Goal: Feedback & Contribution: Contribute content

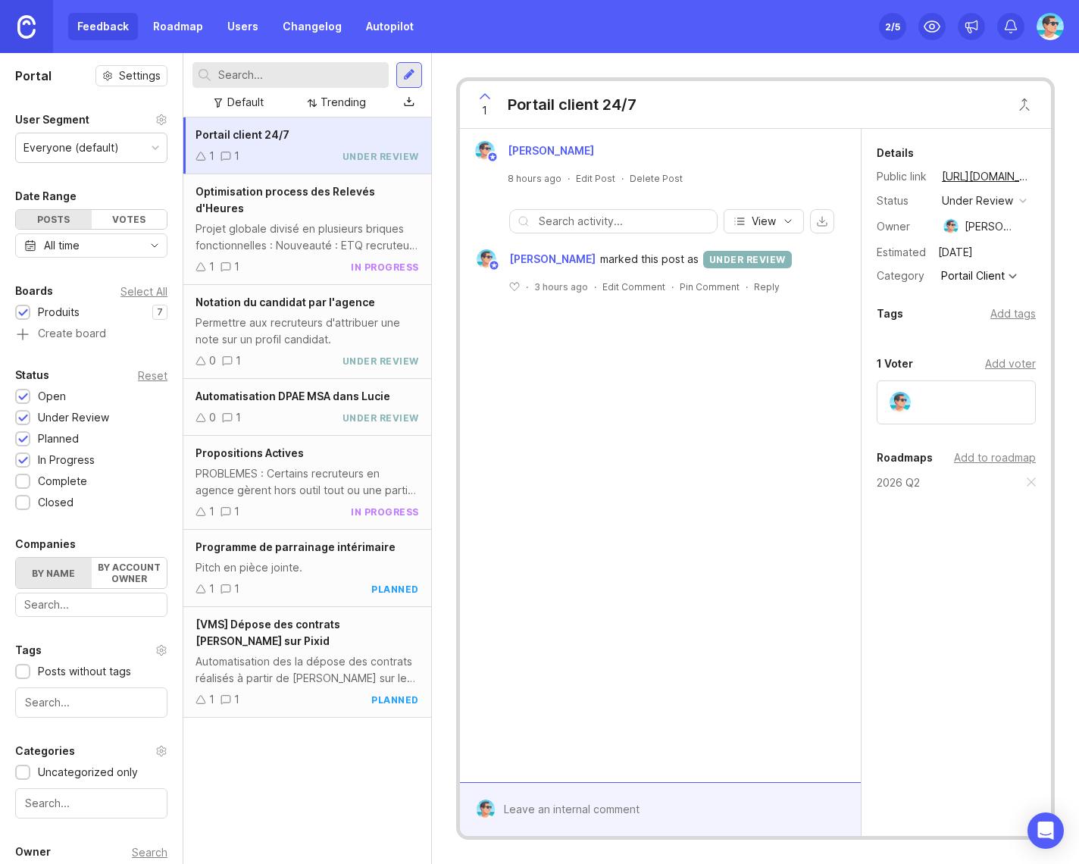
click at [551, 475] on div "[PERSON_NAME] 8 hours ago · Edit Post · Delete Post View [PERSON_NAME] marked t…" at bounding box center [660, 455] width 401 height 653
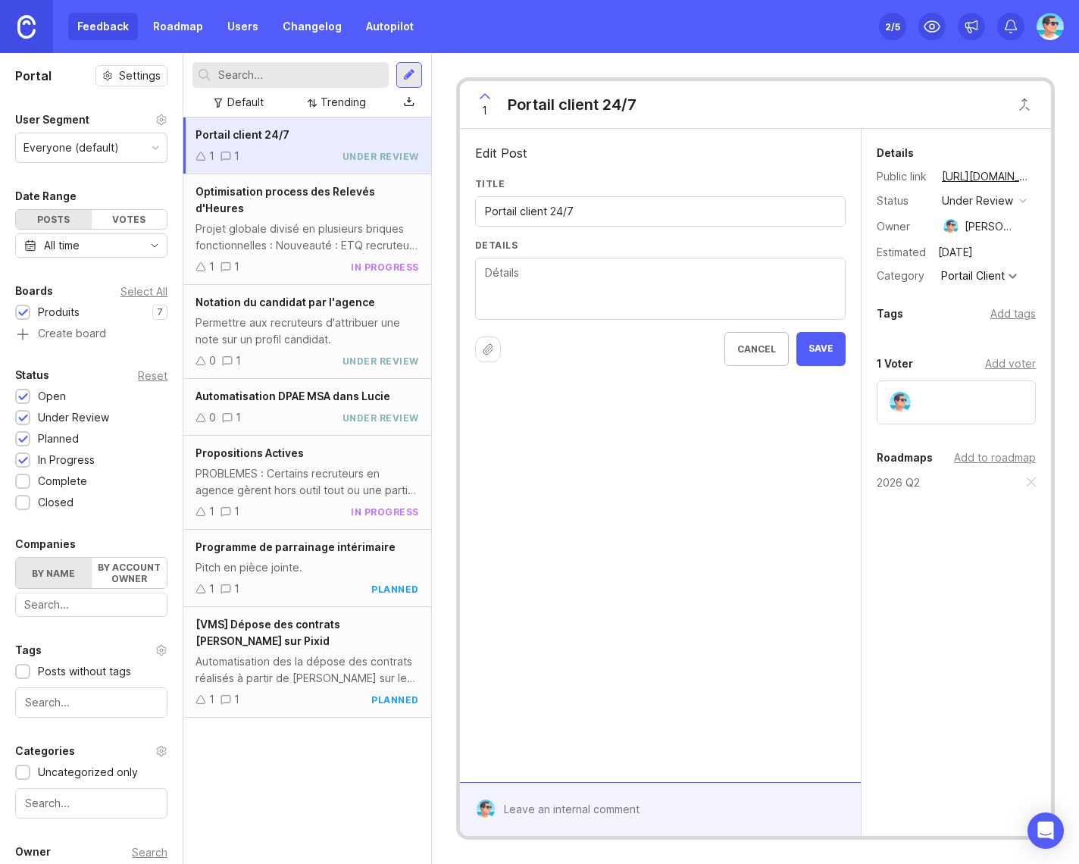
click at [610, 286] on textarea "Details" at bounding box center [660, 289] width 351 height 50
click at [220, 771] on div "Portail client 24/7 1 1 under review Optimisation process des Relevés d'Heures …" at bounding box center [307, 490] width 248 height 746
click at [546, 288] on textarea "Details" at bounding box center [660, 289] width 351 height 50
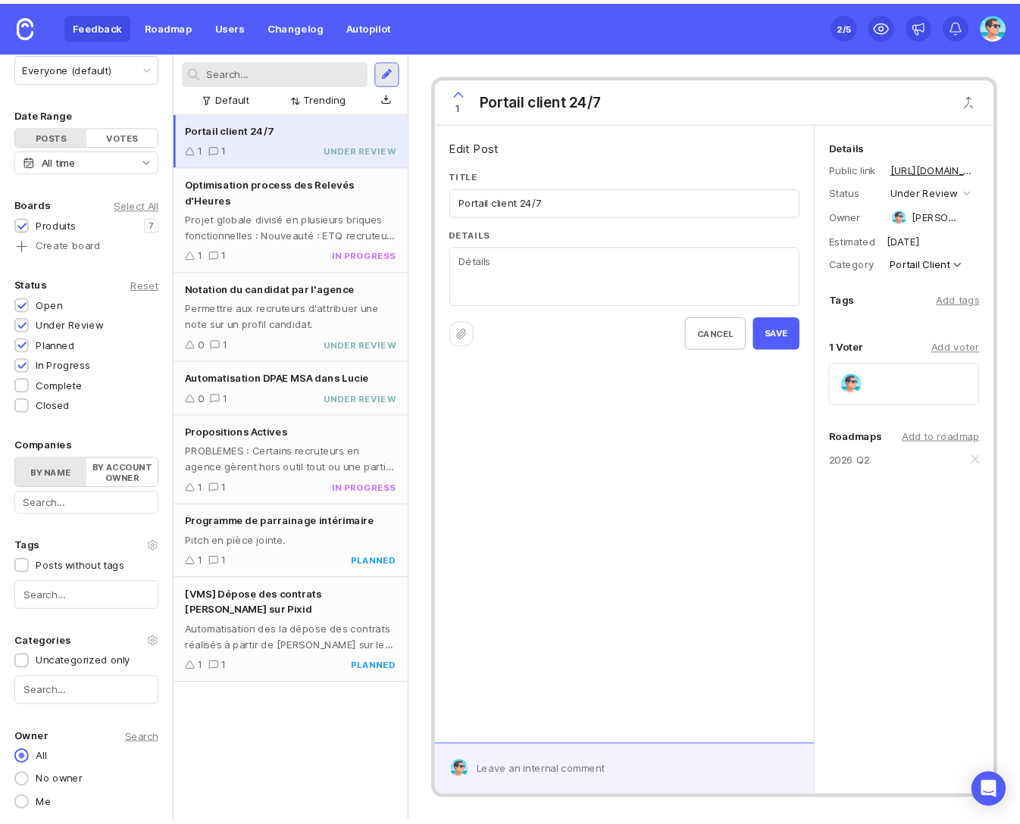
scroll to position [78, 0]
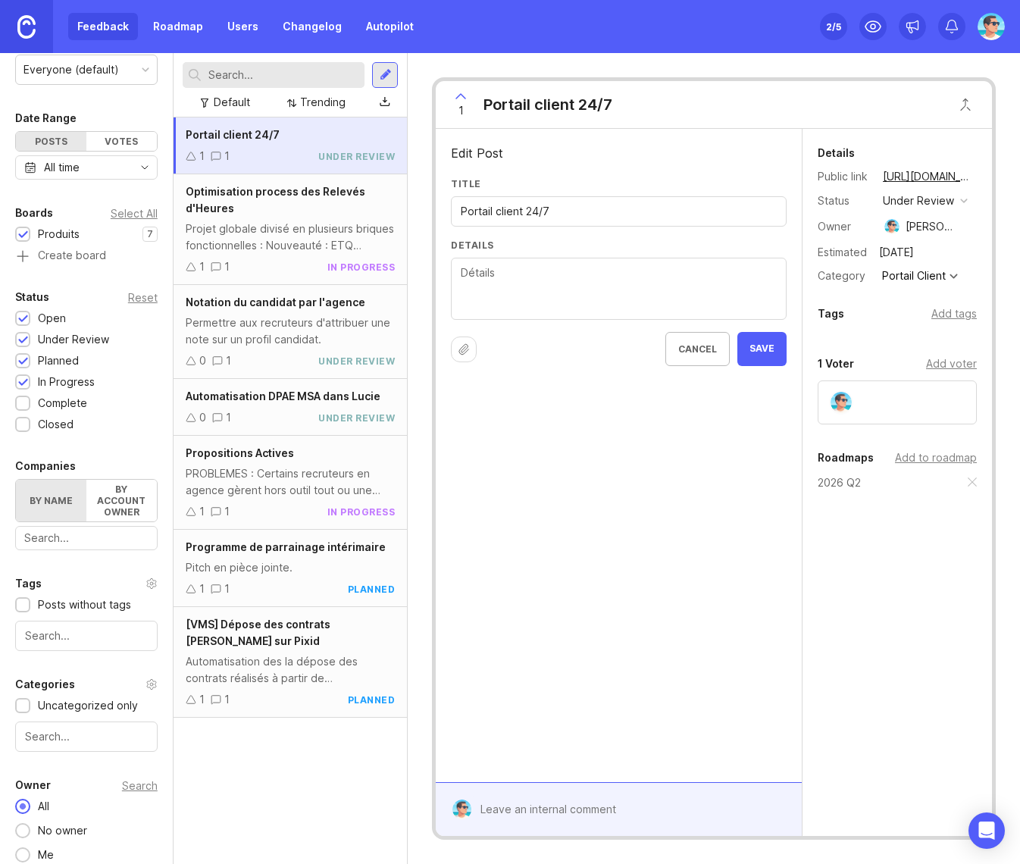
click at [451, 46] on div "Feedback Roadmap Users Changelog Autopilot Set up Canny 2 /5" at bounding box center [510, 26] width 1020 height 53
click at [554, 592] on div "Edit Post Title Portail client 24/7 Details Cancel Save" at bounding box center [619, 455] width 366 height 653
click at [548, 586] on div "Edit Post Title Portail client 24/7 Details Cancel Save" at bounding box center [619, 455] width 366 height 653
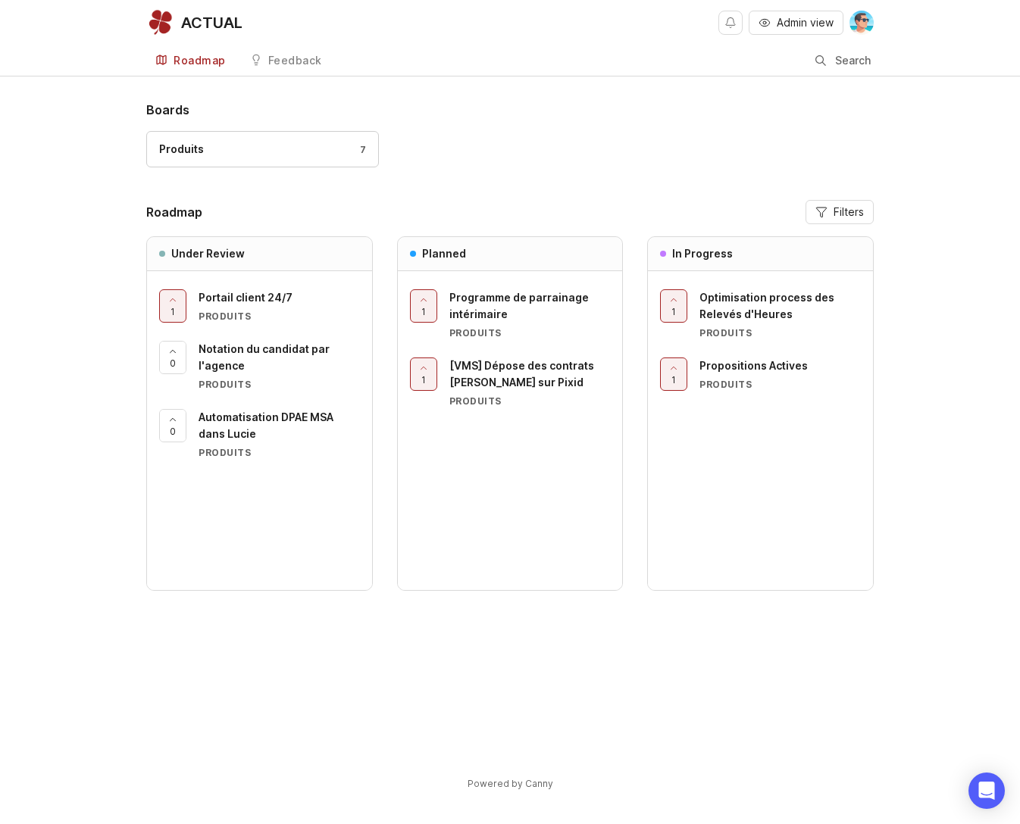
click at [295, 61] on div "Feedback" at bounding box center [295, 60] width 54 height 11
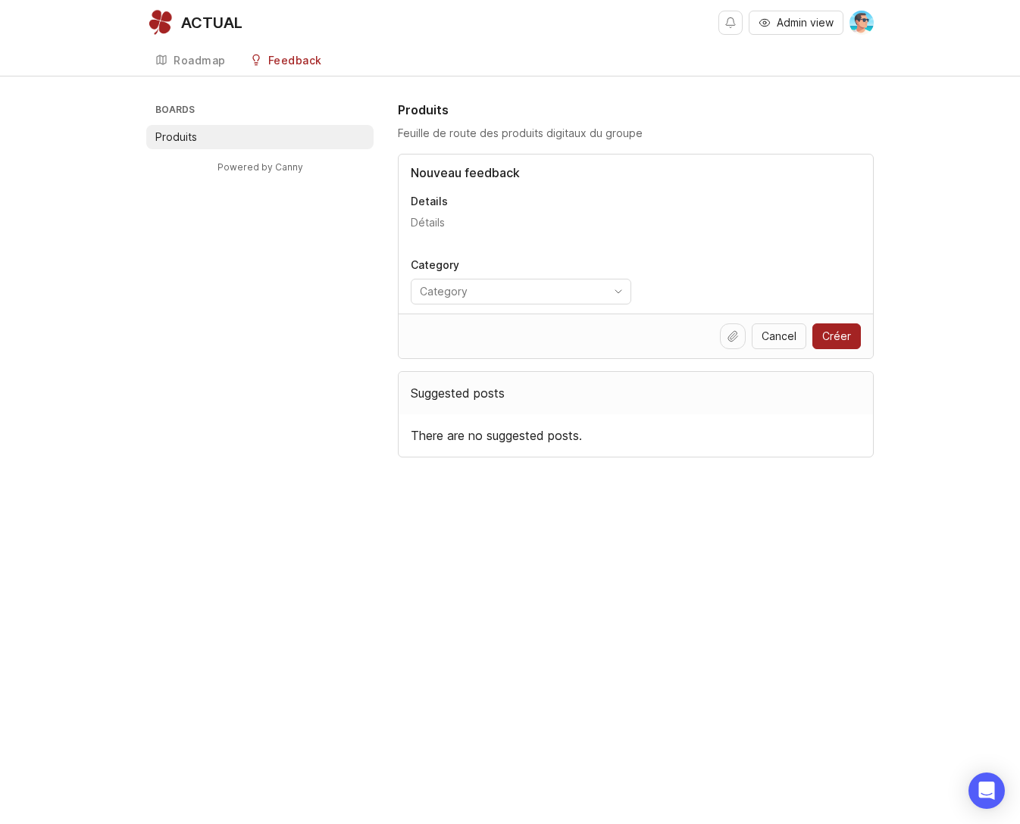
type input "Nouveau feedback"
click at [491, 239] on textarea "Details" at bounding box center [636, 230] width 450 height 30
click at [513, 292] on input "toggle menu" at bounding box center [512, 291] width 185 height 17
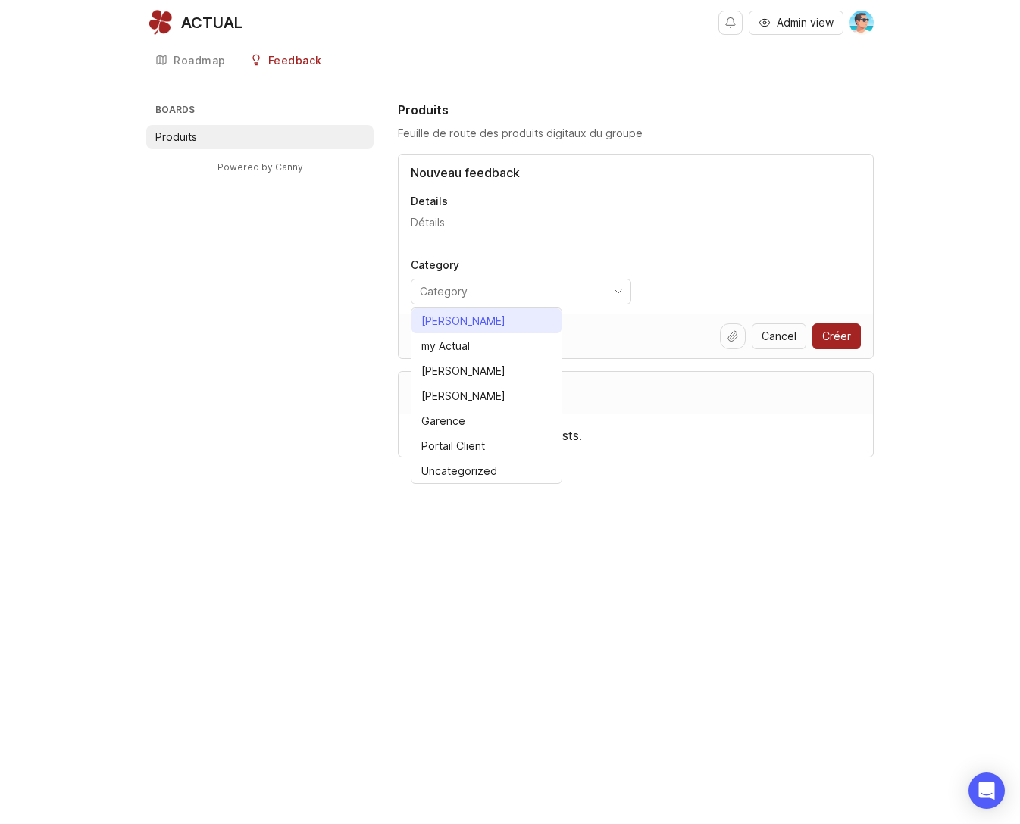
click at [464, 322] on li "[PERSON_NAME]" at bounding box center [486, 320] width 150 height 25
type input "[PERSON_NAME]"
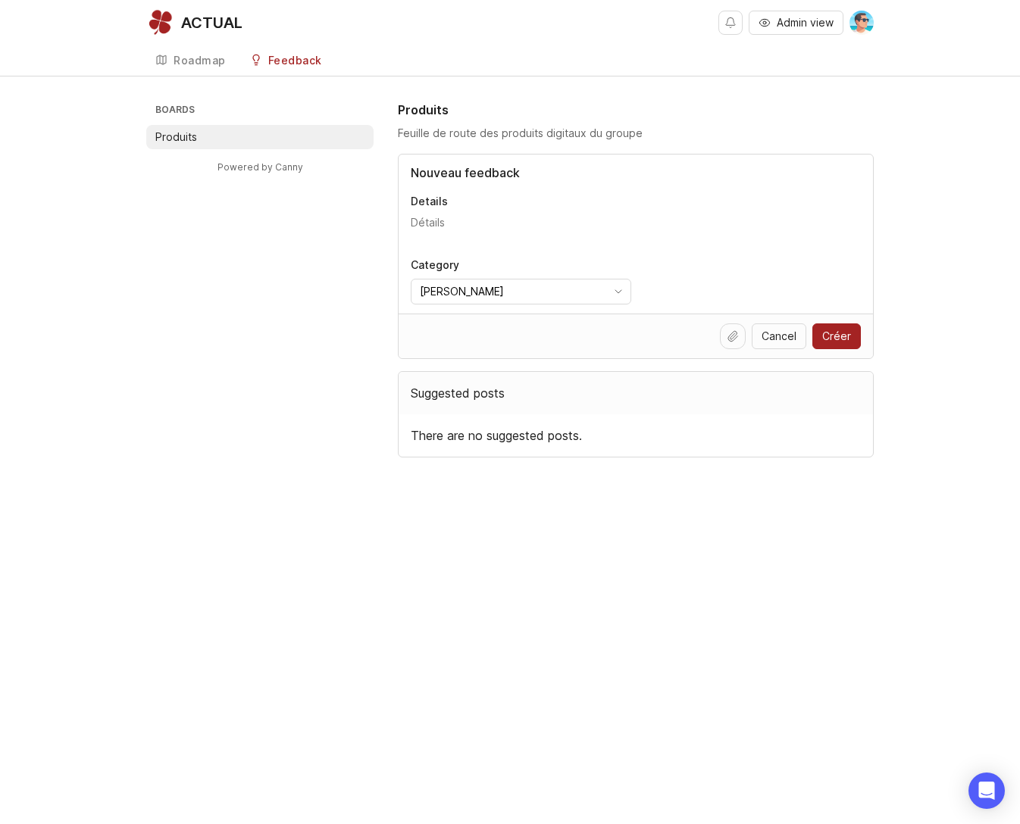
click at [498, 226] on textarea "Details" at bounding box center [636, 230] width 450 height 30
type textarea "sdfbvsdfgb dfgb dfgb"
click at [847, 341] on span "Créer" at bounding box center [836, 336] width 29 height 15
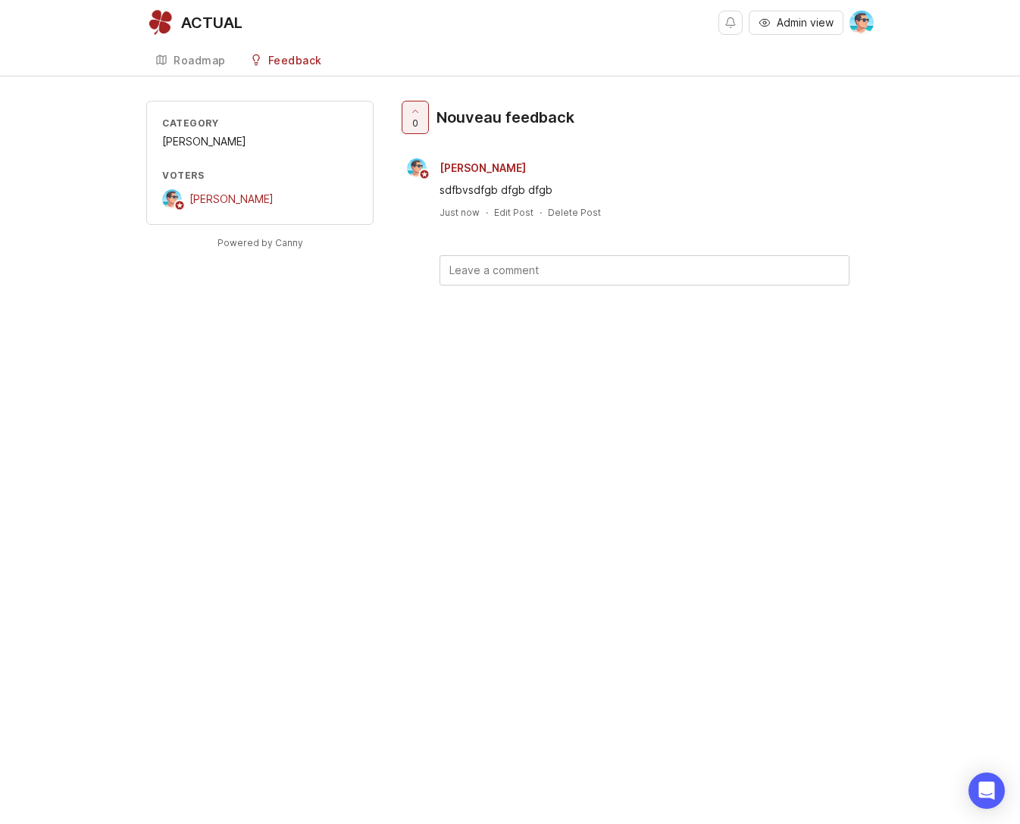
click at [198, 69] on link "Roadmap" at bounding box center [190, 60] width 89 height 31
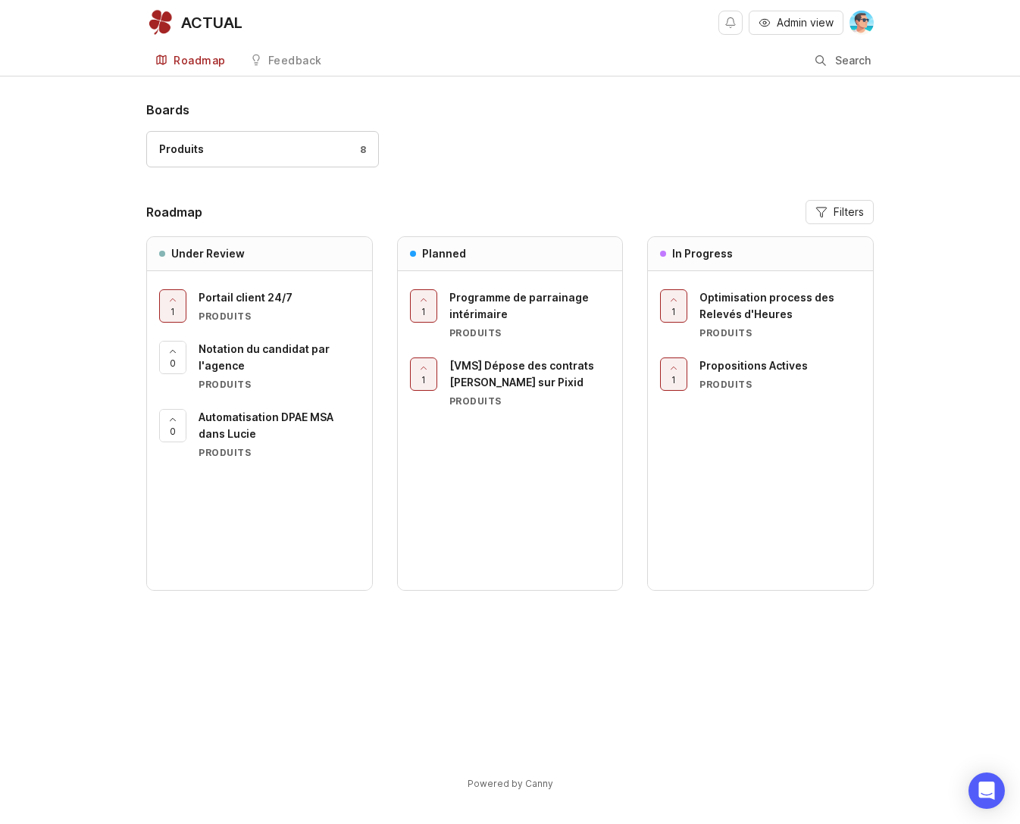
click at [545, 303] on span "Programme de parrainage intérimaire" at bounding box center [518, 306] width 139 height 30
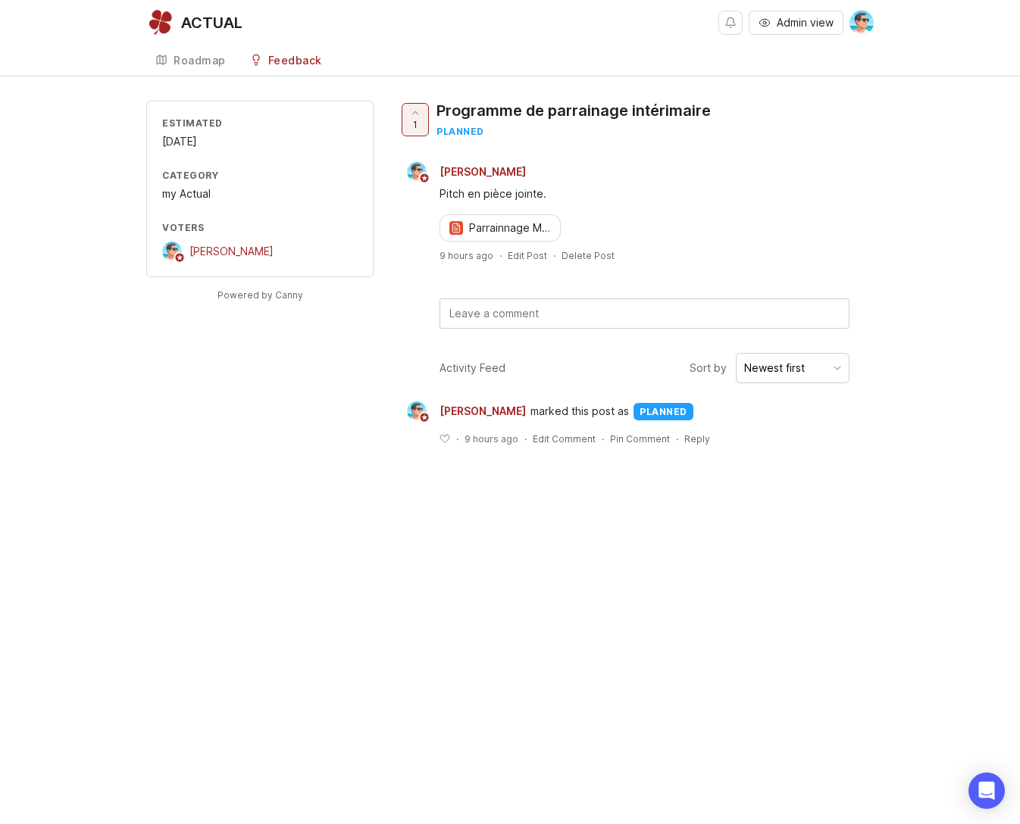
click at [504, 227] on p "Parrainnage My actual" at bounding box center [512, 227] width 86 height 15
click at [276, 59] on div "Feedback" at bounding box center [295, 60] width 54 height 11
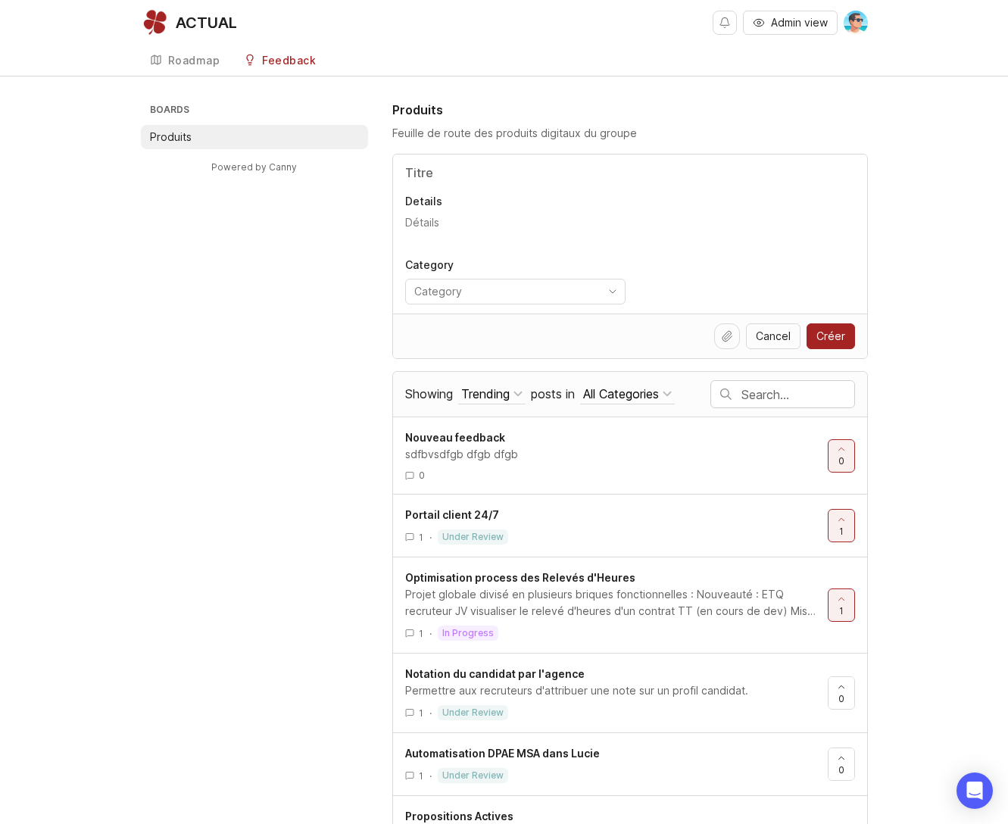
scroll to position [76, 0]
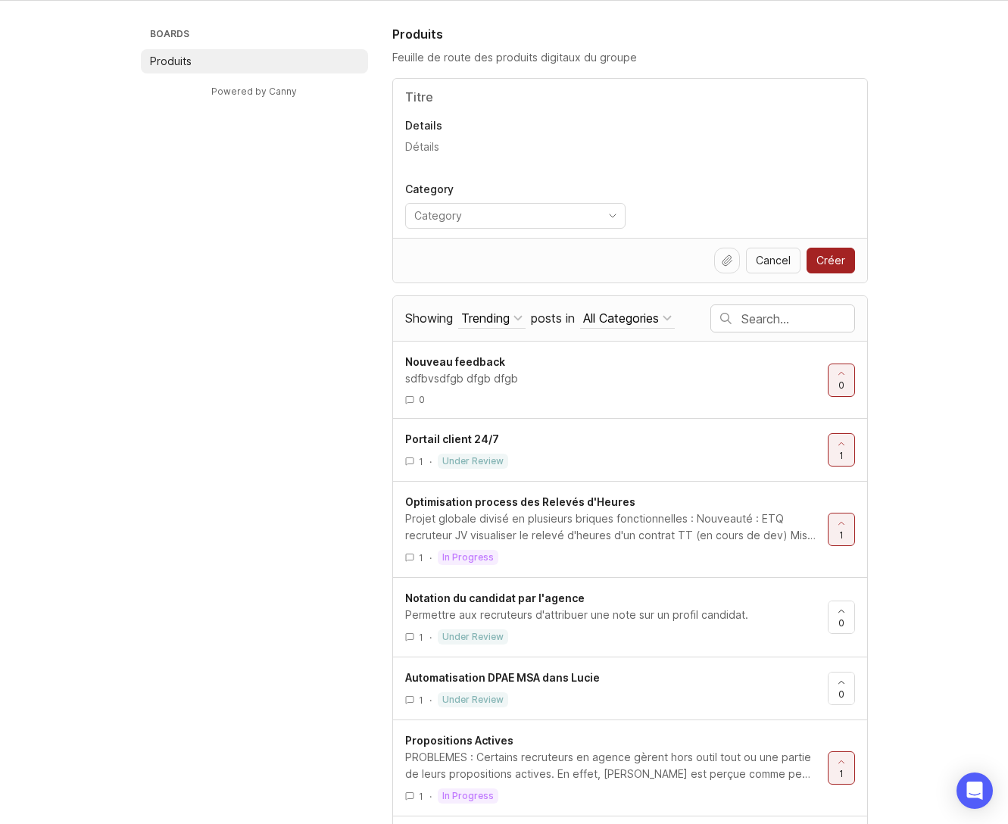
click at [490, 507] on span "Optimisation process des Relevés d'Heures" at bounding box center [520, 501] width 230 height 13
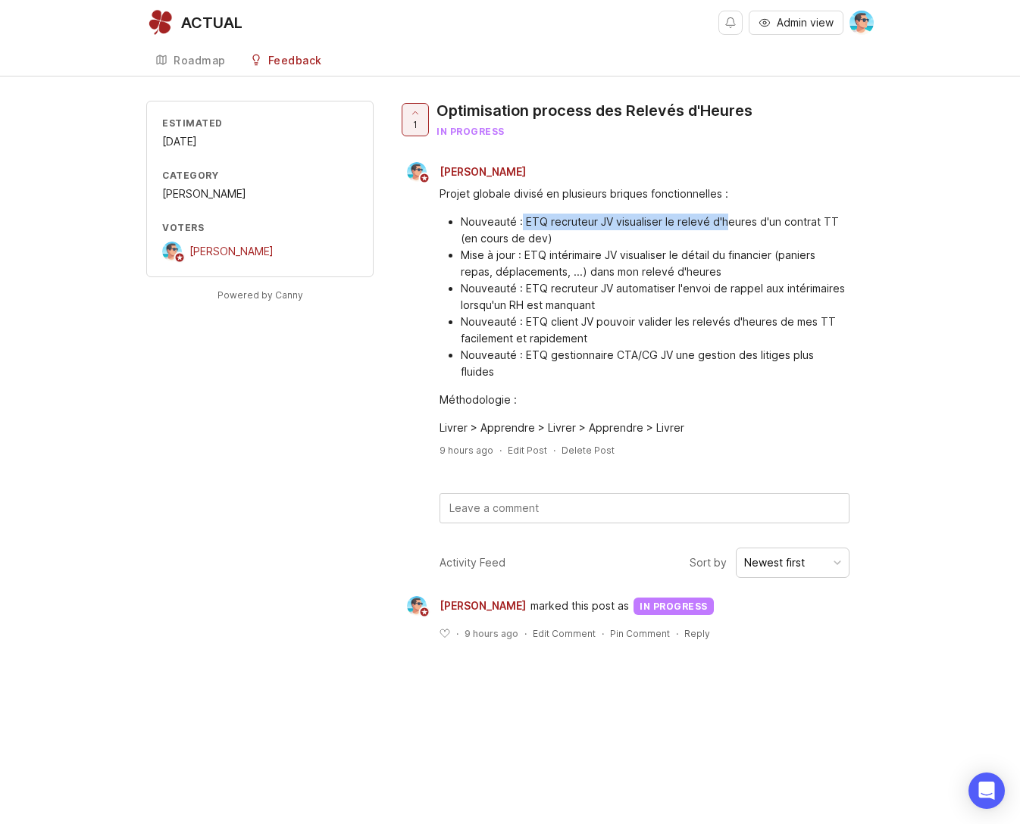
drag, startPoint x: 521, startPoint y: 220, endPoint x: 723, endPoint y: 226, distance: 202.3
click at [723, 226] on li "Nouveauté : ETQ recruteur JV visualiser le relevé d'heures d'un contrat TT (en …" at bounding box center [655, 230] width 389 height 33
drag, startPoint x: 519, startPoint y: 257, endPoint x: 725, endPoint y: 257, distance: 206.0
click at [725, 257] on li "Mise à jour : ETQ intérimaire JV visualiser le détail du financier (paniers rep…" at bounding box center [655, 263] width 389 height 33
drag, startPoint x: 540, startPoint y: 289, endPoint x: 699, endPoint y: 291, distance: 159.1
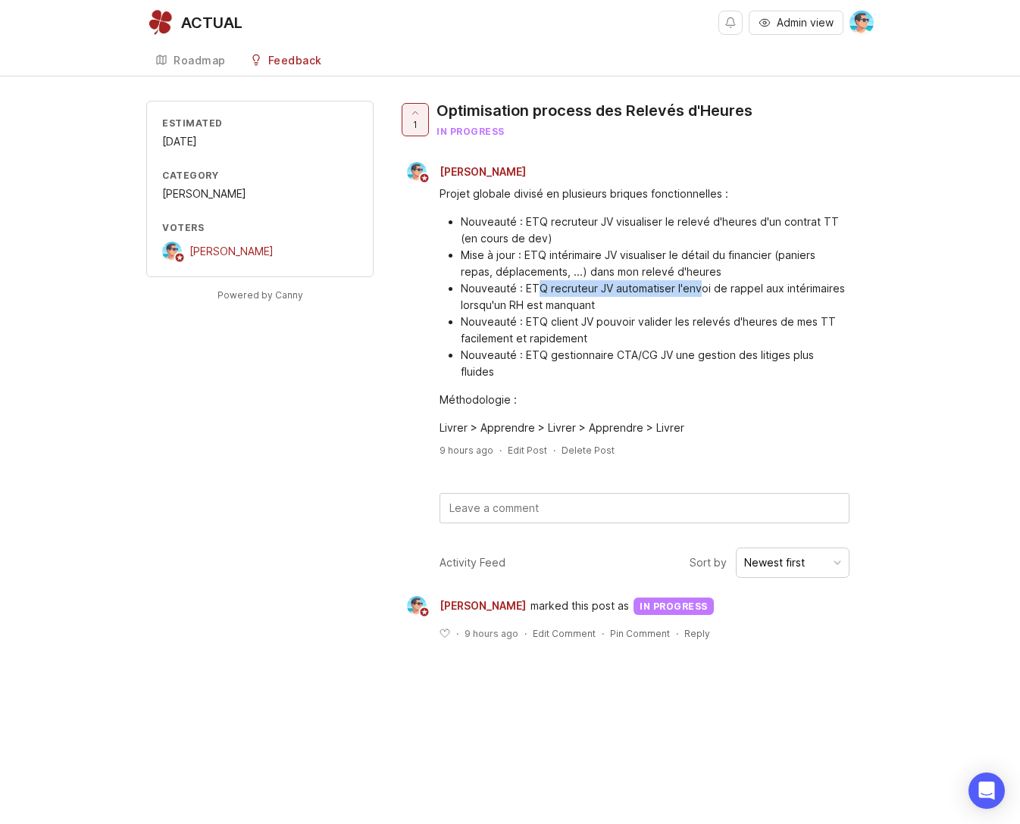
click at [699, 291] on li "Nouveauté : ETQ recruteur JV automatiser l'envoi de rappel aux intérimaires lor…" at bounding box center [655, 296] width 389 height 33
click at [564, 304] on li "Nouveauté : ETQ recruteur JV automatiser l'envoi de rappel aux intérimaires lor…" at bounding box center [655, 296] width 389 height 33
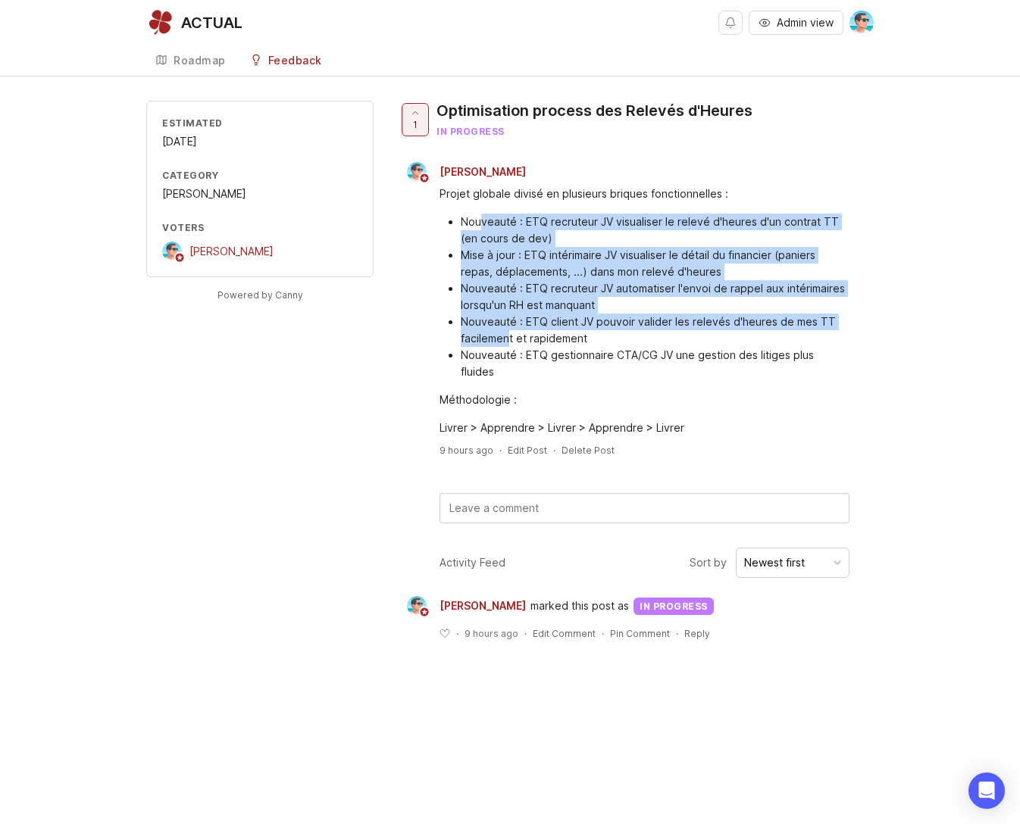
drag, startPoint x: 482, startPoint y: 230, endPoint x: 510, endPoint y: 345, distance: 118.5
click at [510, 345] on ul "Nouveauté : ETQ recruteur JV visualiser le relevé d'heures d'un contrat TT (en …" at bounding box center [644, 297] width 410 height 167
click at [525, 311] on li "Nouveauté : ETQ recruteur JV automatiser l'envoi de rappel aux intérimaires lor…" at bounding box center [655, 296] width 389 height 33
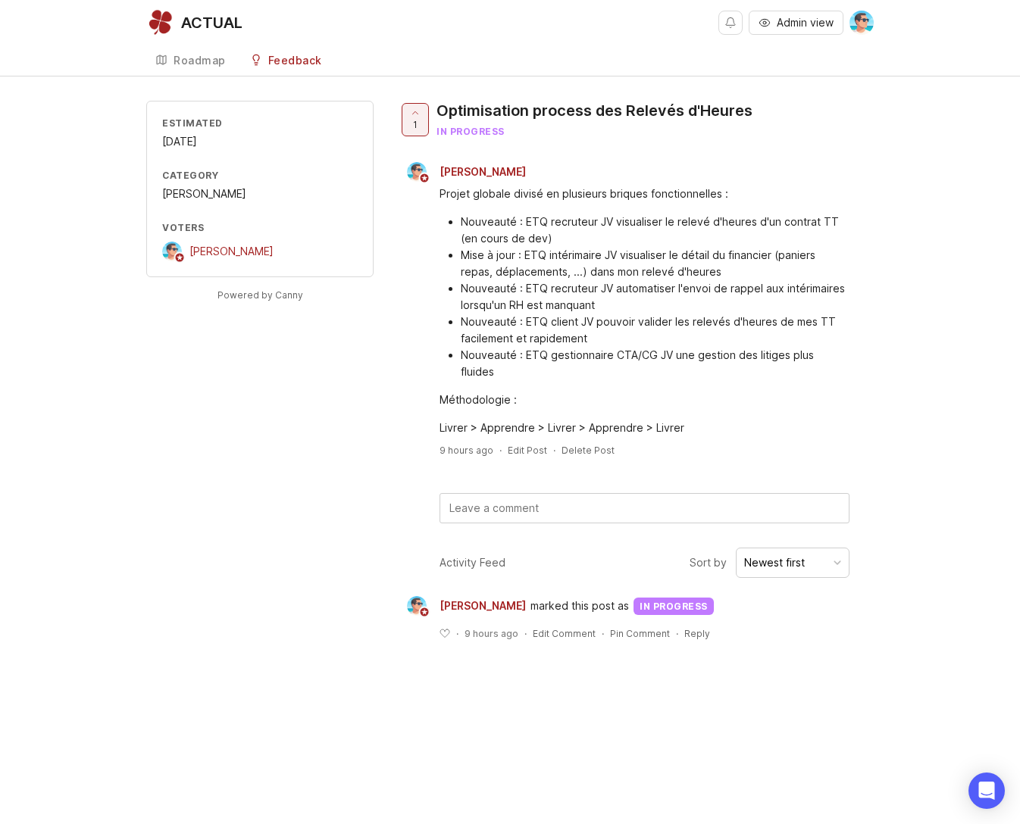
click at [303, 66] on div "Feedback" at bounding box center [295, 60] width 54 height 11
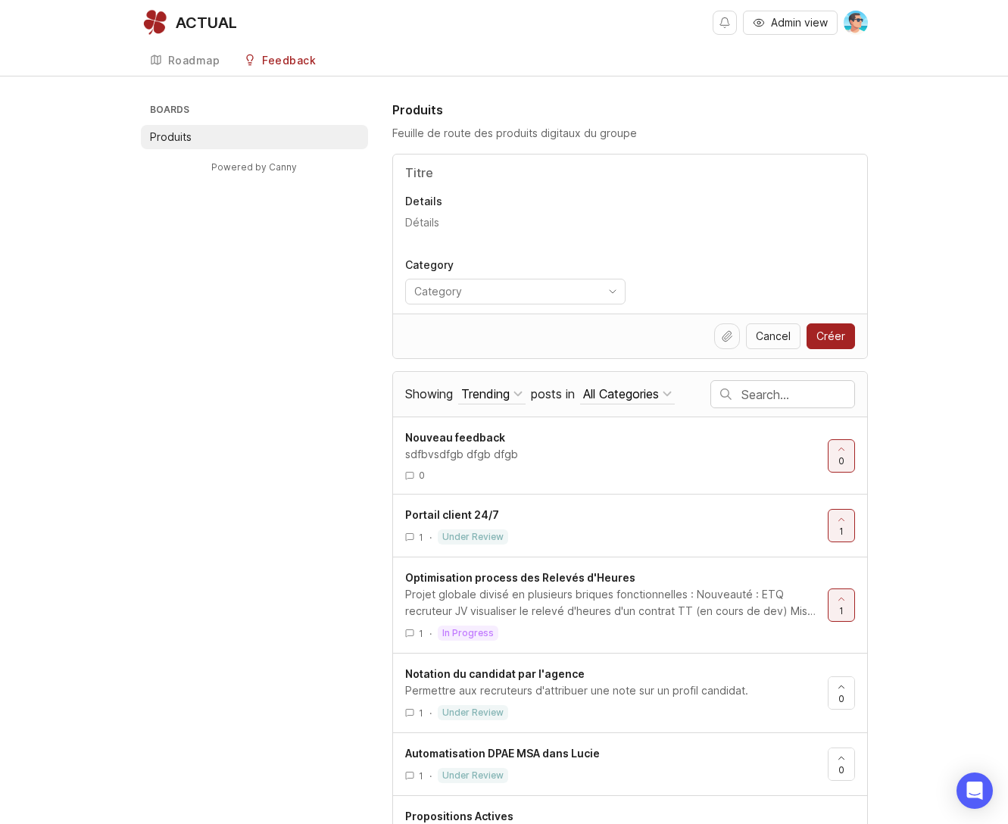
click at [196, 64] on div "Roadmap" at bounding box center [194, 60] width 52 height 11
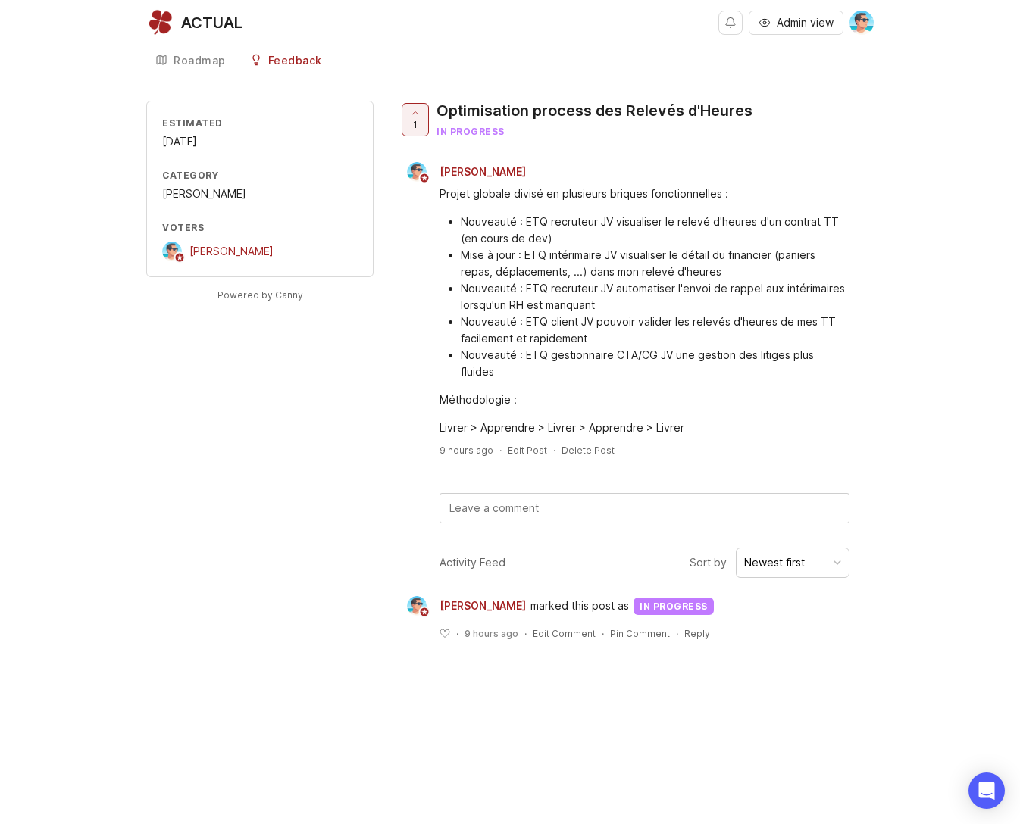
click at [428, 383] on div "Projet globale divisé en plusieurs briques fonctionnelles : Nouveauté : ETQ rec…" at bounding box center [636, 309] width 476 height 255
click at [219, 59] on div "Roadmap" at bounding box center [199, 60] width 52 height 11
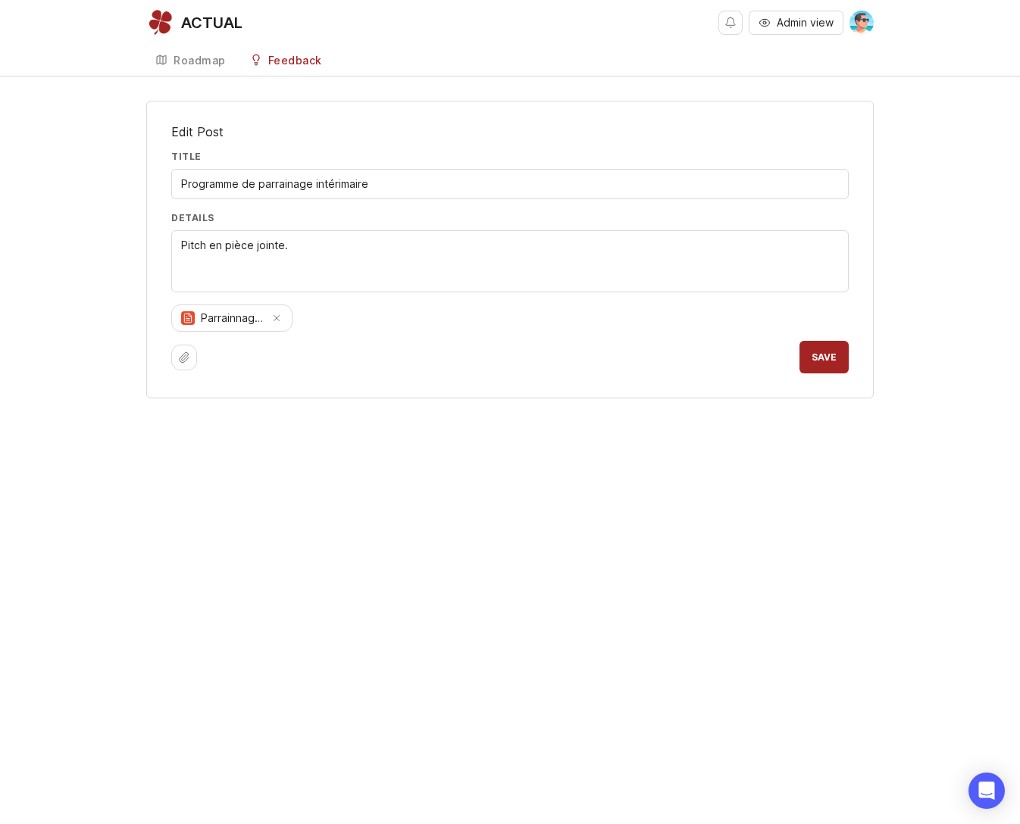
type textarea "Pitch en pièce jointe."
click at [276, 66] on div "Feedback" at bounding box center [295, 60] width 54 height 11
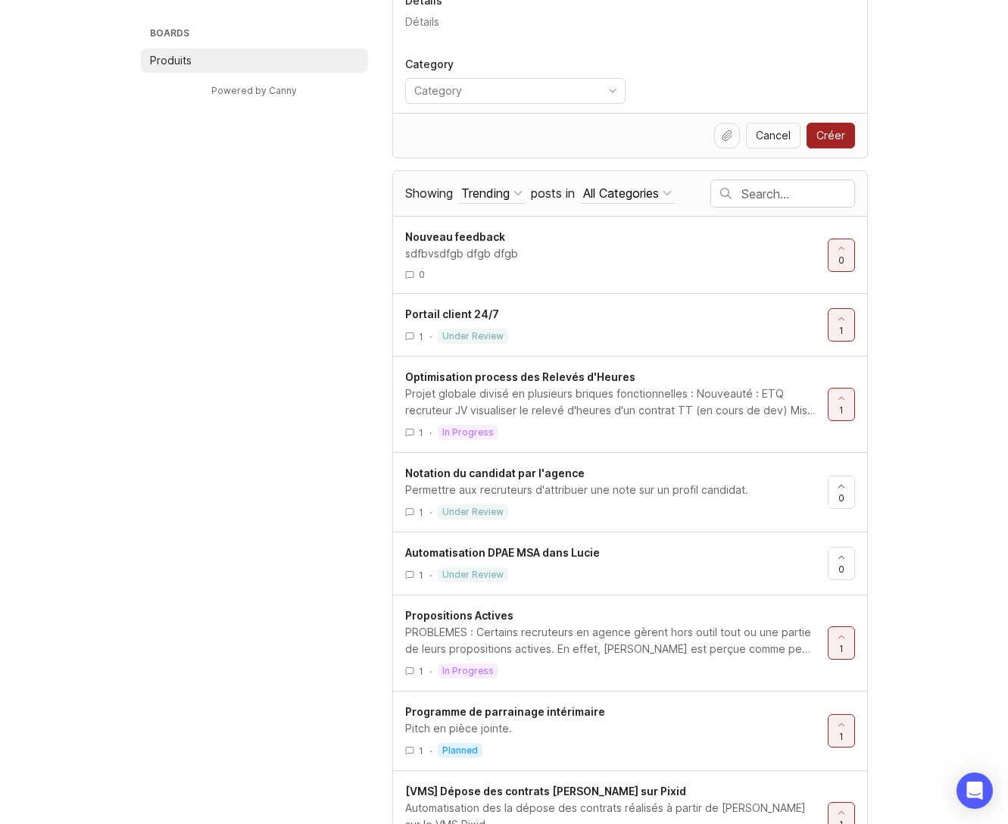
scroll to position [227, 0]
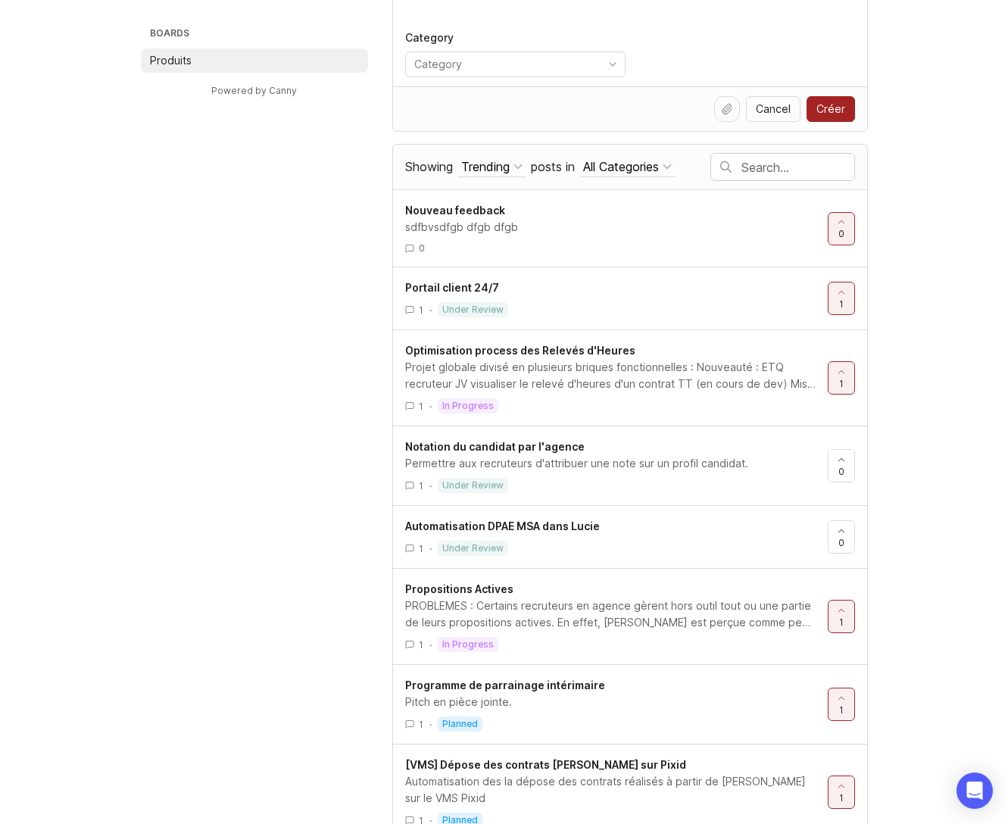
click at [553, 461] on div "Permettre aux recruteurs d'attribuer une note sur un profil candidat." at bounding box center [610, 463] width 411 height 17
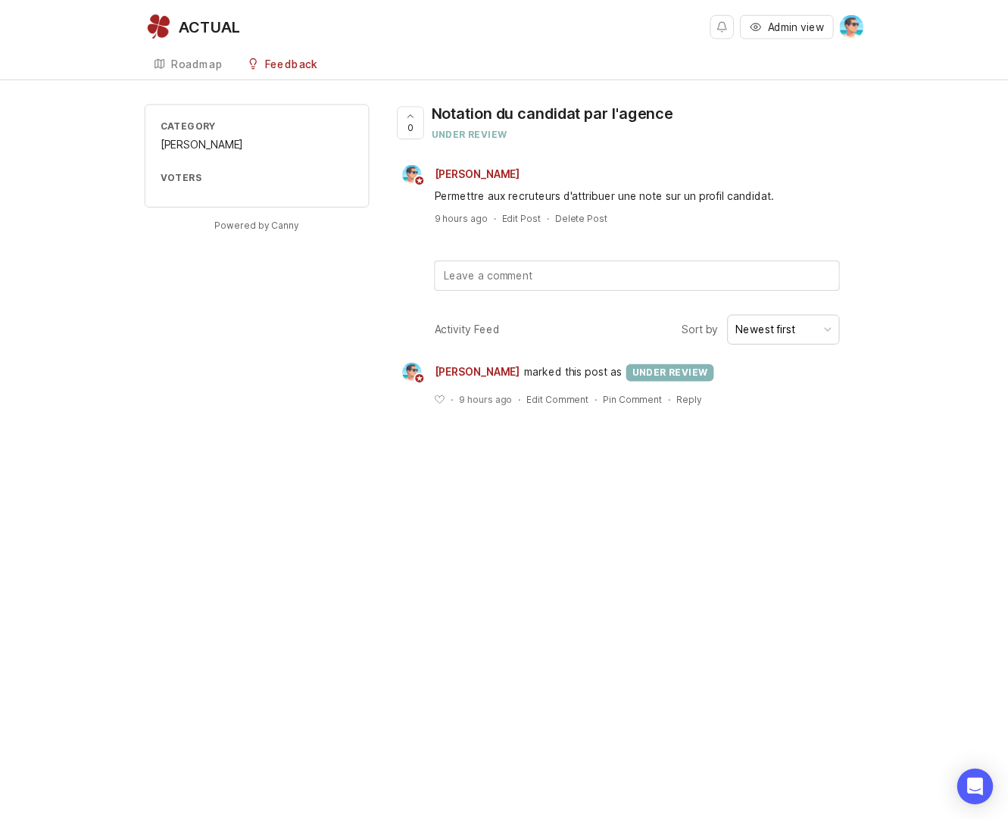
scroll to position [227, 0]
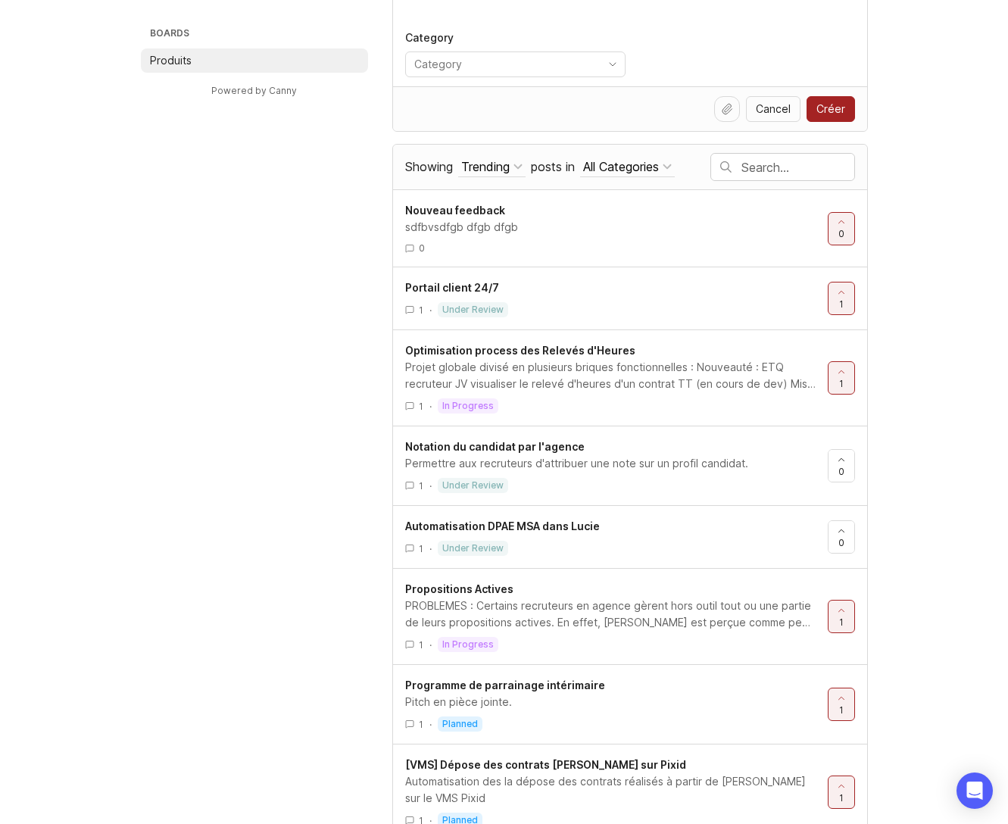
click at [506, 594] on span "Propositions Actives" at bounding box center [459, 589] width 108 height 13
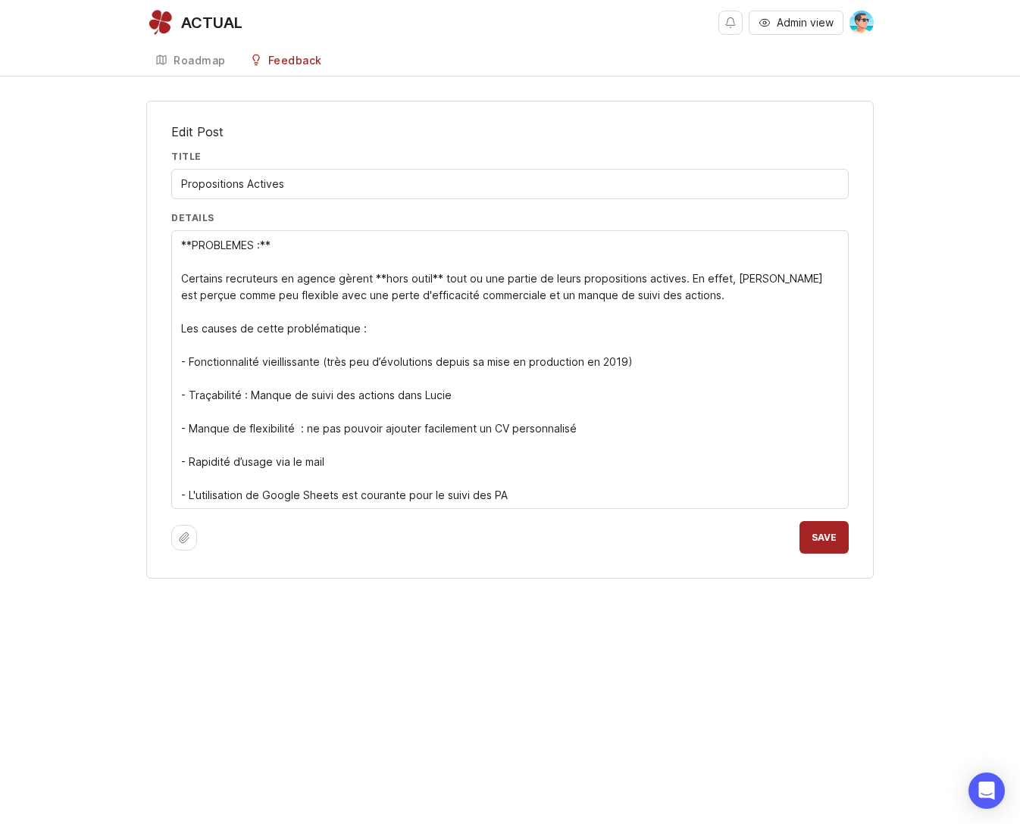
click at [553, 494] on textarea "**PROBLEMES :** Certains recruteurs en agence gèrent **hors outil** tout ou une…" at bounding box center [509, 370] width 657 height 267
click at [301, 473] on textarea "**PROBLEMES :** Certains recruteurs en agence gèrent **hors outil** tout ou une…" at bounding box center [509, 370] width 657 height 267
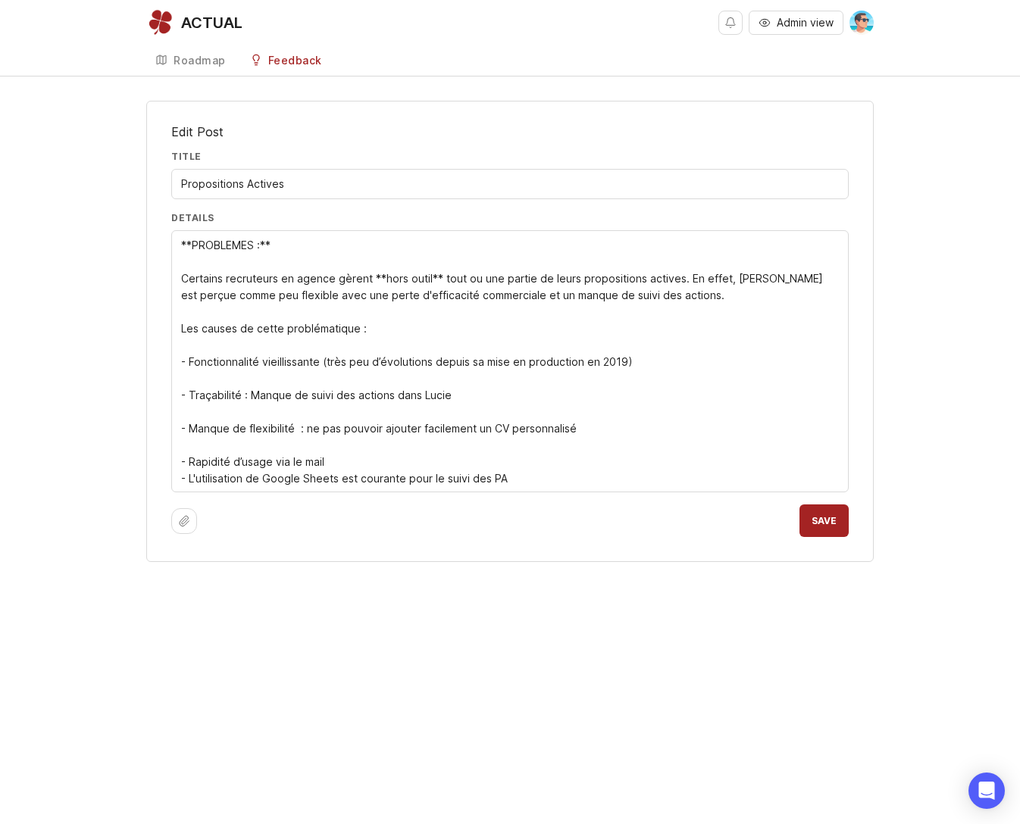
click at [208, 448] on textarea "**PROBLEMES :** Certains recruteurs en agence gèrent **hors outil** tout ou une…" at bounding box center [509, 362] width 657 height 250
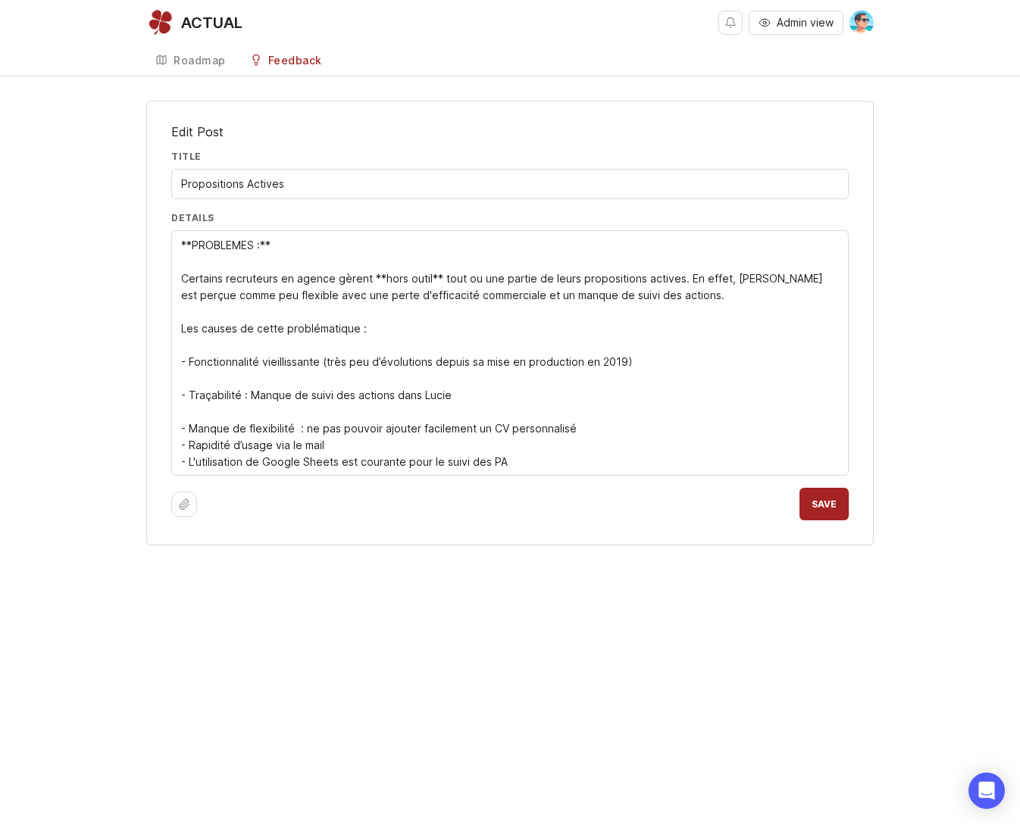
click at [217, 413] on textarea "**PROBLEMES :** Certains recruteurs en agence gèrent **hors outil** tout ou une…" at bounding box center [509, 353] width 657 height 233
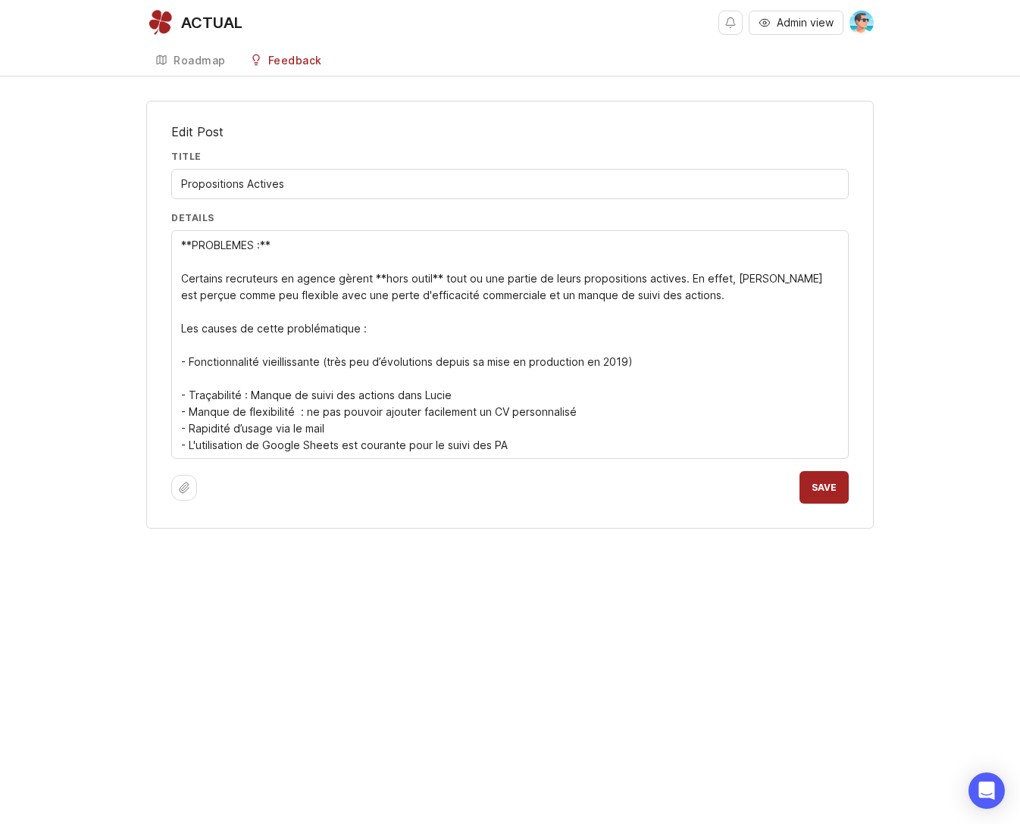
click at [222, 379] on textarea "**PROBLEMES :** Certains recruteurs en agence gèrent **hors outil** tout ou une…" at bounding box center [509, 345] width 657 height 217
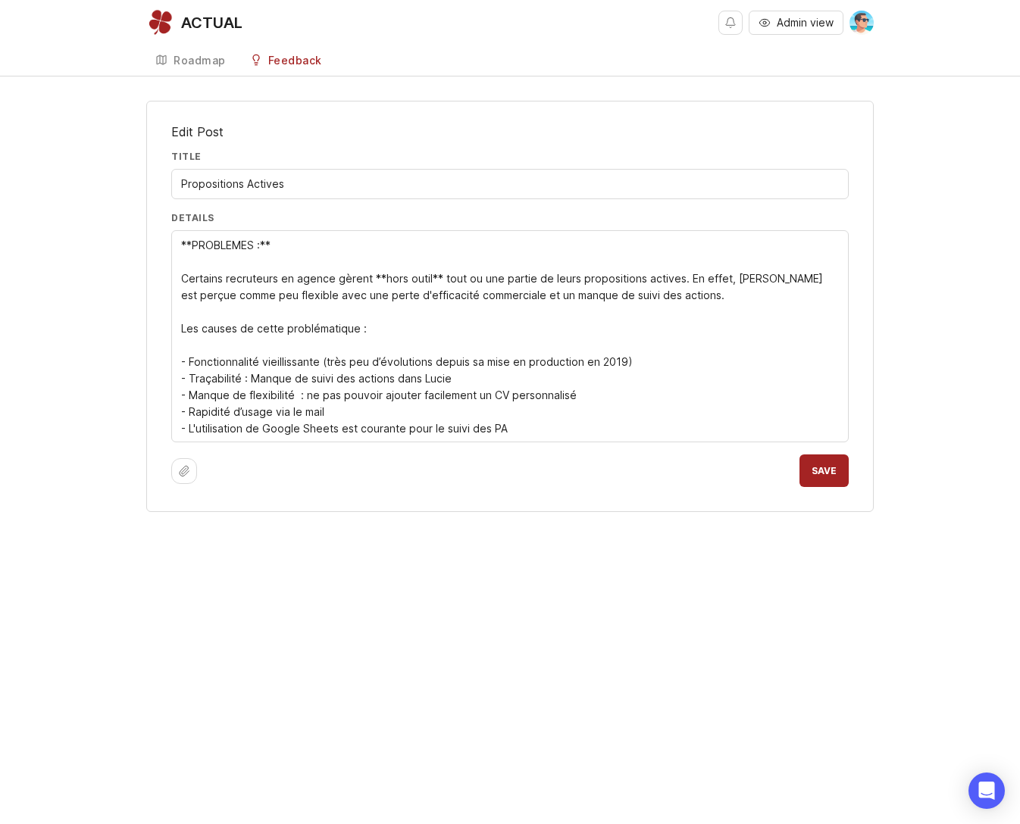
click at [214, 343] on textarea "**PROBLEMES :** Certains recruteurs en agence gèrent **hors outil** tout ou une…" at bounding box center [509, 337] width 657 height 200
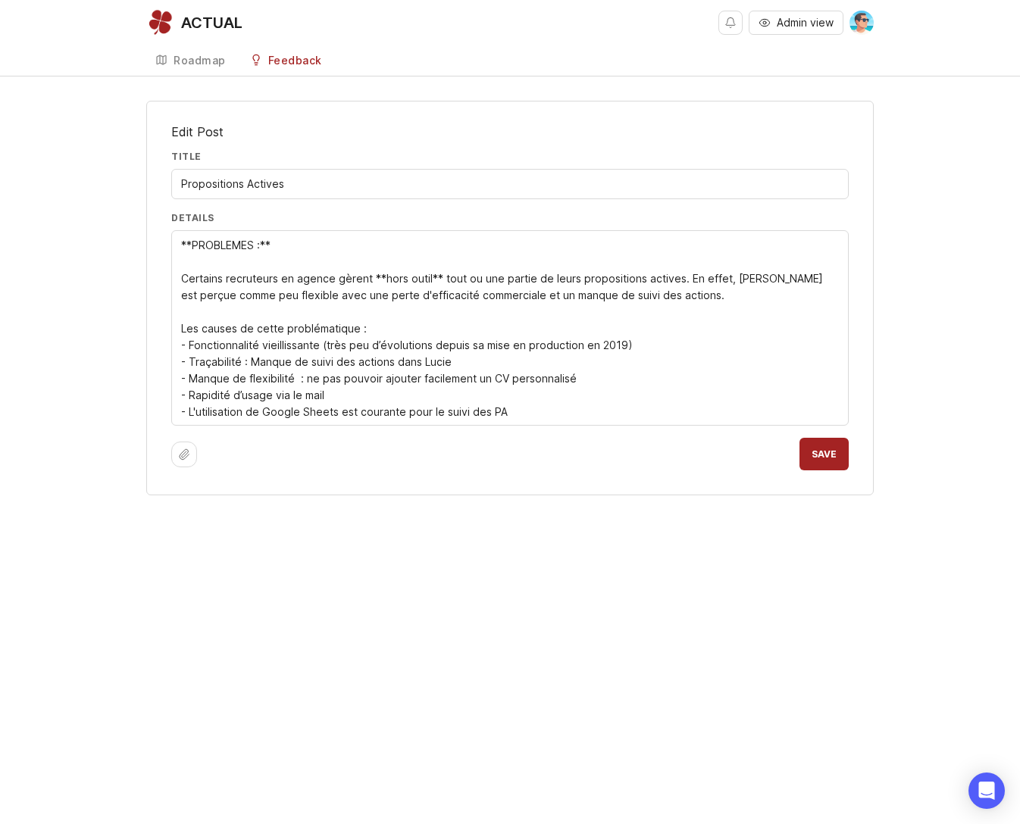
type textarea "**PROBLEMES :** Certains recruteurs en agence gèrent **hors outil** tout ou une…"
click at [836, 456] on span "Save" at bounding box center [823, 453] width 25 height 11
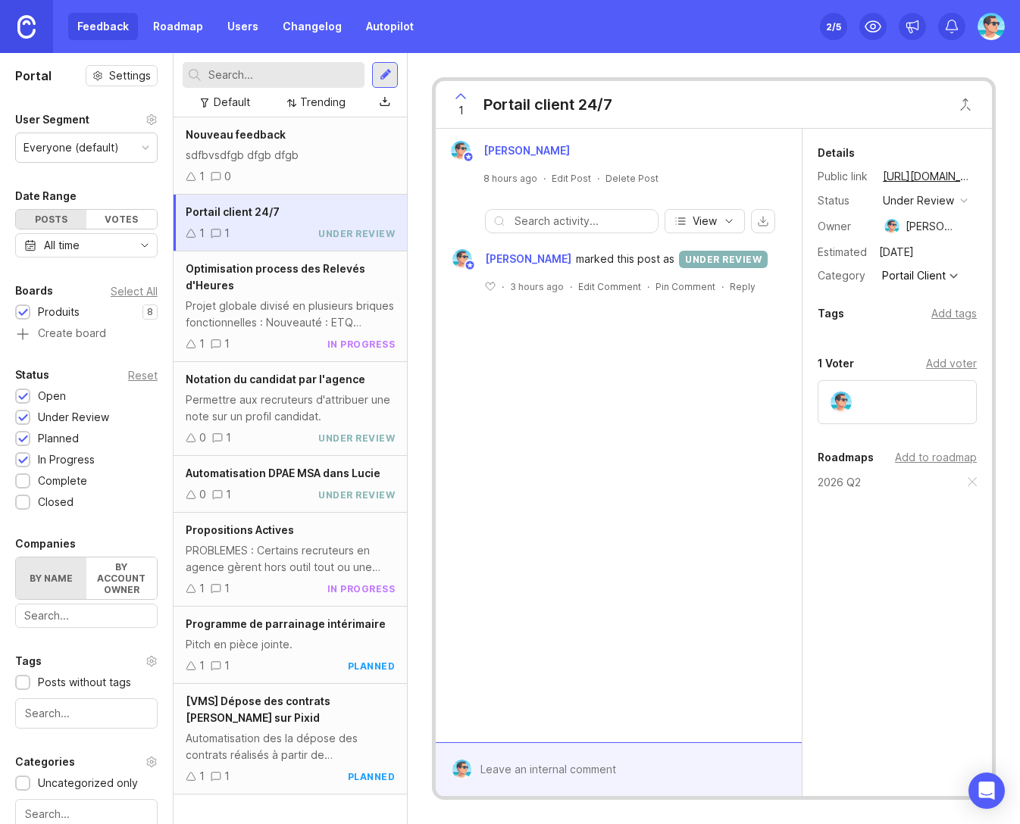
click at [286, 167] on div "Nouveau feedback sdfbvsdfgb dfgb dfgb 1 0" at bounding box center [290, 155] width 234 height 77
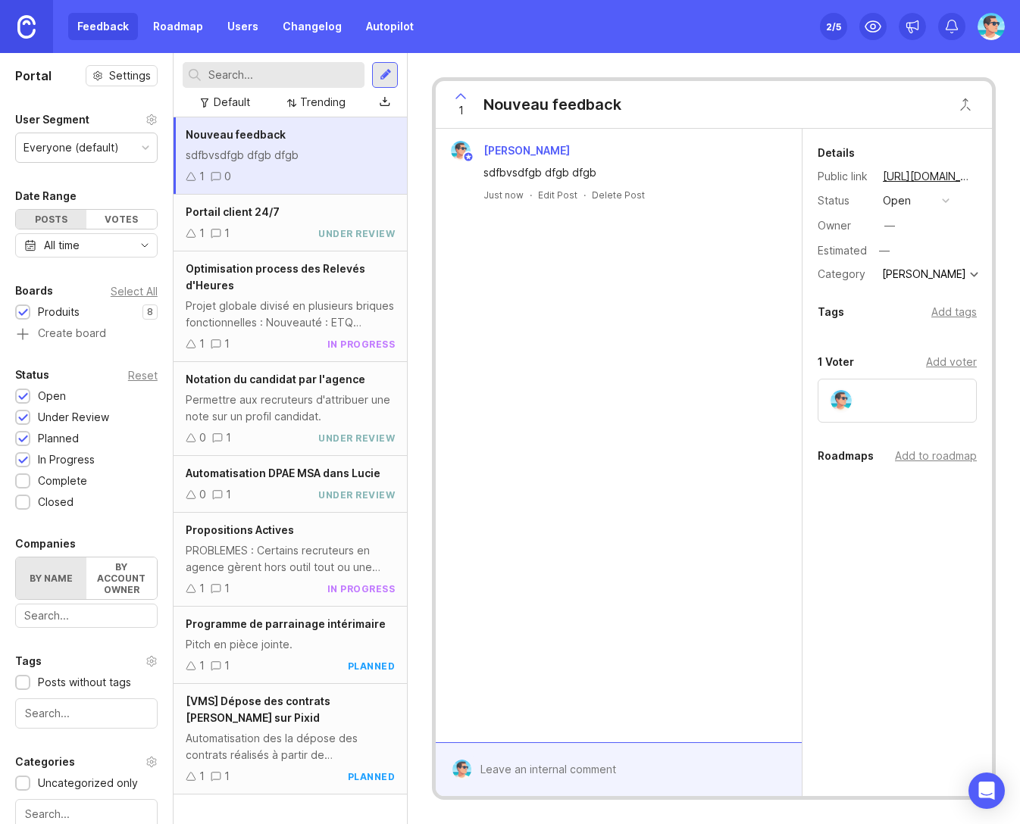
click at [912, 199] on button "open" at bounding box center [916, 201] width 76 height 20
click at [764, 421] on div "Benjamin Hareau sdfbvsdfgb dfgb dfgb Just now · Edit Post · Delete Post" at bounding box center [619, 436] width 366 height 614
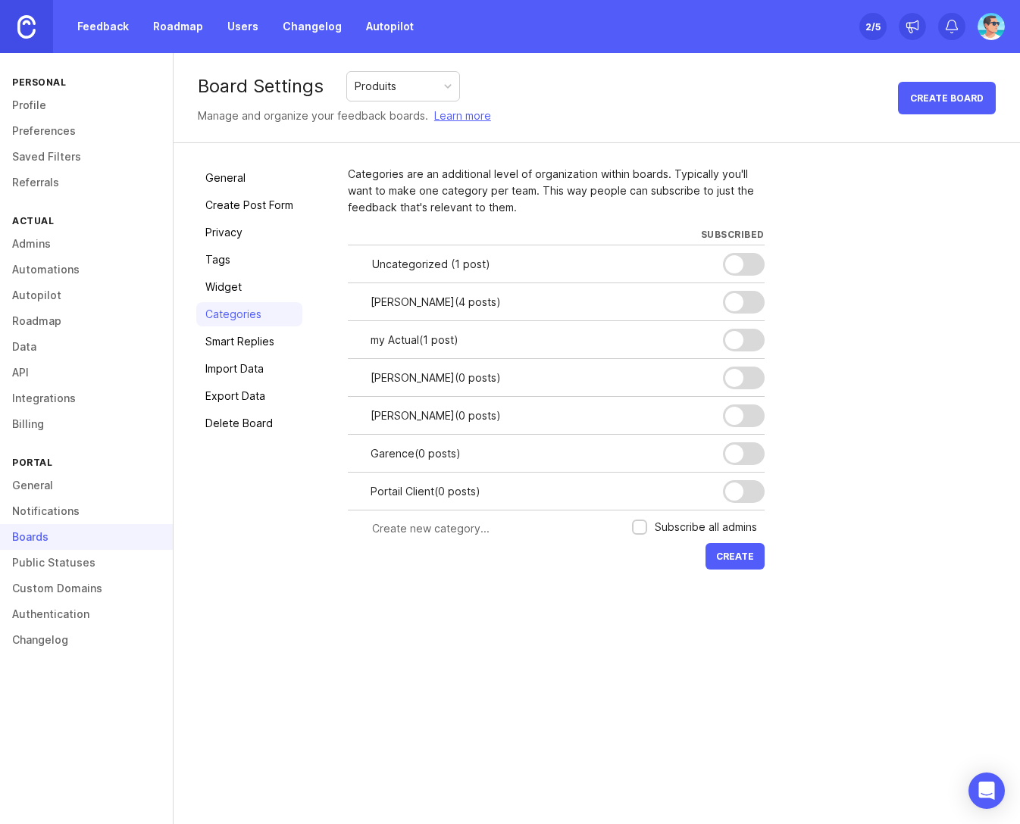
click at [102, 28] on link "Feedback" at bounding box center [103, 26] width 70 height 27
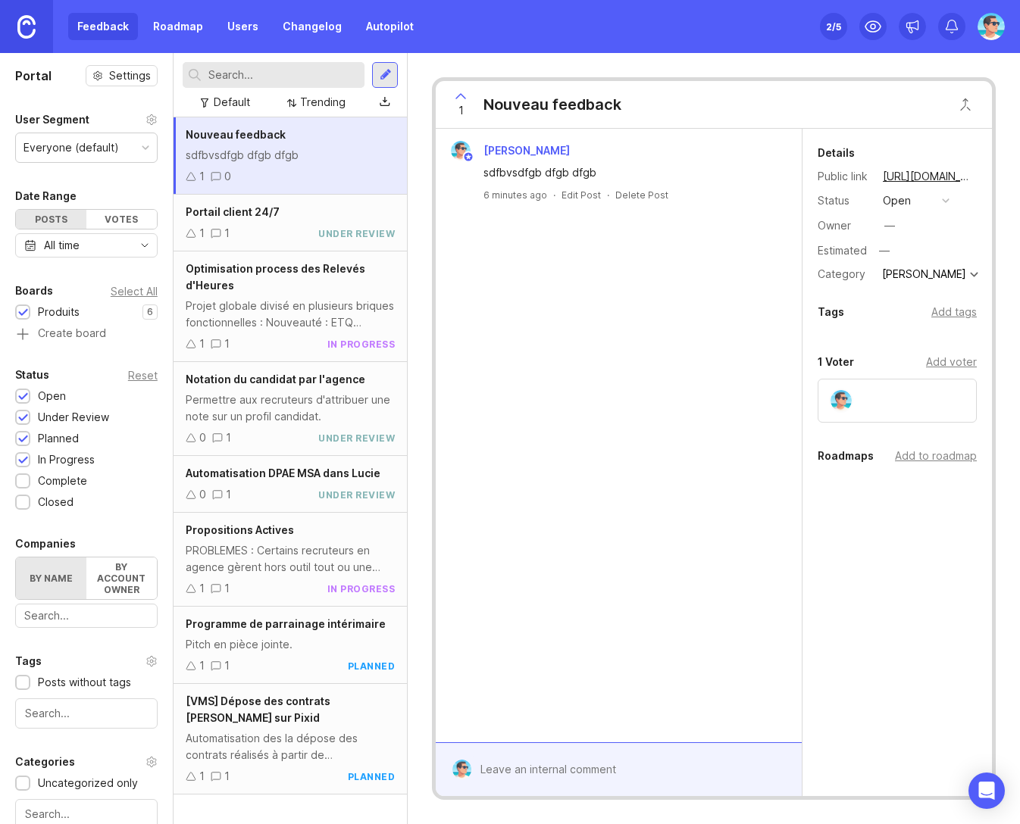
click at [287, 167] on div "Nouveau feedback sdfbvsdfgb dfgb dfgb 1 0" at bounding box center [290, 155] width 234 height 77
click at [911, 198] on button "open" at bounding box center [916, 201] width 76 height 20
click at [910, 343] on div "complete" at bounding box center [913, 339] width 57 height 13
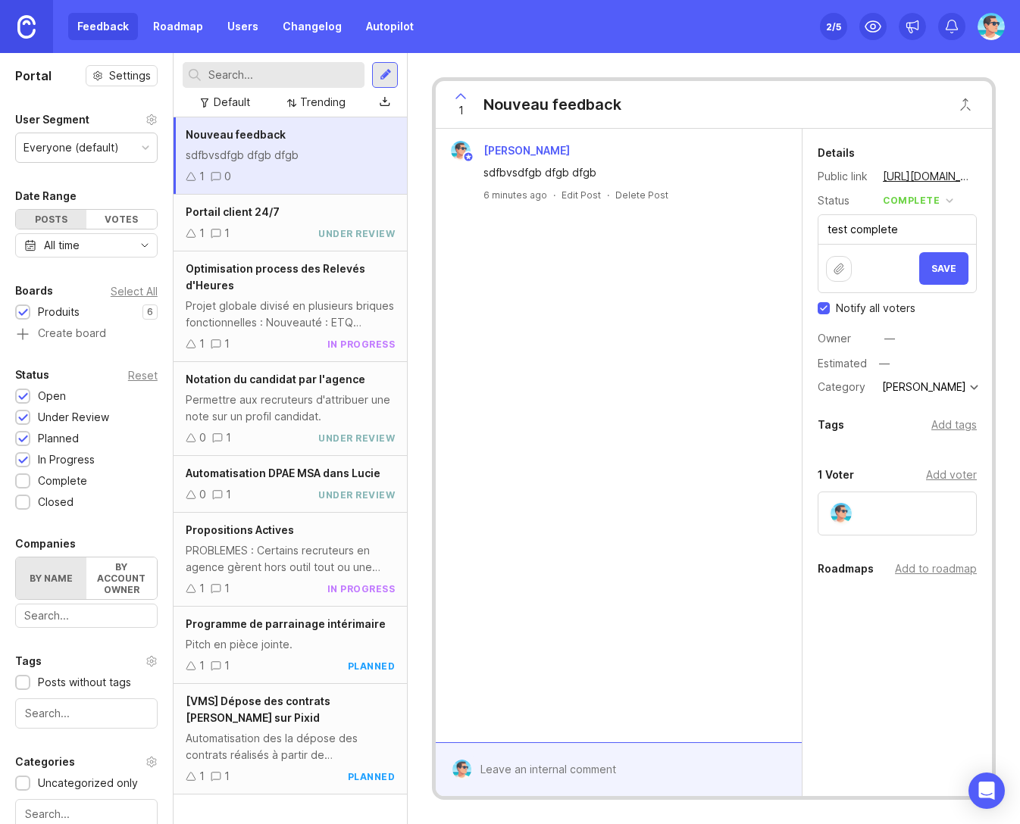
type textarea "test complete"
click at [933, 271] on span "Save" at bounding box center [943, 268] width 25 height 11
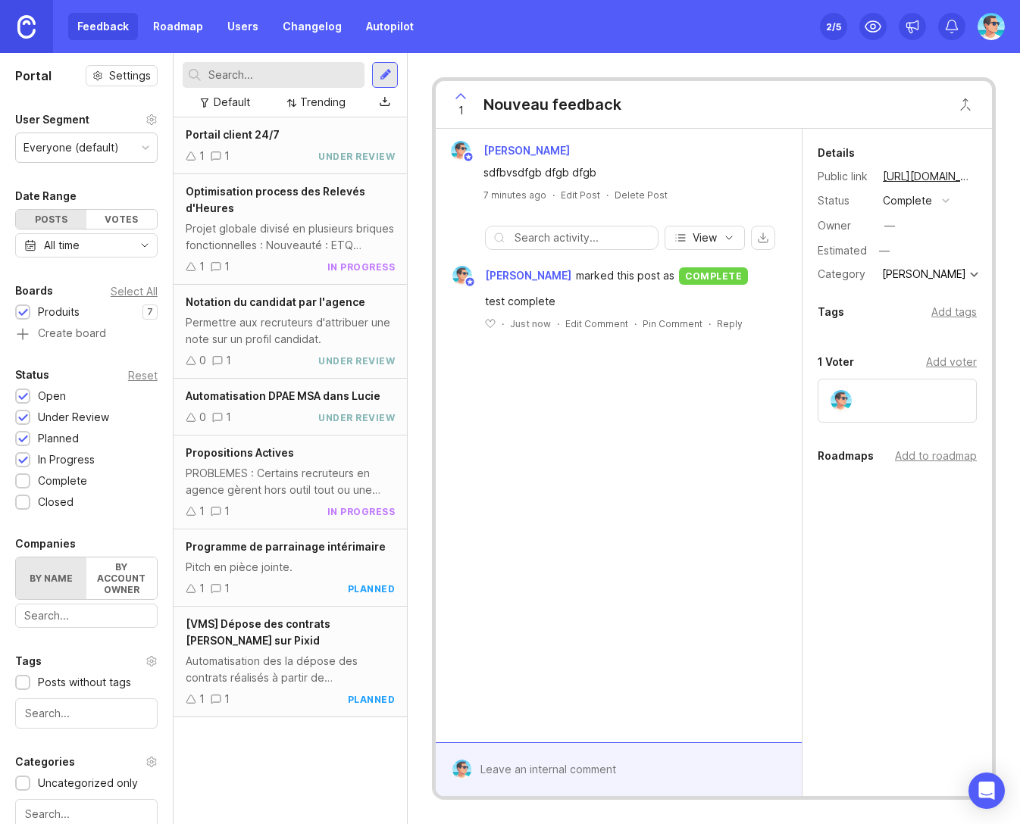
click at [317, 27] on link "Changelog" at bounding box center [311, 26] width 77 height 27
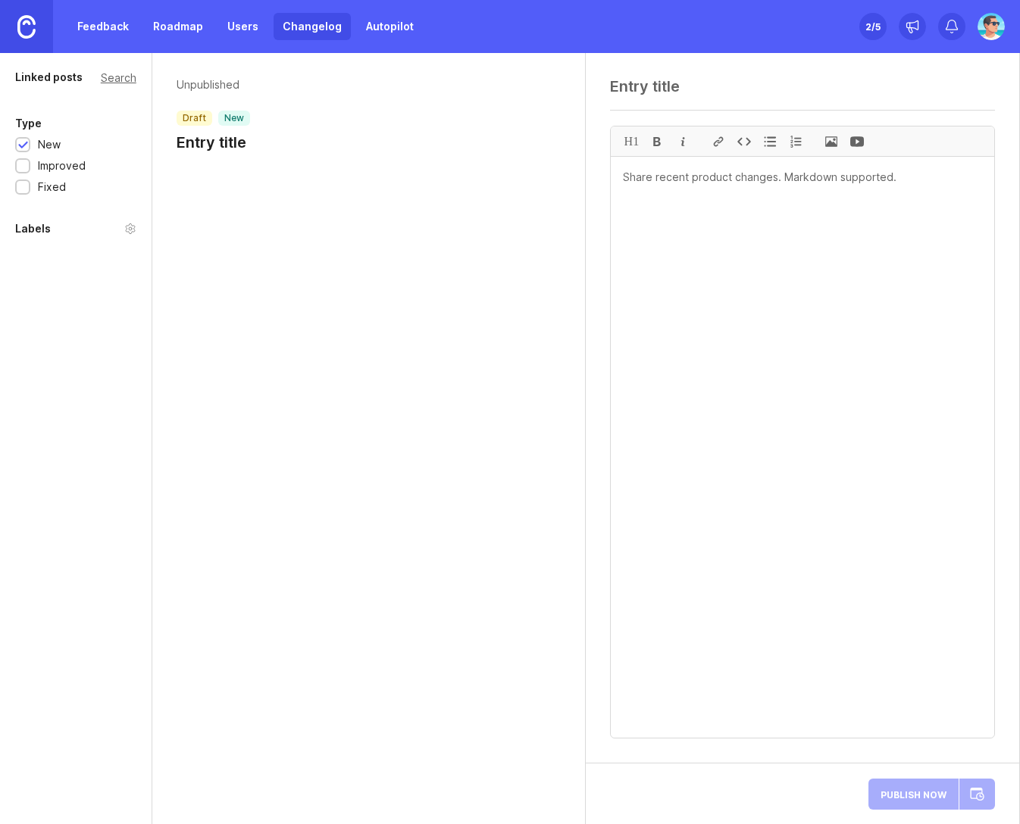
click at [255, 140] on header "Unpublished draft new Entry title" at bounding box center [368, 115] width 385 height 76
click at [215, 142] on h1 "Entry title" at bounding box center [212, 142] width 73 height 21
click at [637, 88] on textarea at bounding box center [802, 86] width 385 height 18
type textarea "Nouveatuté xyz"
click at [782, 266] on textarea at bounding box center [802, 447] width 383 height 581
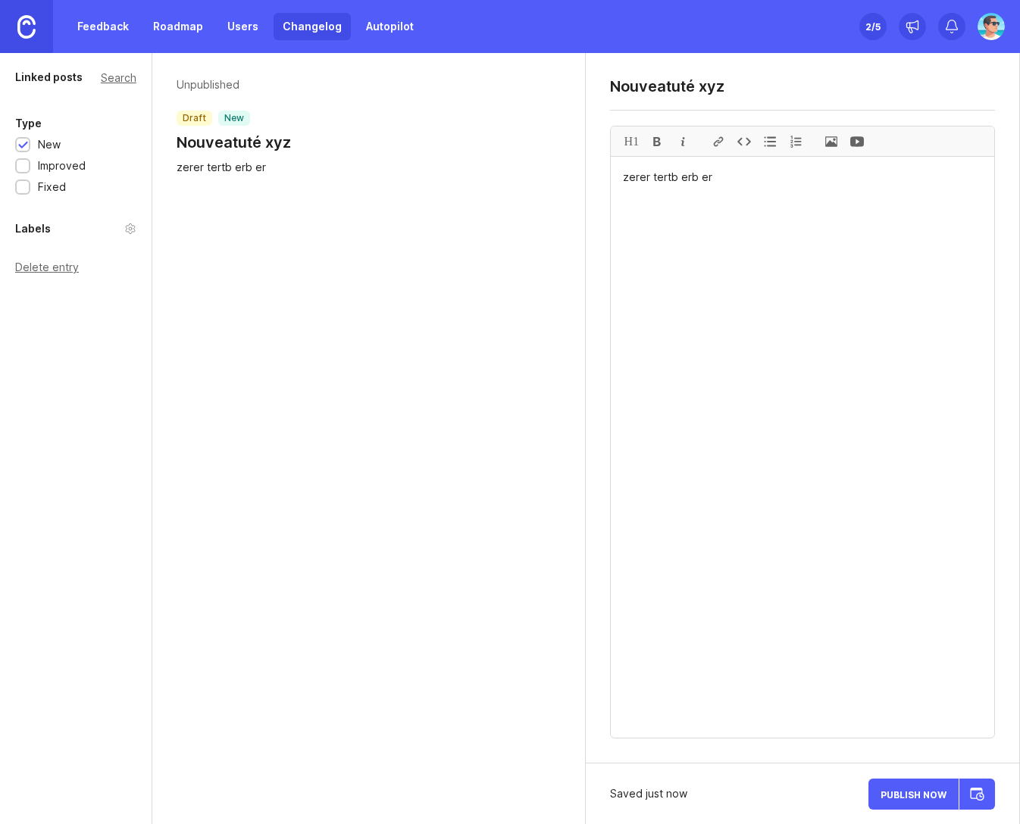
click at [792, 301] on textarea "zerer tertb erb er" at bounding box center [802, 447] width 383 height 581
click at [657, 147] on div at bounding box center [657, 141] width 26 height 30
click at [679, 146] on div at bounding box center [683, 141] width 26 height 30
click at [685, 143] on div at bounding box center [683, 141] width 26 height 30
type textarea "zerer tertb erb er"
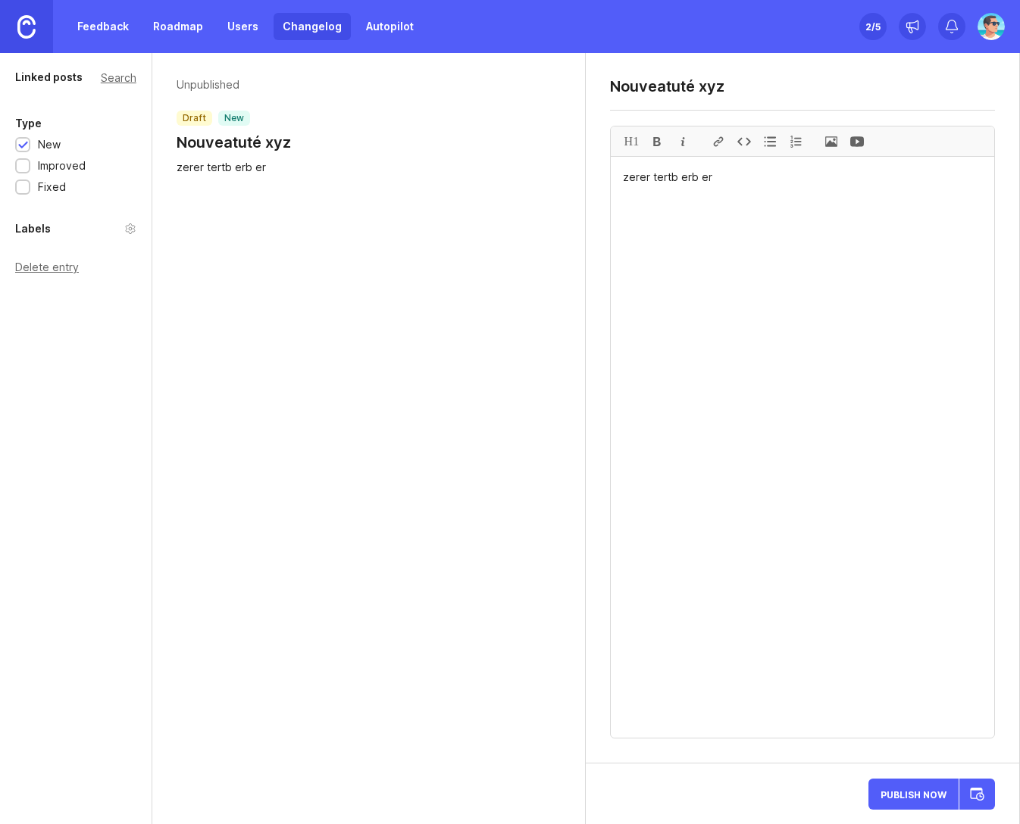
click at [24, 169] on div at bounding box center [23, 166] width 10 height 11
click at [19, 185] on div at bounding box center [23, 188] width 10 height 11
click at [932, 796] on span "Publish Now" at bounding box center [913, 794] width 66 height 10
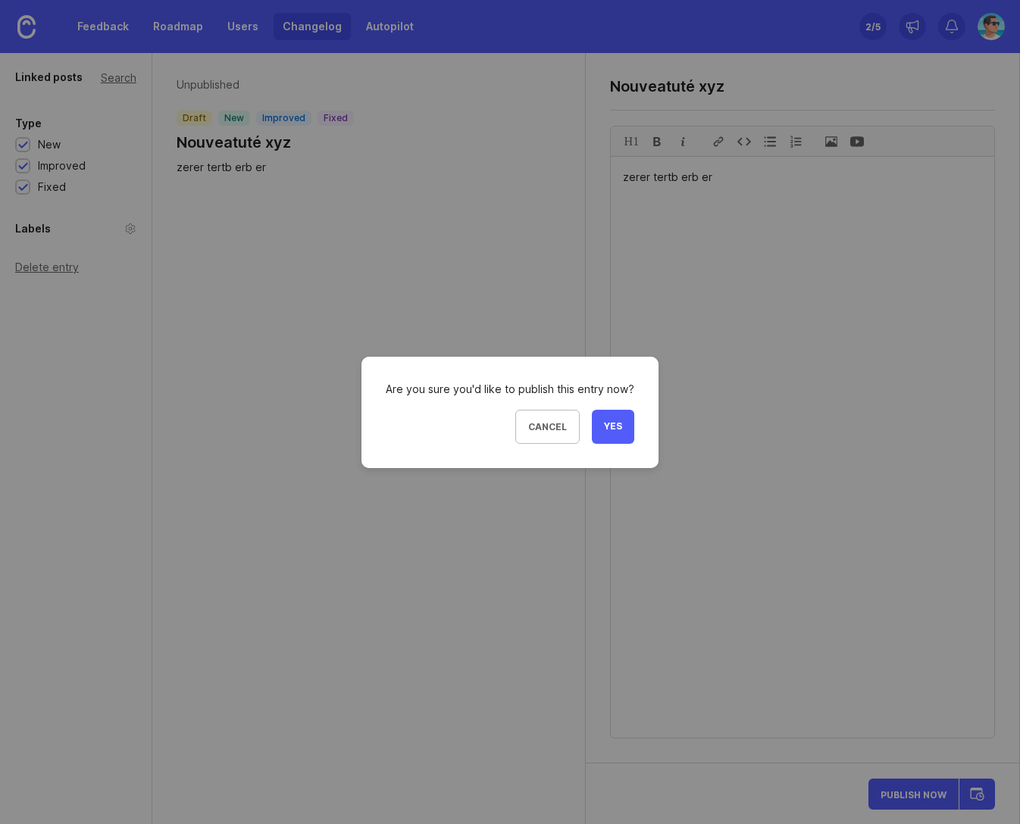
click at [613, 433] on button "Yes" at bounding box center [613, 427] width 42 height 34
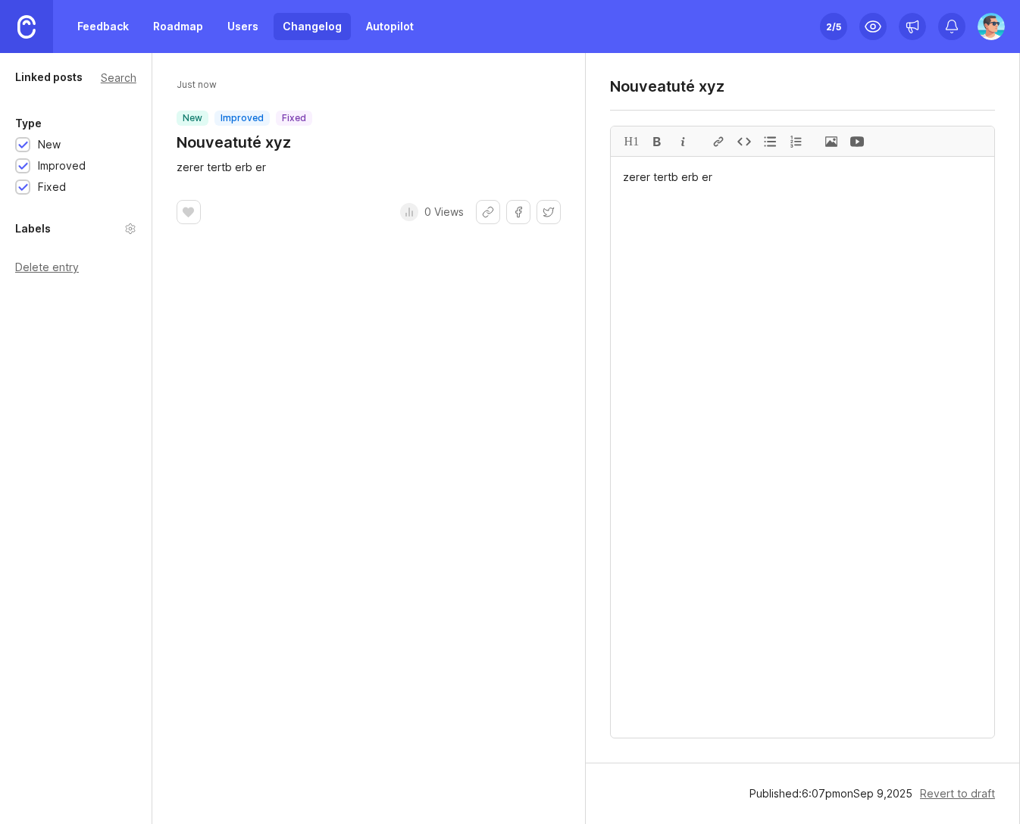
click at [858, 145] on div at bounding box center [857, 141] width 26 height 30
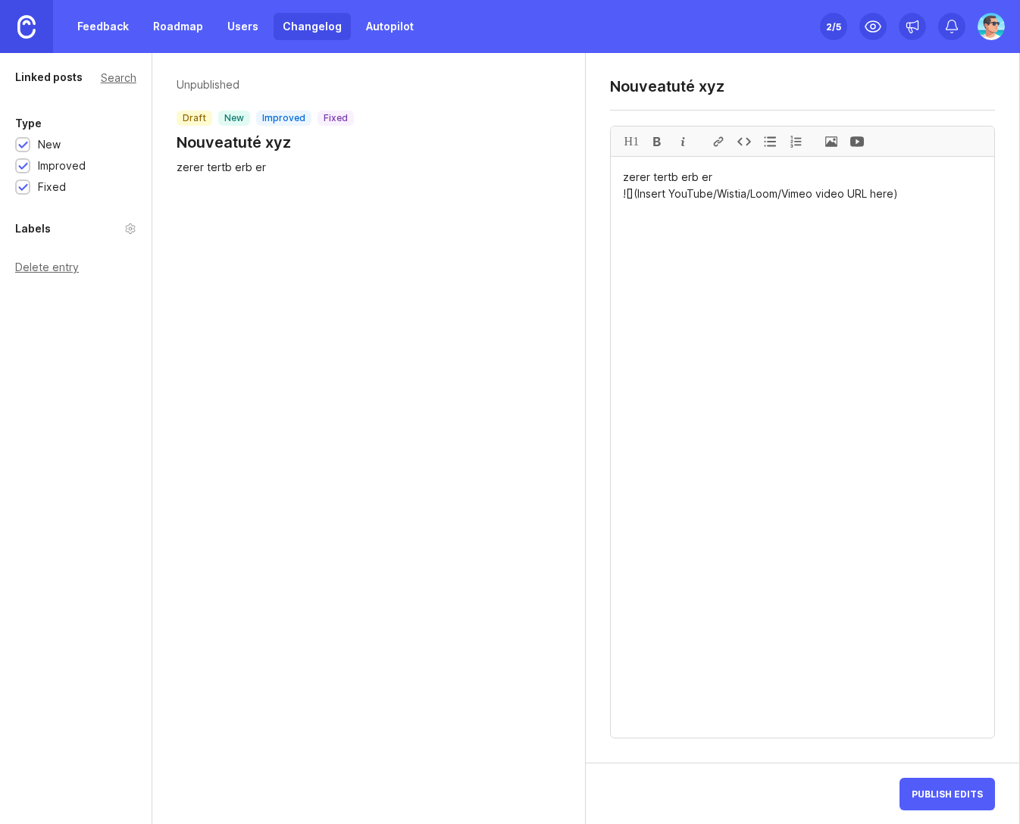
click at [914, 197] on textarea "zerer tertb erb er ![](Insert YouTube/Wistia/Loom/Vimeo video URL here)" at bounding box center [802, 447] width 383 height 581
type textarea "zerer tertb erb er ![](Insert YouTube/Wistia/Loom/Vimeo video URL here)"
click at [829, 139] on span at bounding box center [831, 141] width 26 height 30
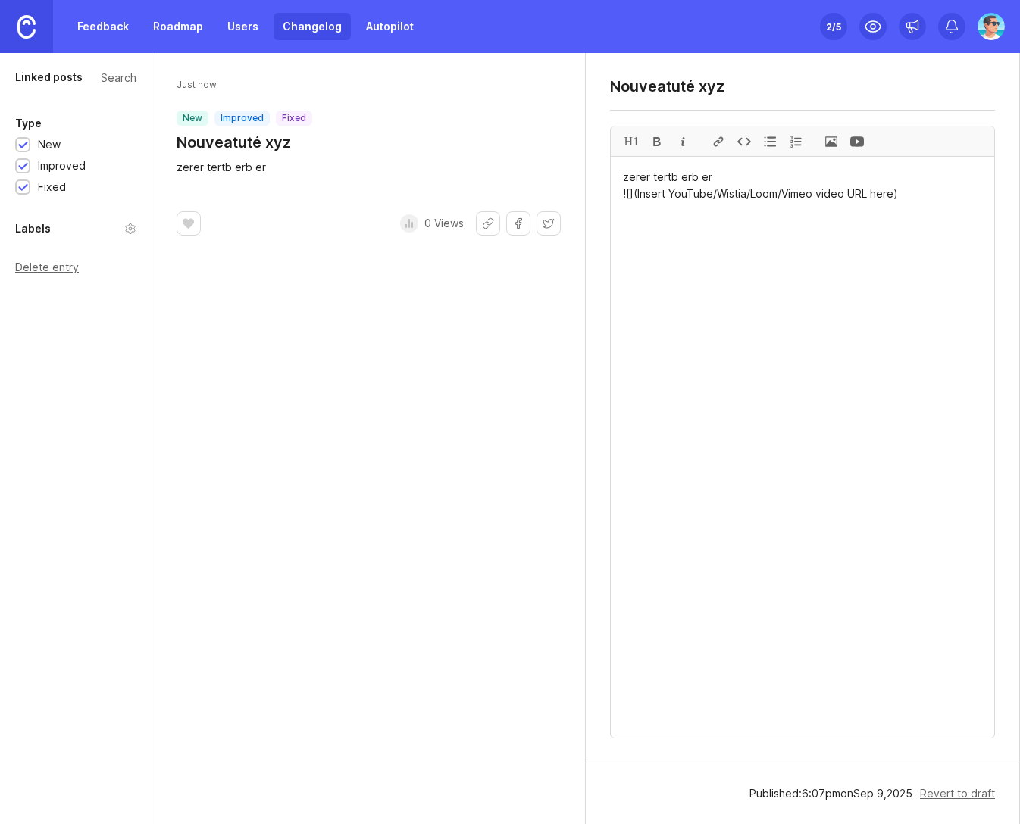
click at [412, 342] on div "Just now new improved fixed Nouveatuté xyz zerer tertb erb er ﻿ 0 Views" at bounding box center [369, 438] width 434 height 771
click at [174, 29] on link "Roadmap" at bounding box center [178, 26] width 68 height 27
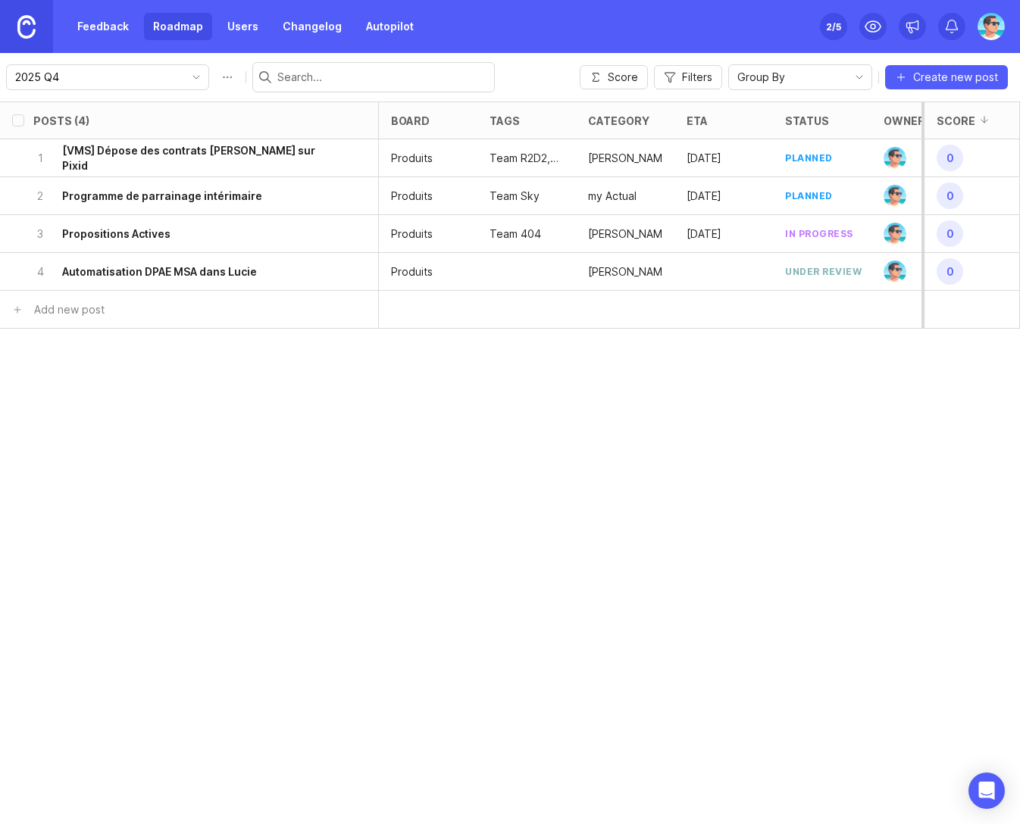
click at [105, 29] on link "Feedback" at bounding box center [103, 26] width 70 height 27
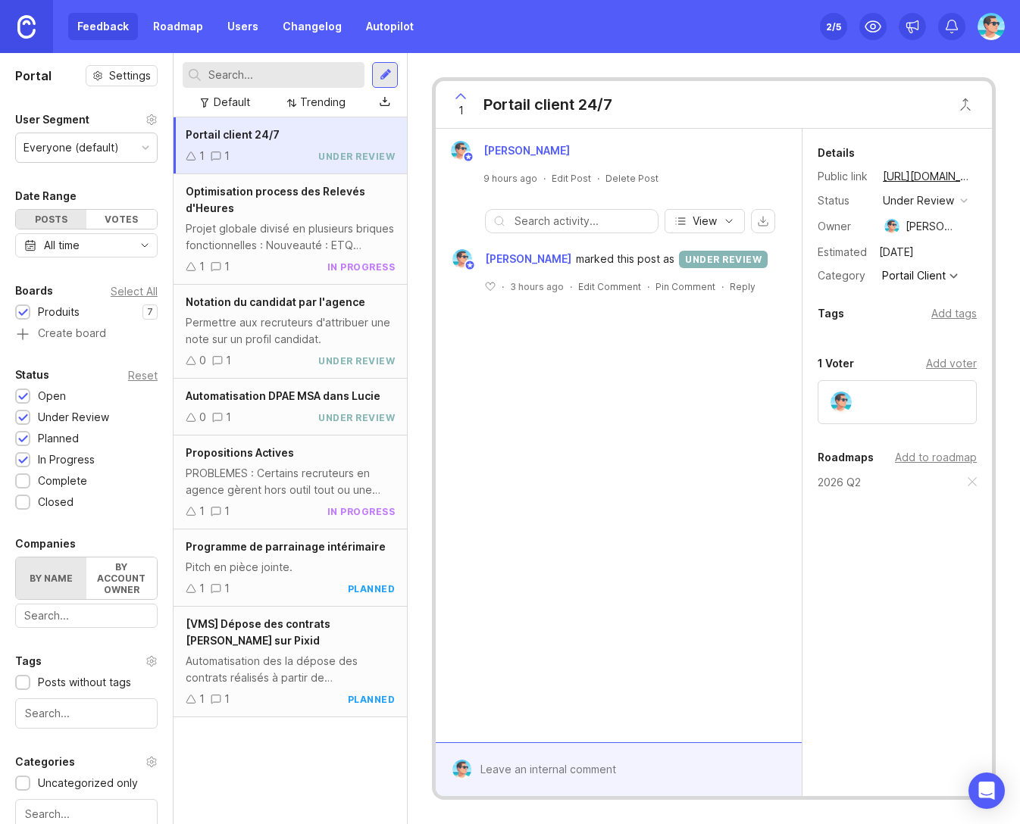
click at [989, 29] on img at bounding box center [990, 26] width 27 height 27
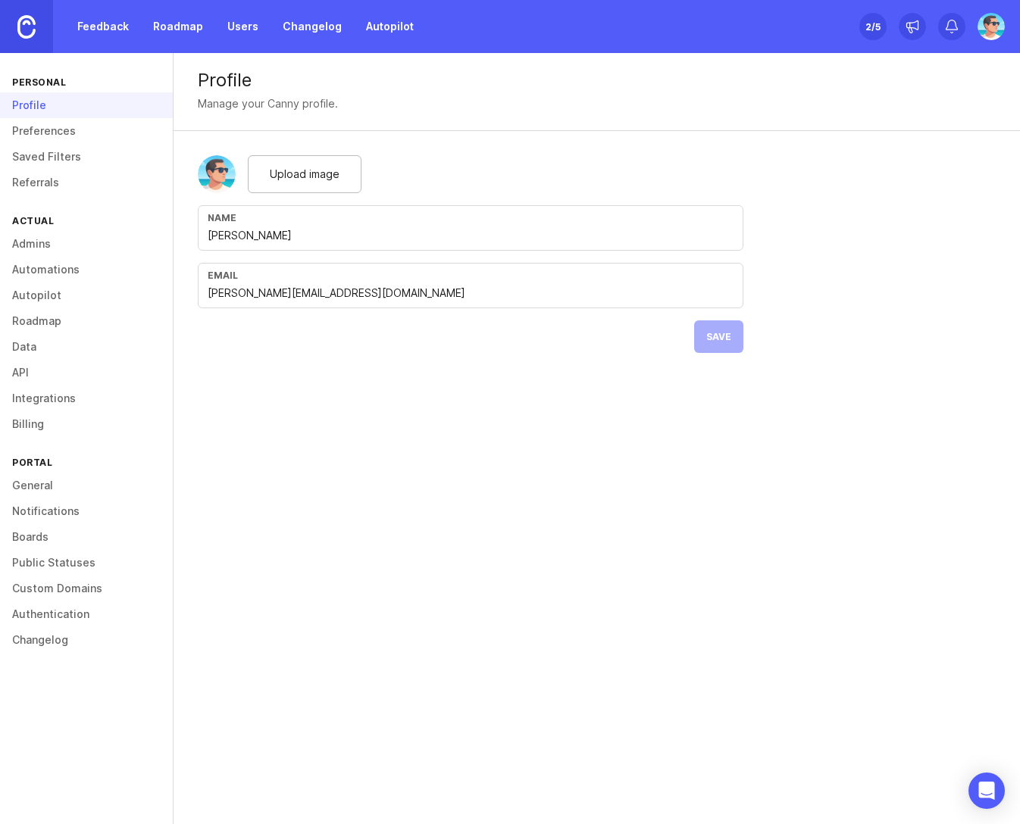
click at [40, 489] on link "General" at bounding box center [86, 486] width 173 height 26
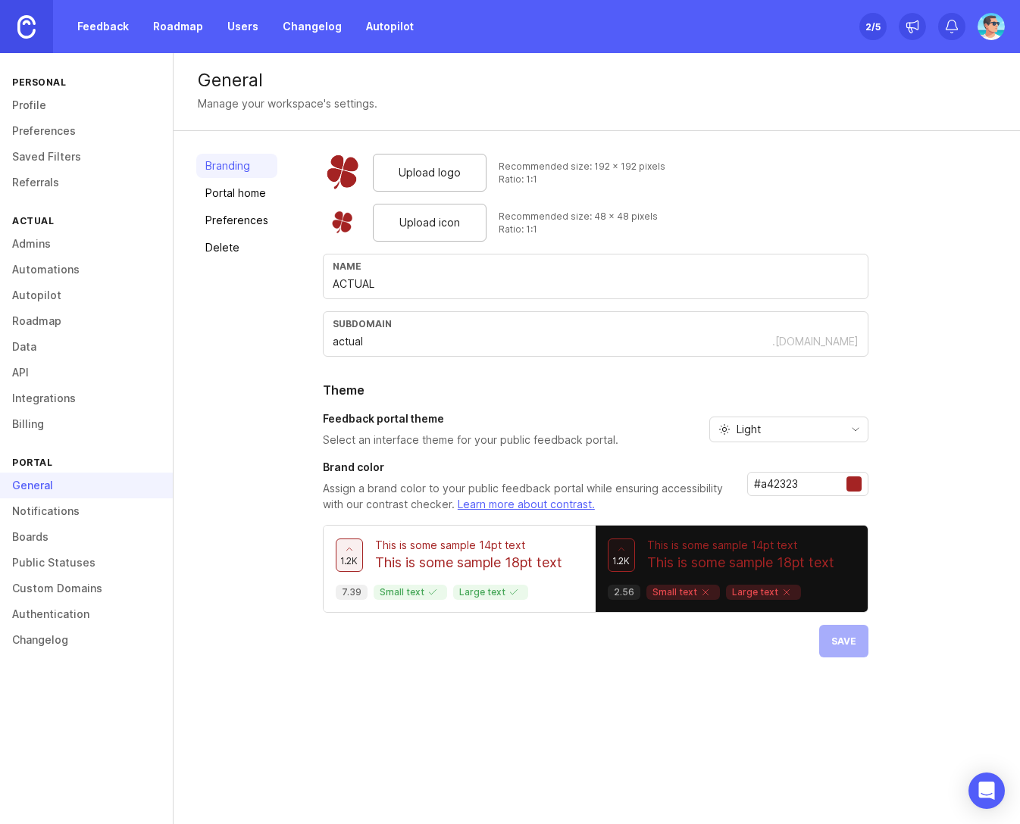
click at [48, 511] on link "Notifications" at bounding box center [86, 511] width 173 height 26
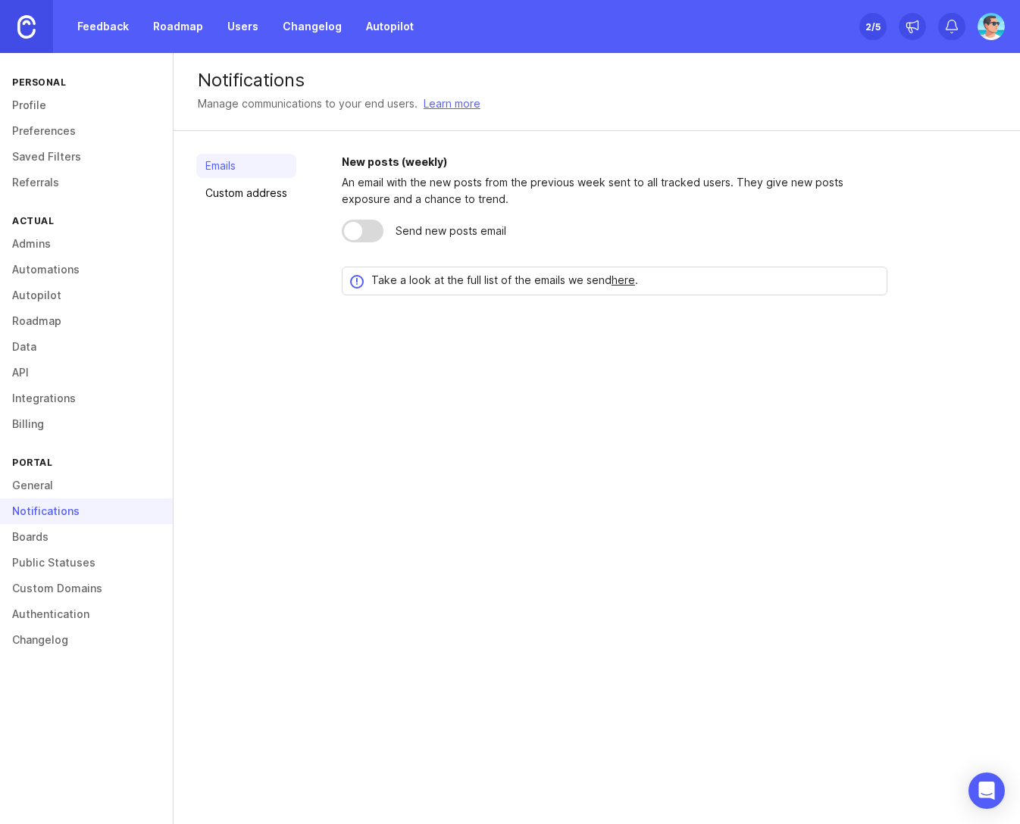
click at [42, 538] on link "Boards" at bounding box center [86, 537] width 173 height 26
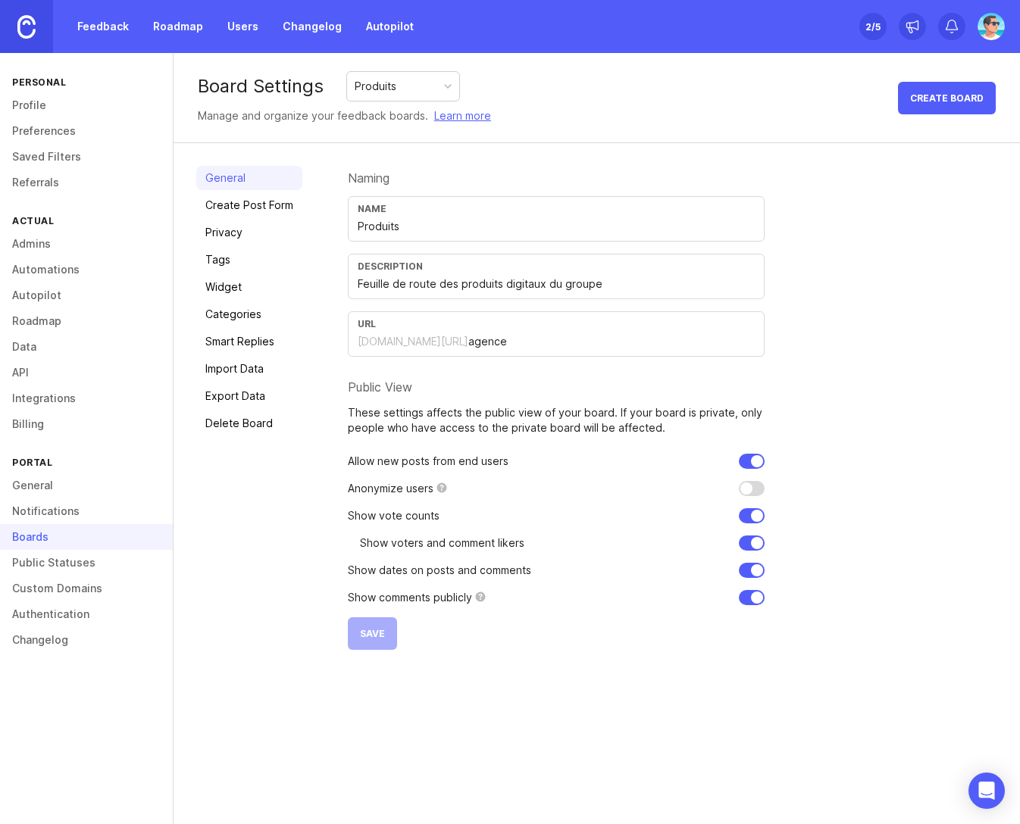
click at [233, 322] on link "Categories" at bounding box center [249, 314] width 106 height 24
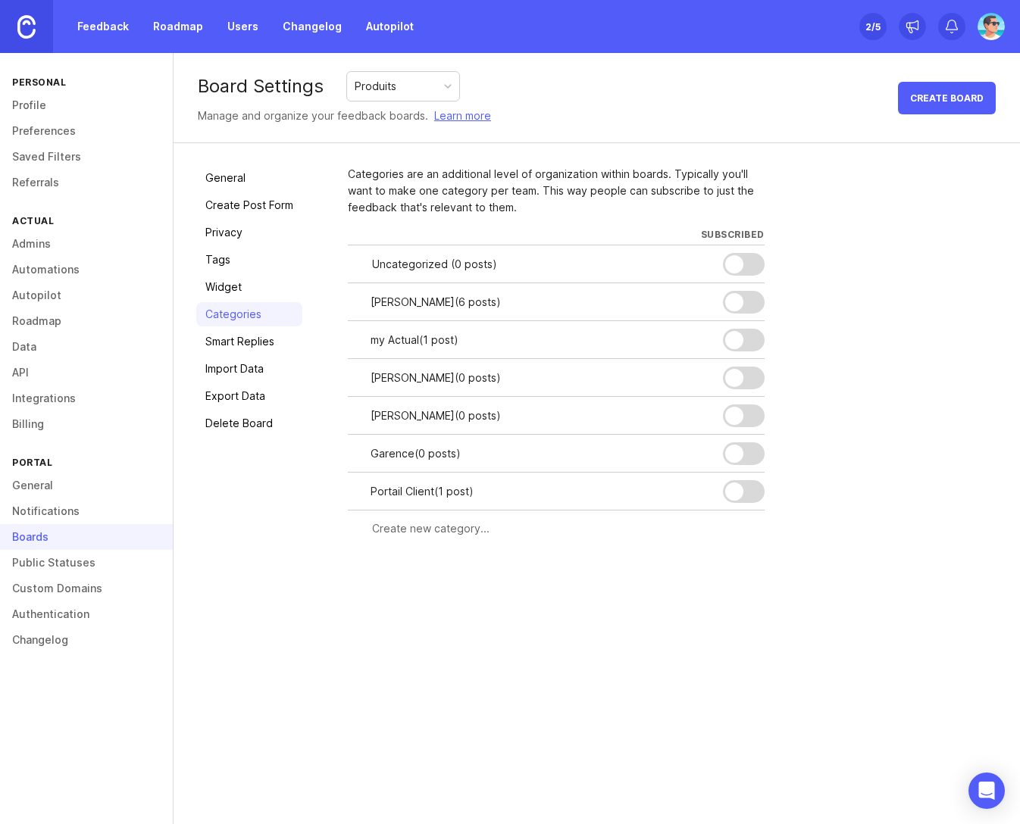
click at [231, 180] on link "General" at bounding box center [249, 178] width 106 height 24
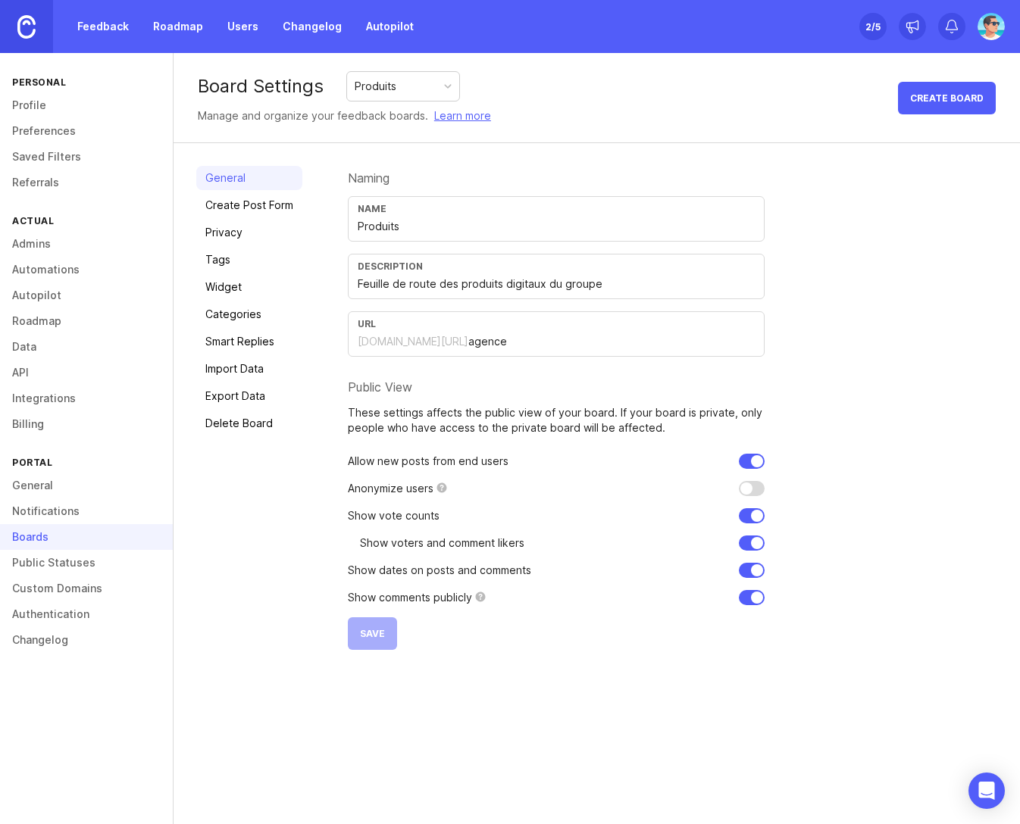
click at [239, 198] on link "Create Post Form" at bounding box center [249, 205] width 106 height 24
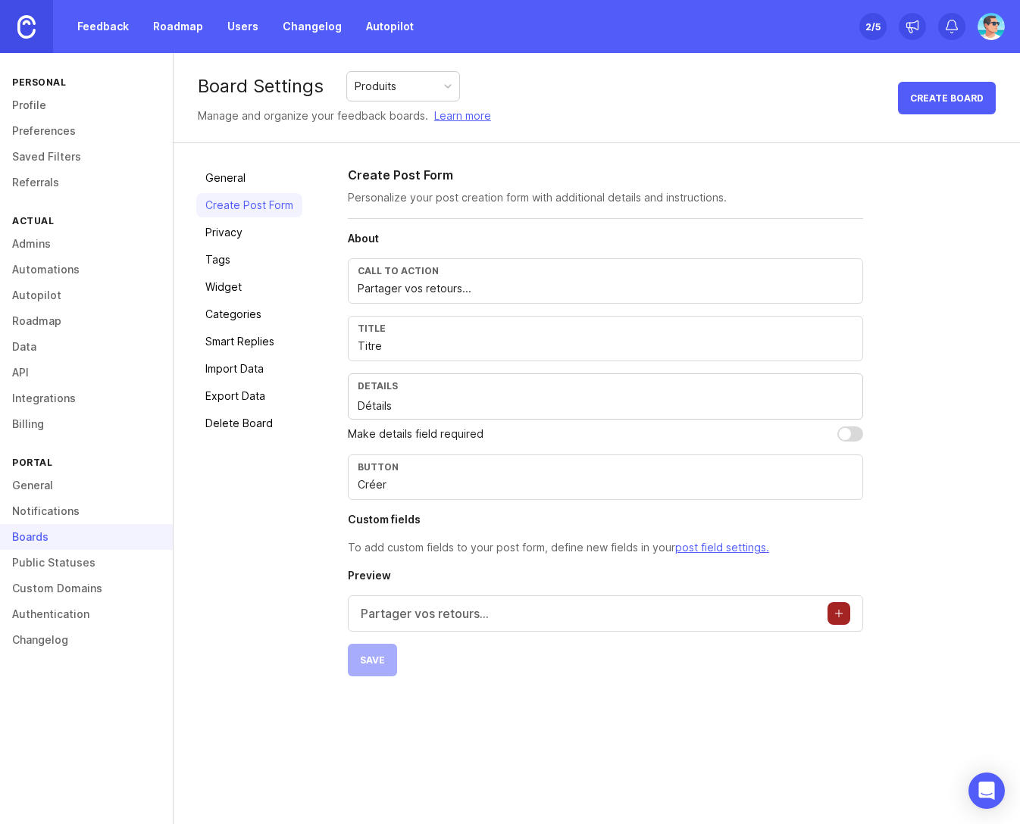
click at [230, 232] on link "Privacy" at bounding box center [249, 232] width 106 height 24
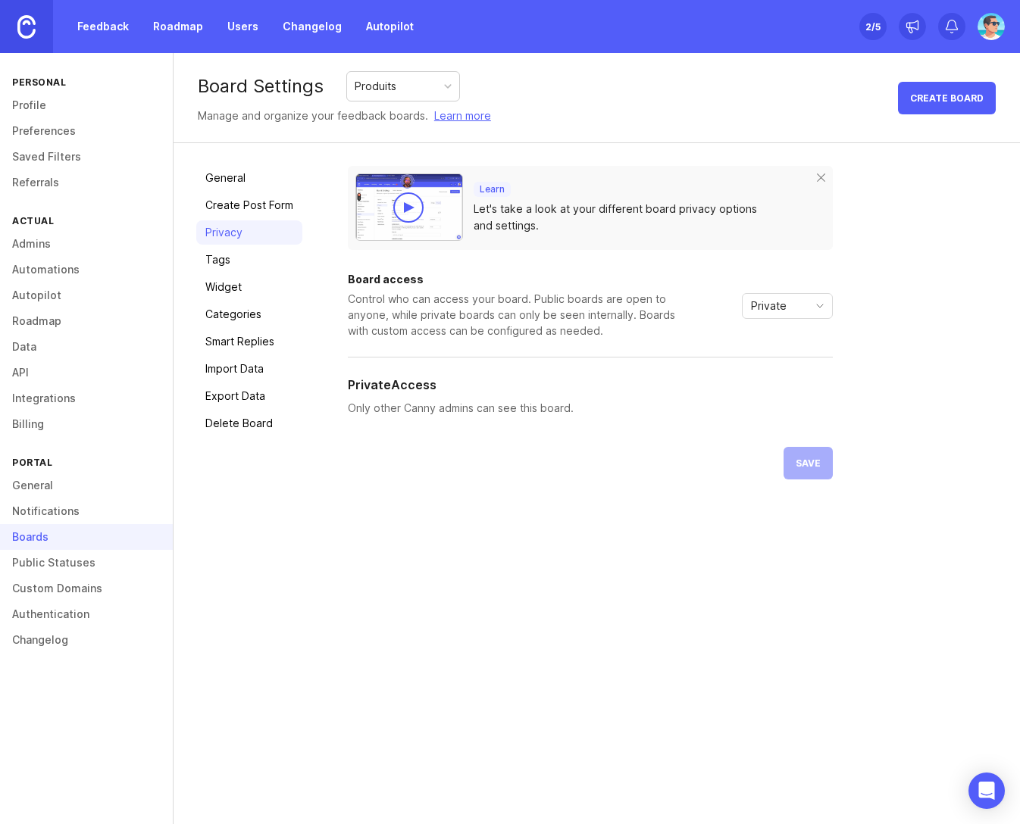
click at [226, 261] on link "Tags" at bounding box center [249, 260] width 106 height 24
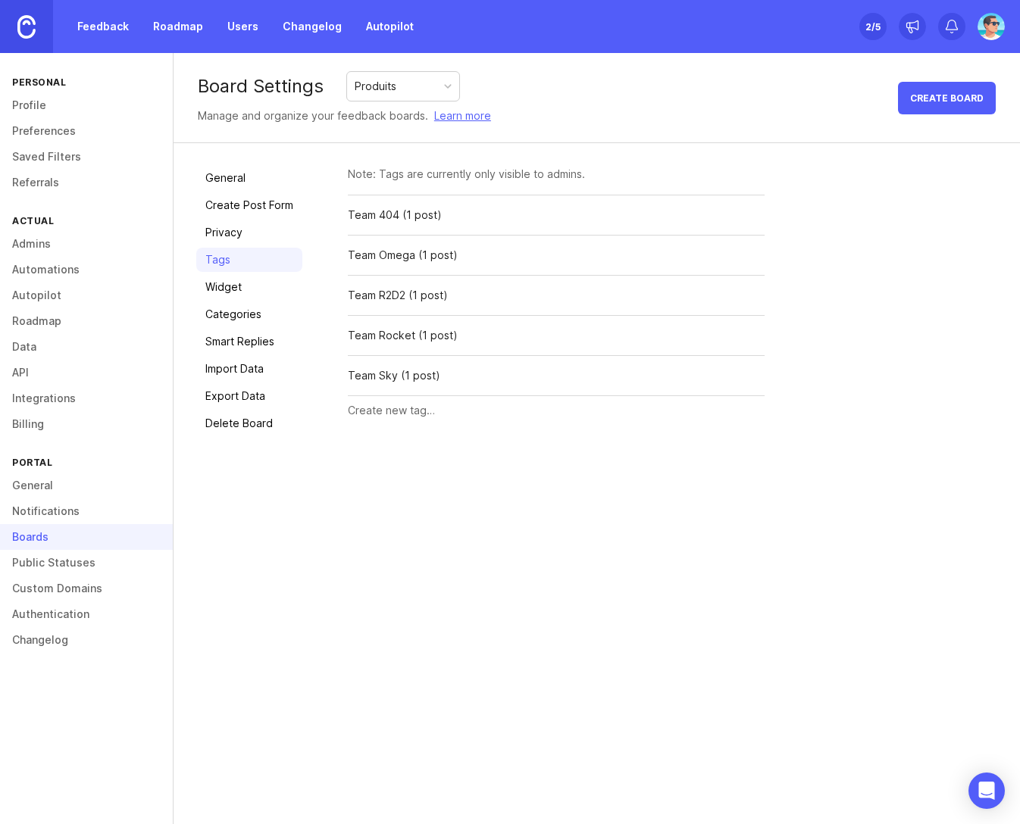
click at [232, 287] on link "Widget" at bounding box center [249, 287] width 106 height 24
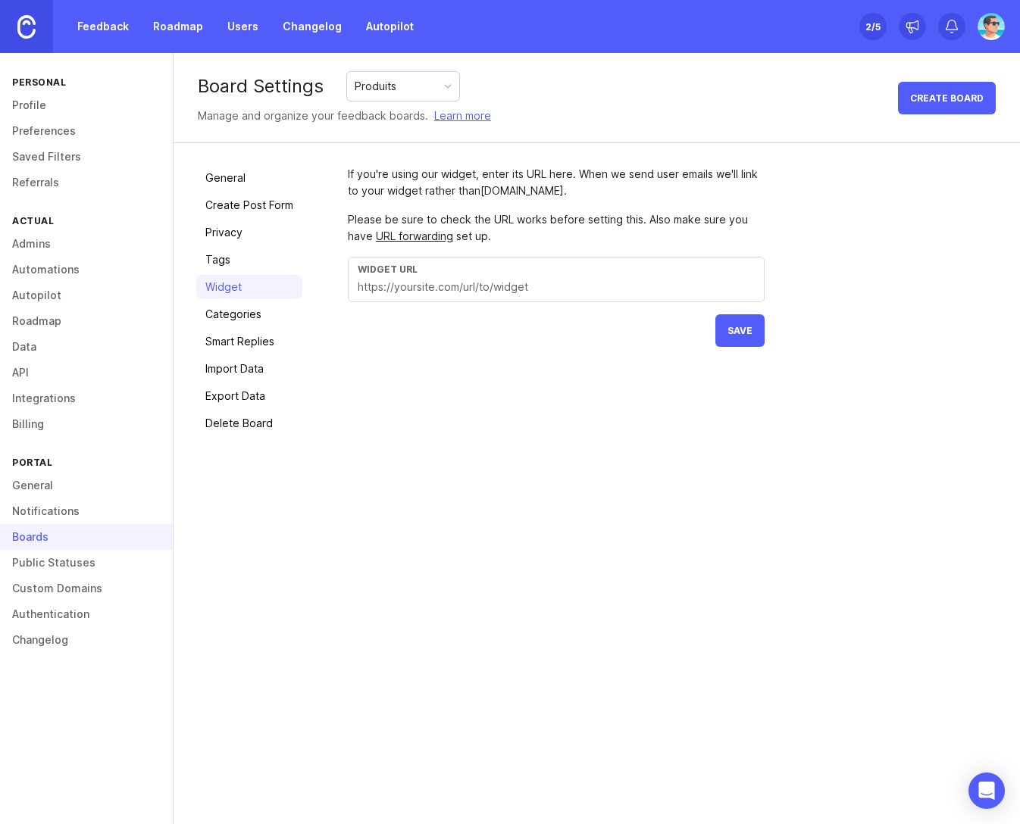
click at [236, 318] on link "Categories" at bounding box center [249, 314] width 106 height 24
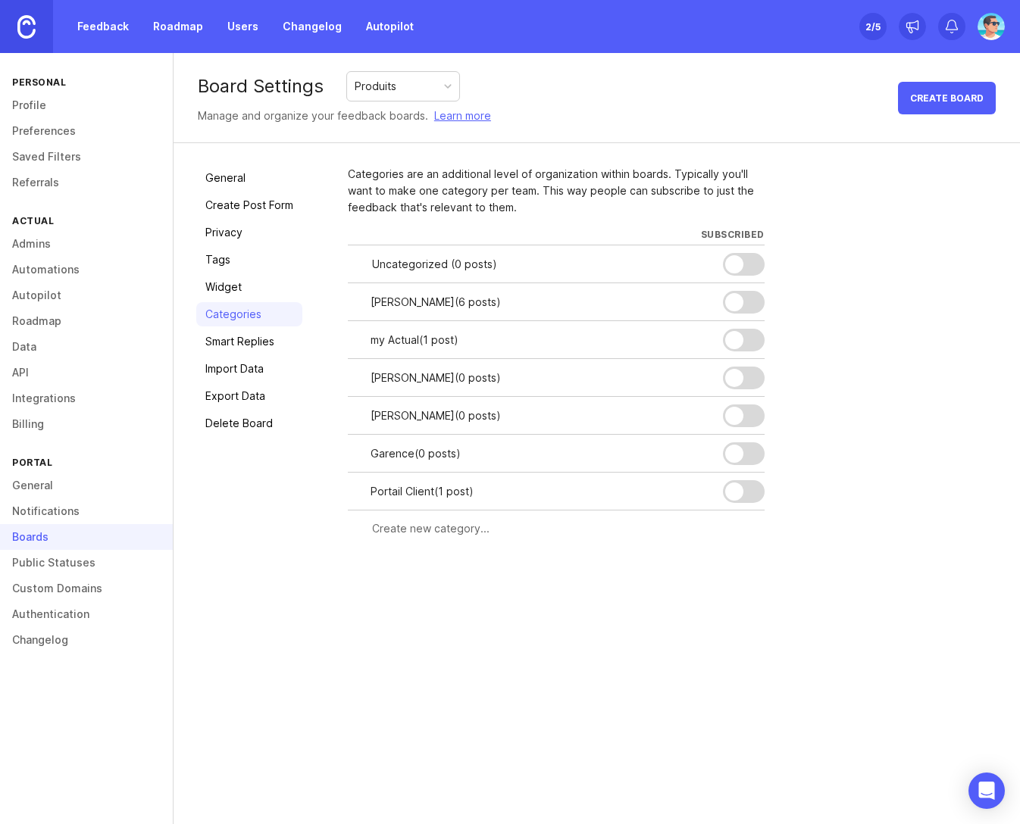
click at [245, 348] on link "Smart Replies" at bounding box center [249, 342] width 106 height 24
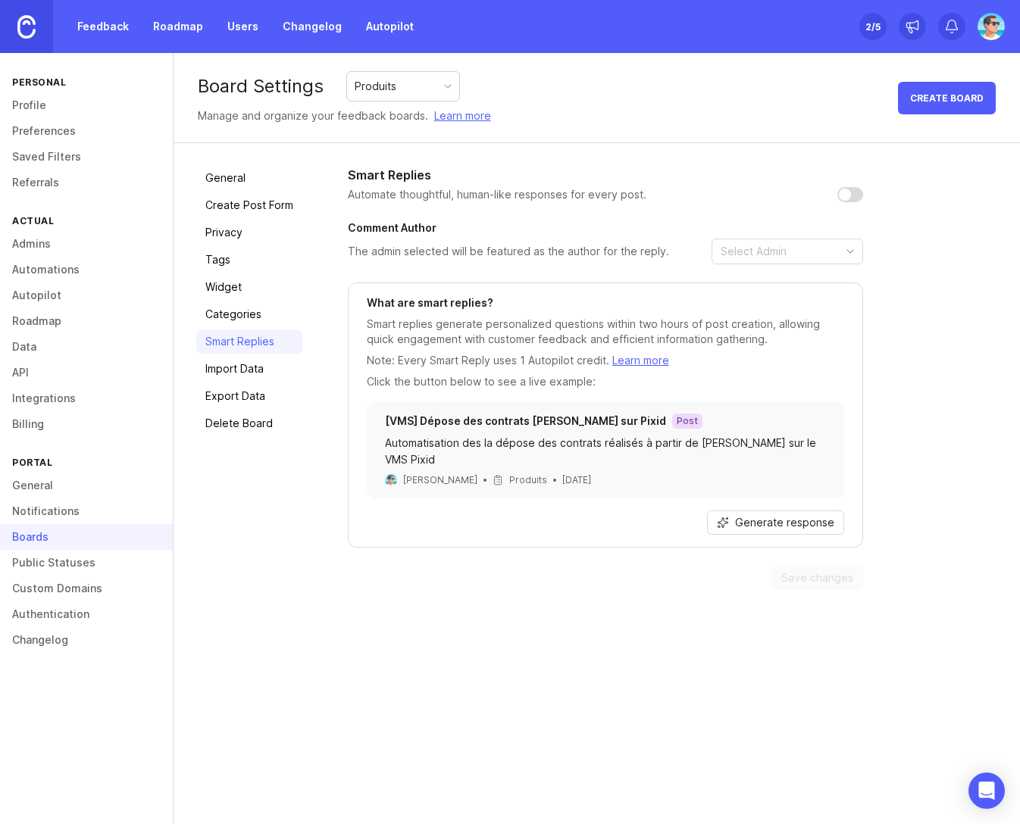
click at [240, 373] on link "Import Data" at bounding box center [249, 369] width 106 height 24
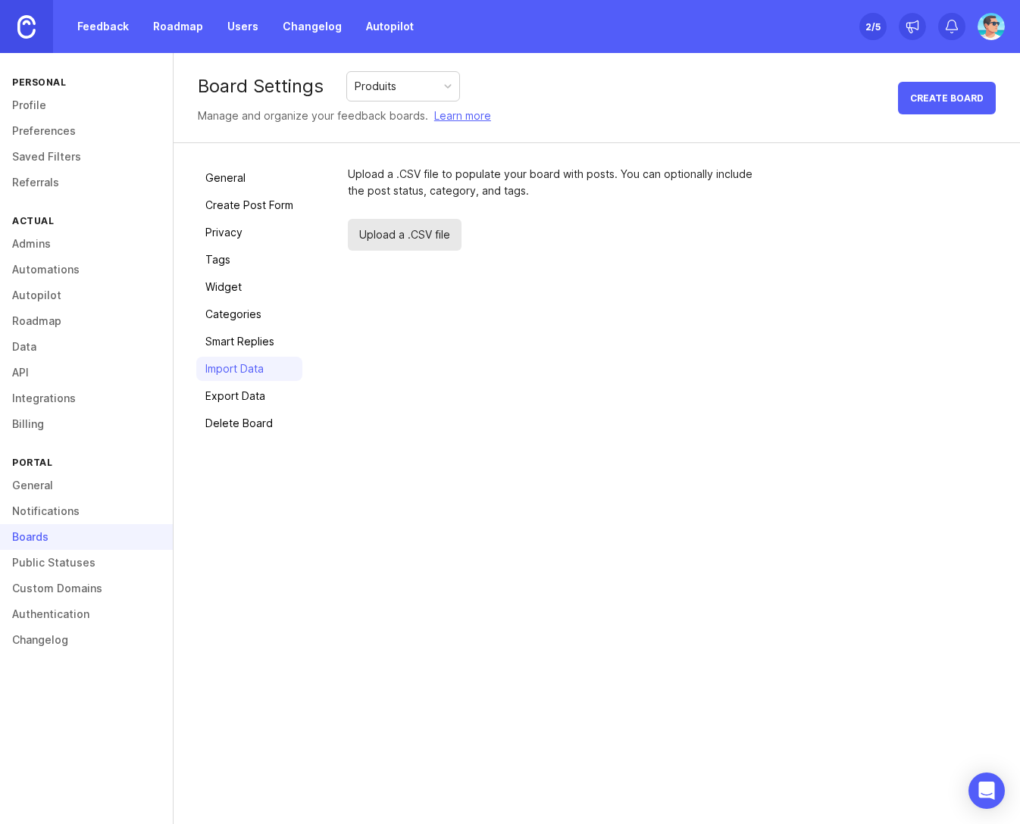
click at [231, 395] on link "Export Data" at bounding box center [249, 396] width 106 height 24
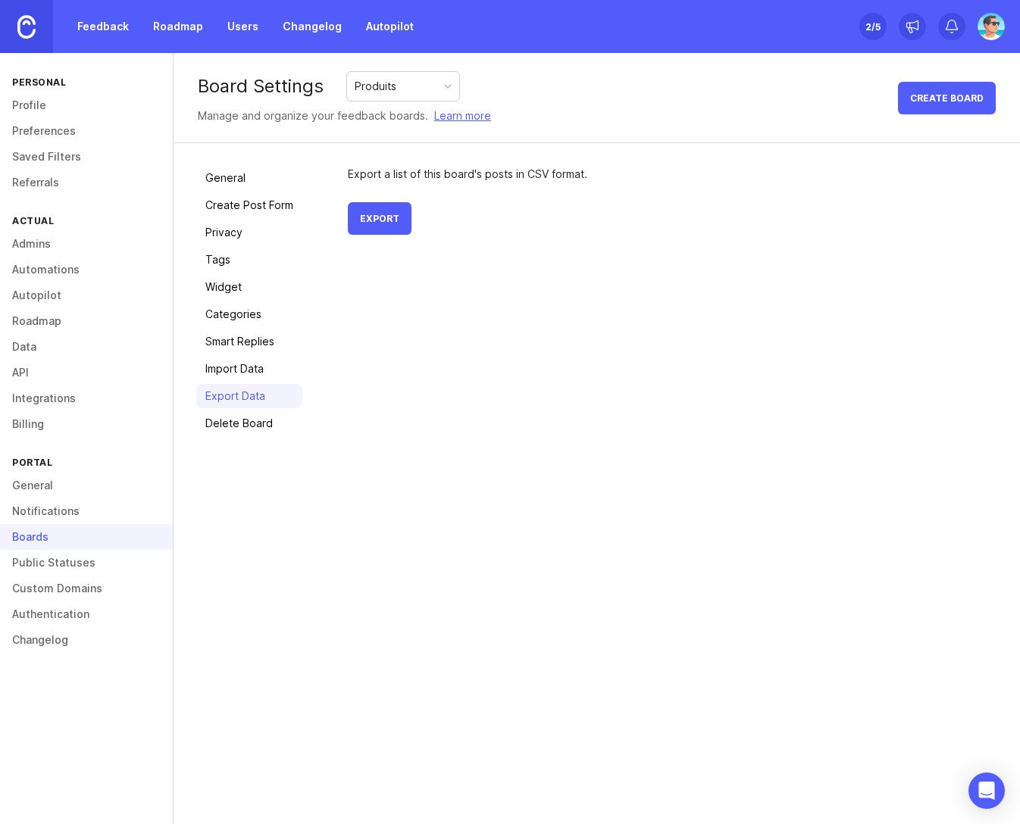
click at [36, 487] on link "General" at bounding box center [86, 486] width 173 height 26
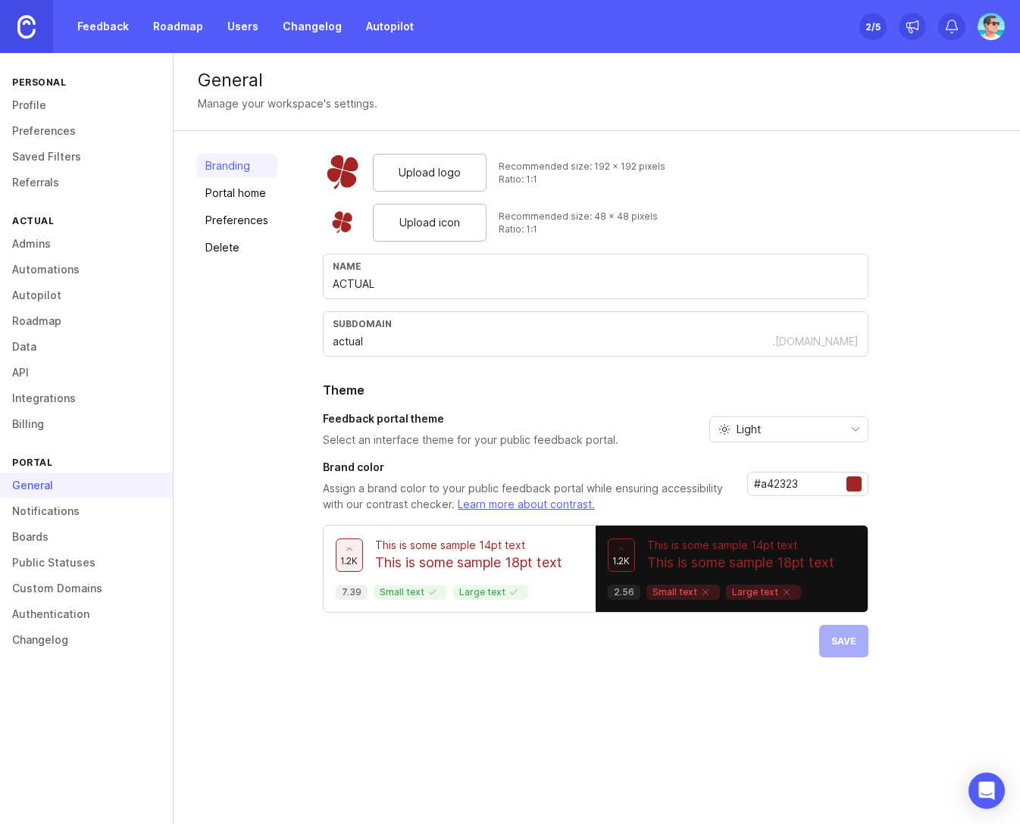
click at [232, 217] on link "Preferences" at bounding box center [236, 220] width 81 height 24
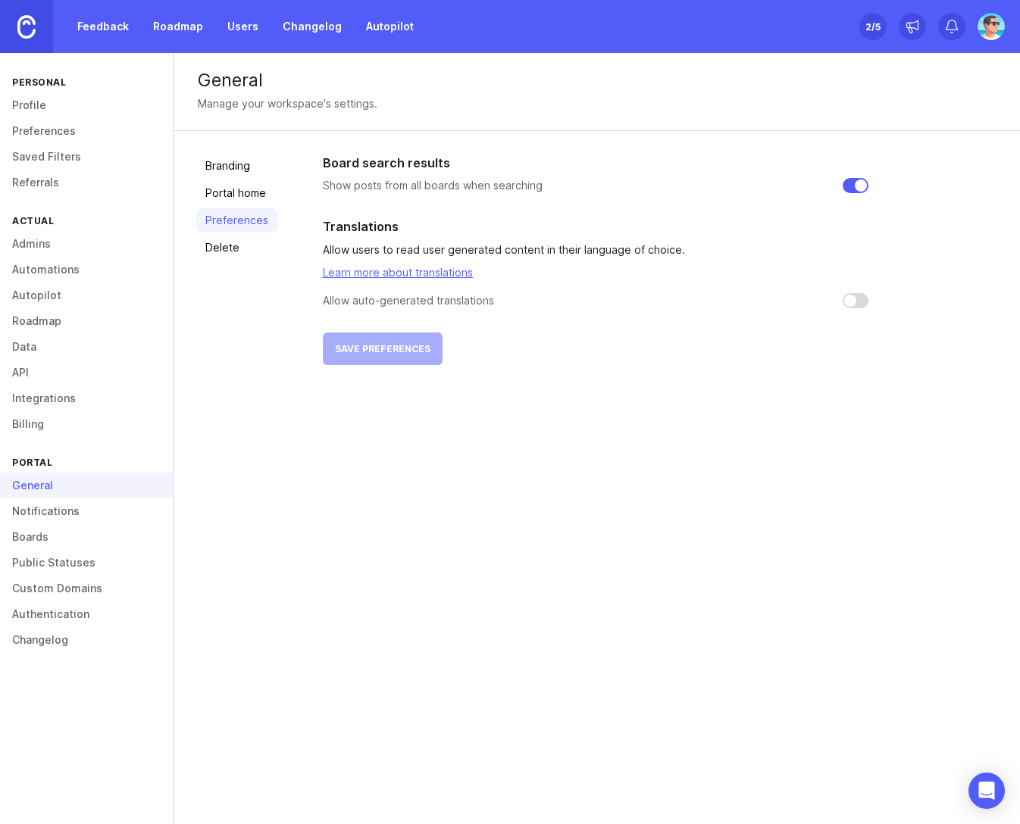
click at [239, 194] on link "Portal home" at bounding box center [236, 193] width 81 height 24
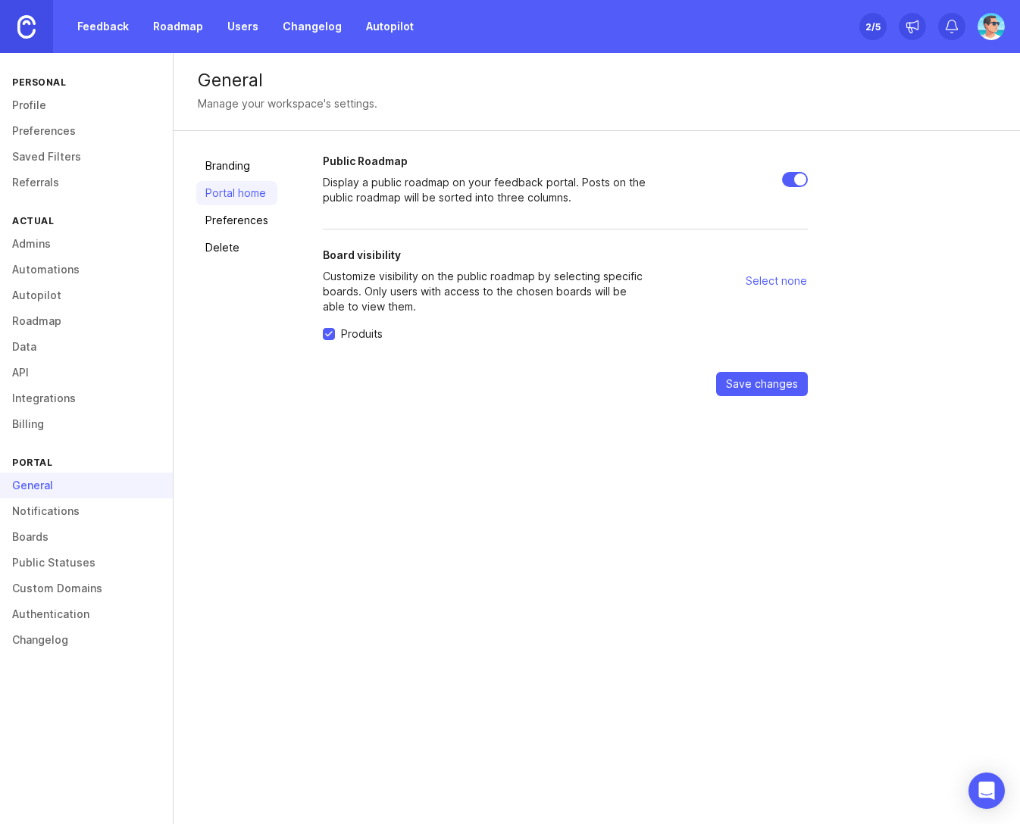
click at [238, 250] on link "Delete" at bounding box center [236, 248] width 81 height 24
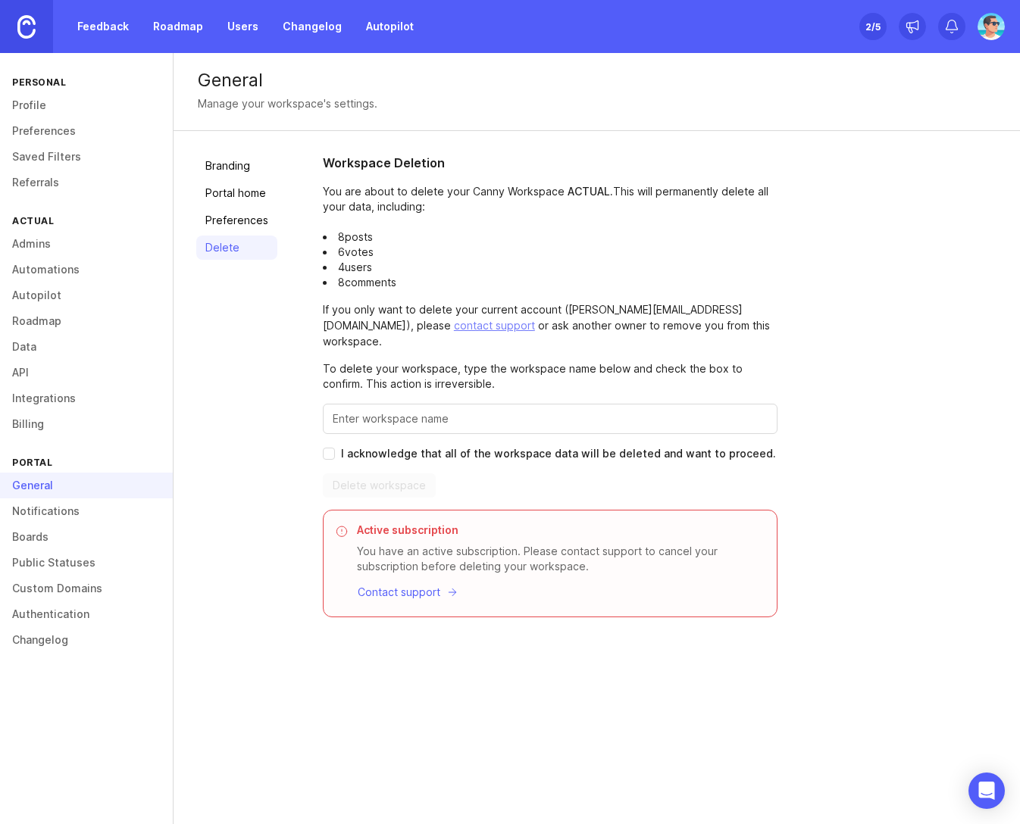
click at [48, 568] on link "Public Statuses" at bounding box center [86, 563] width 173 height 26
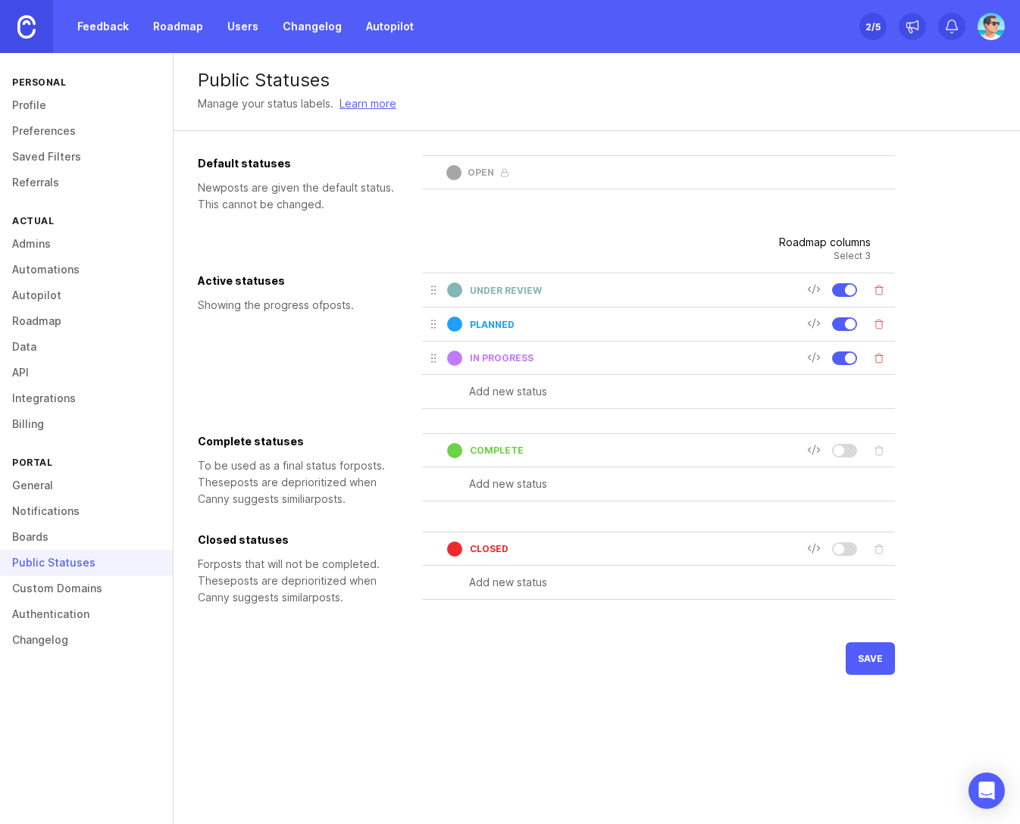
click at [531, 289] on input "under review" at bounding box center [638, 290] width 337 height 11
click at [468, 289] on div "under review" at bounding box center [616, 290] width 379 height 23
click at [517, 288] on input "under review" at bounding box center [638, 290] width 337 height 11
click at [519, 395] on input "text" at bounding box center [682, 391] width 426 height 17
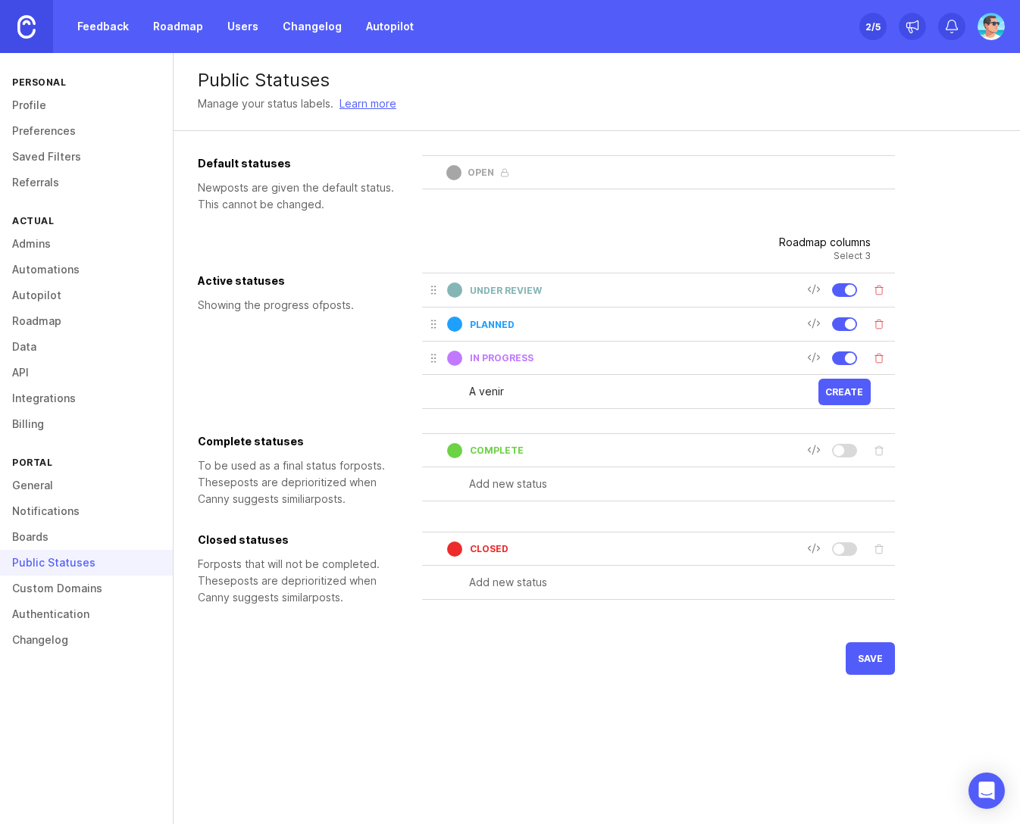
type input "A venir"
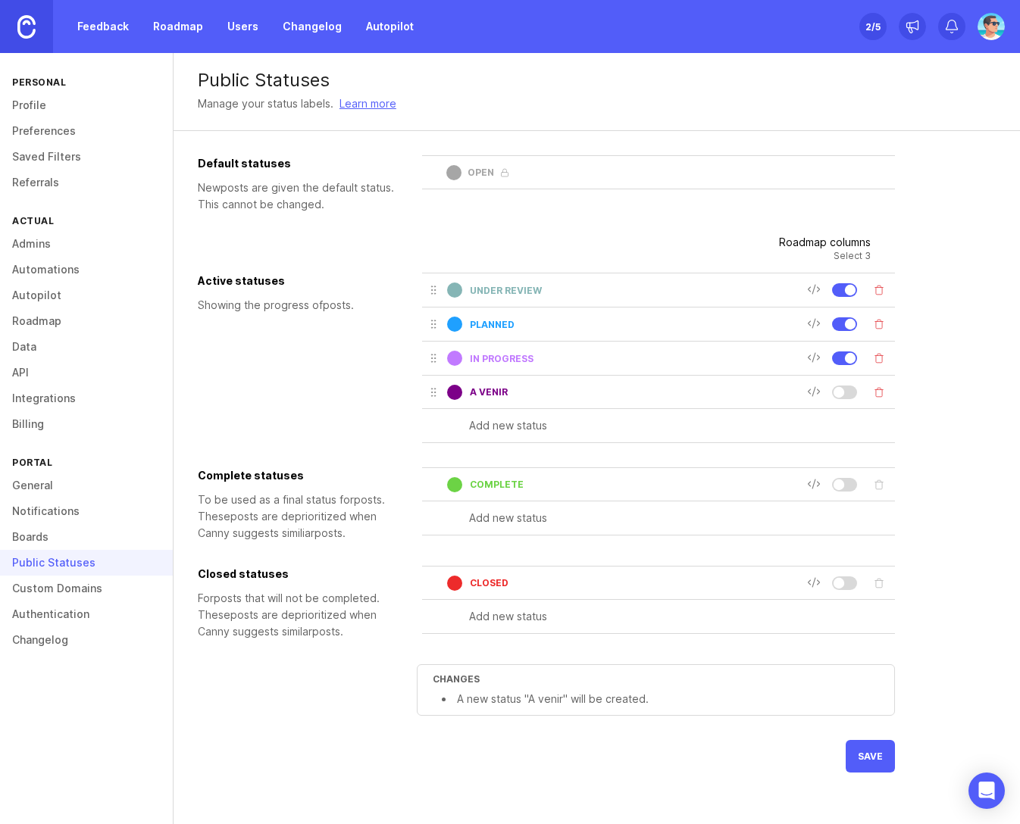
click at [533, 426] on input "text" at bounding box center [682, 425] width 426 height 17
drag, startPoint x: 562, startPoint y: 428, endPoint x: 514, endPoint y: 428, distance: 48.5
click at [514, 428] on input "En cours de dé" at bounding box center [643, 425] width 349 height 17
type input "En cours"
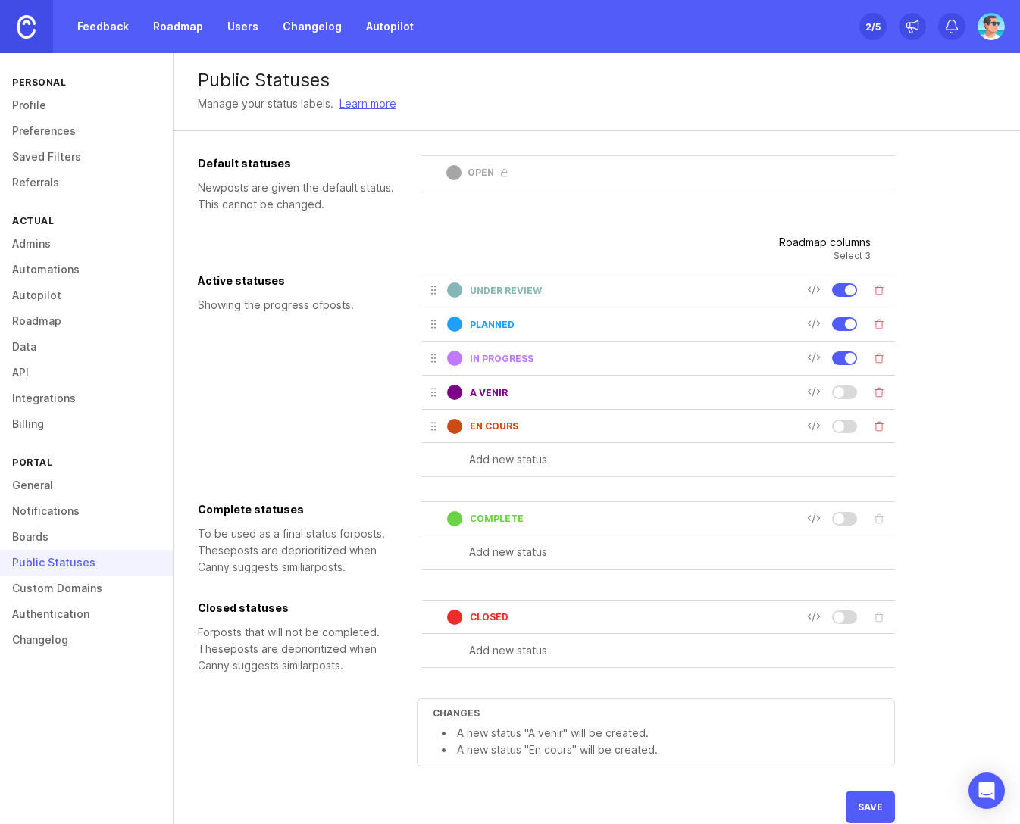
click at [504, 463] on input "text" at bounding box center [682, 459] width 426 height 17
type input "Backlog"
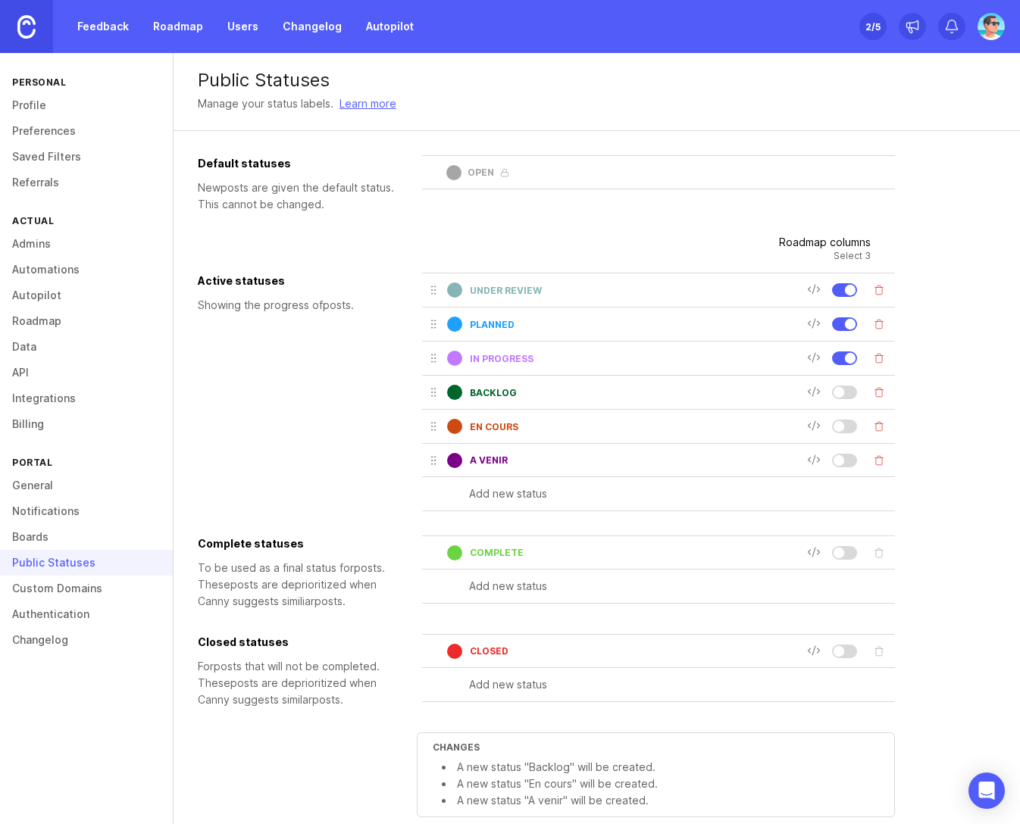
click at [845, 397] on div at bounding box center [844, 393] width 25 height 14
click at [845, 420] on div at bounding box center [844, 427] width 25 height 14
click at [842, 459] on div at bounding box center [838, 459] width 11 height 11
click at [837, 361] on div at bounding box center [844, 358] width 25 height 14
click at [842, 325] on div at bounding box center [844, 324] width 25 height 14
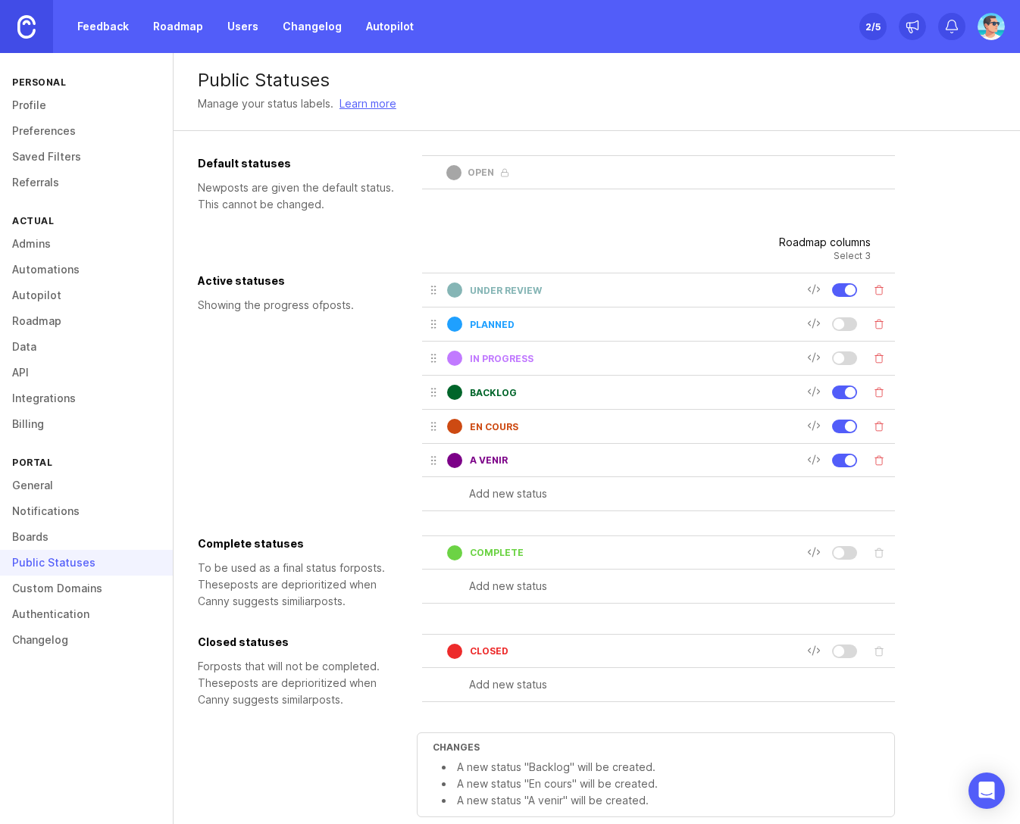
click at [847, 296] on div at bounding box center [844, 290] width 25 height 14
click at [876, 292] on button "Delete status" at bounding box center [878, 290] width 21 height 21
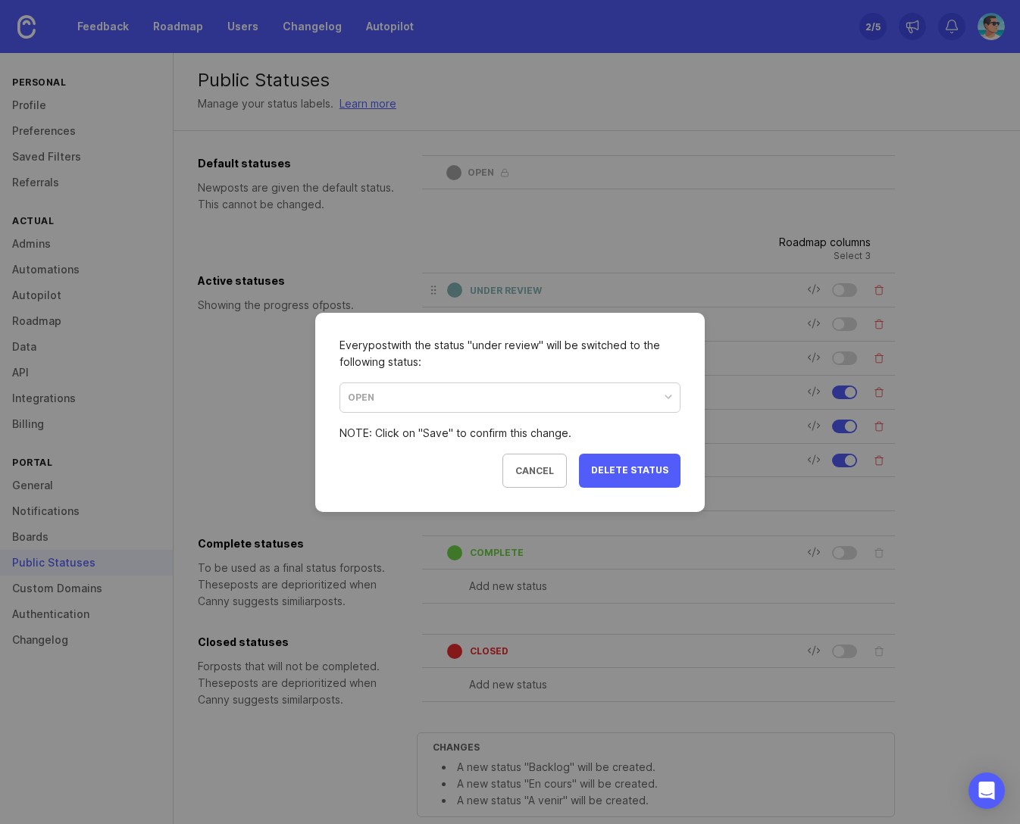
click at [521, 404] on div "open" at bounding box center [509, 397] width 339 height 29
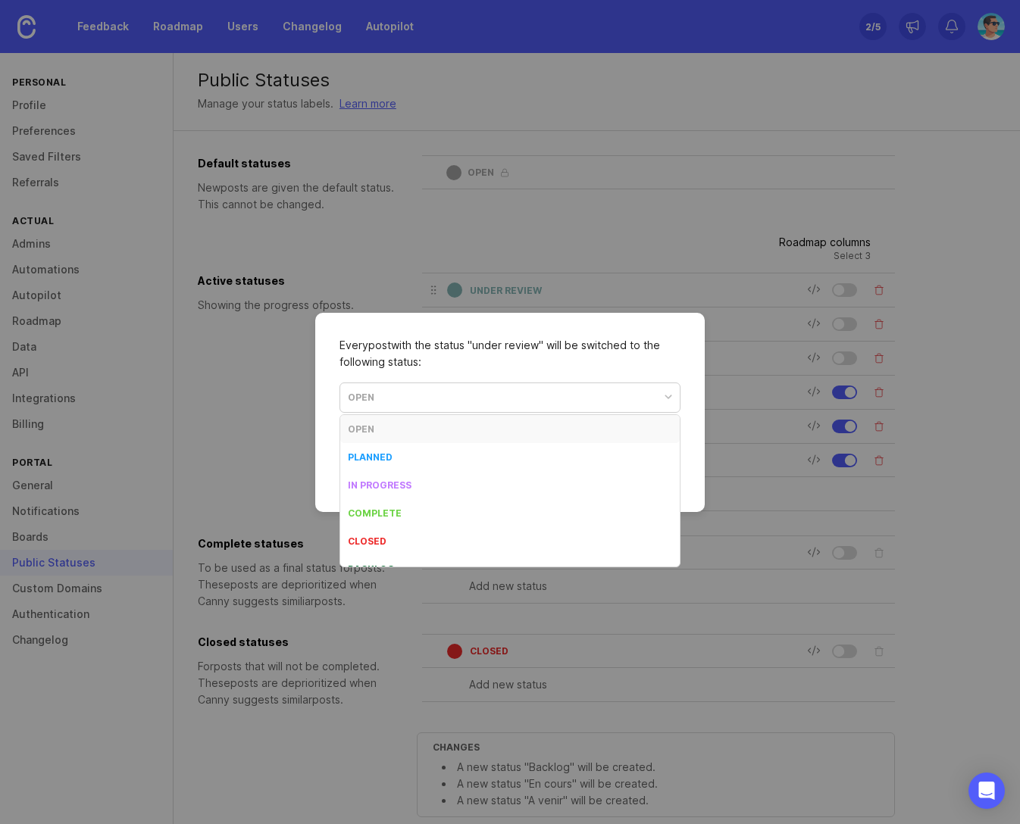
click at [529, 360] on div "Every post with the status " under review " will be switched to the following s…" at bounding box center [509, 353] width 341 height 33
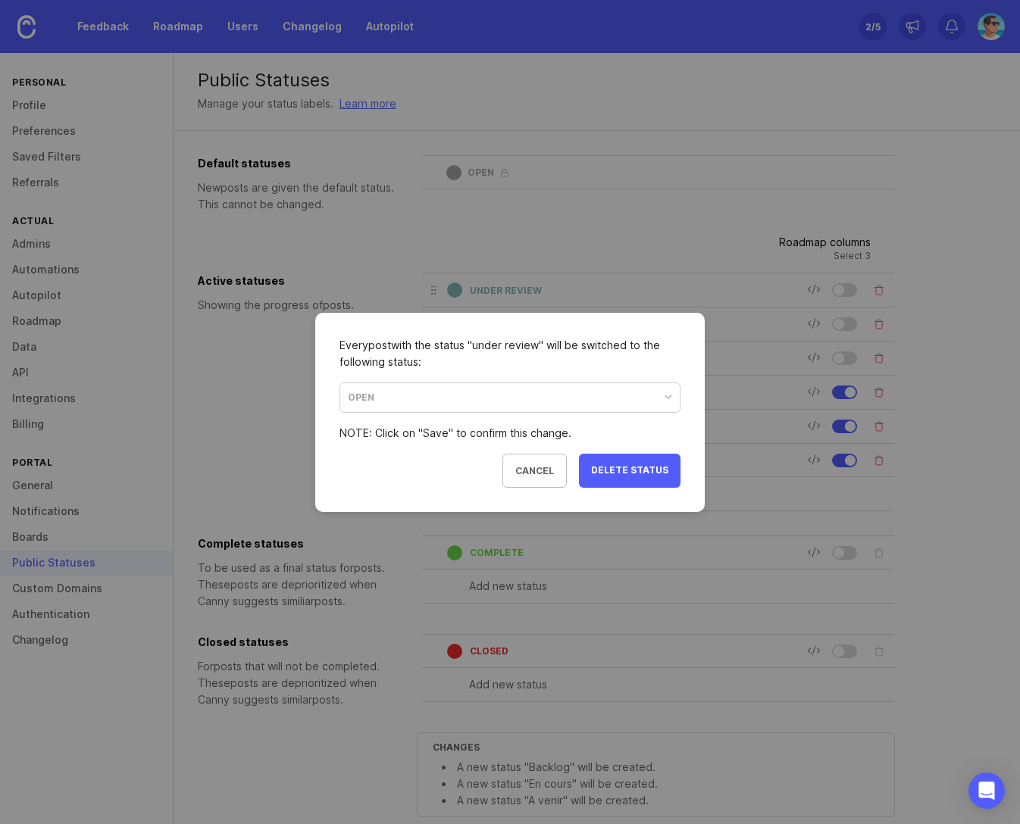
click at [604, 470] on span "delete status" at bounding box center [629, 470] width 77 height 13
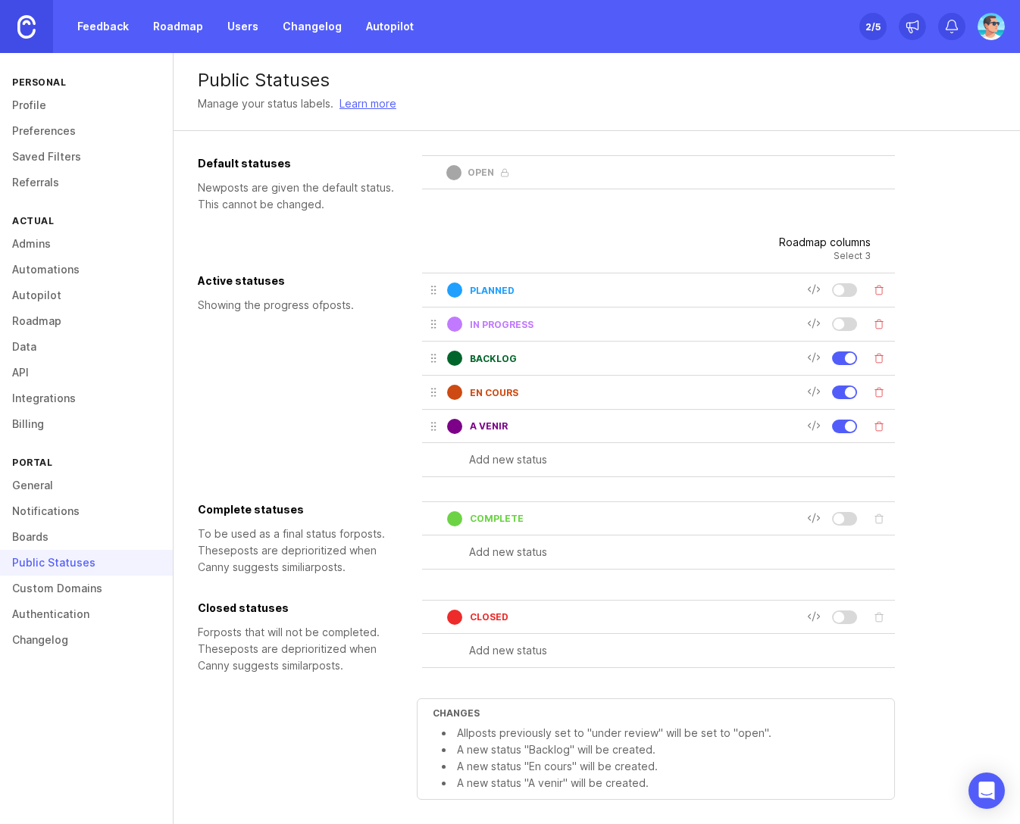
click at [882, 288] on button "Delete status" at bounding box center [878, 290] width 21 height 21
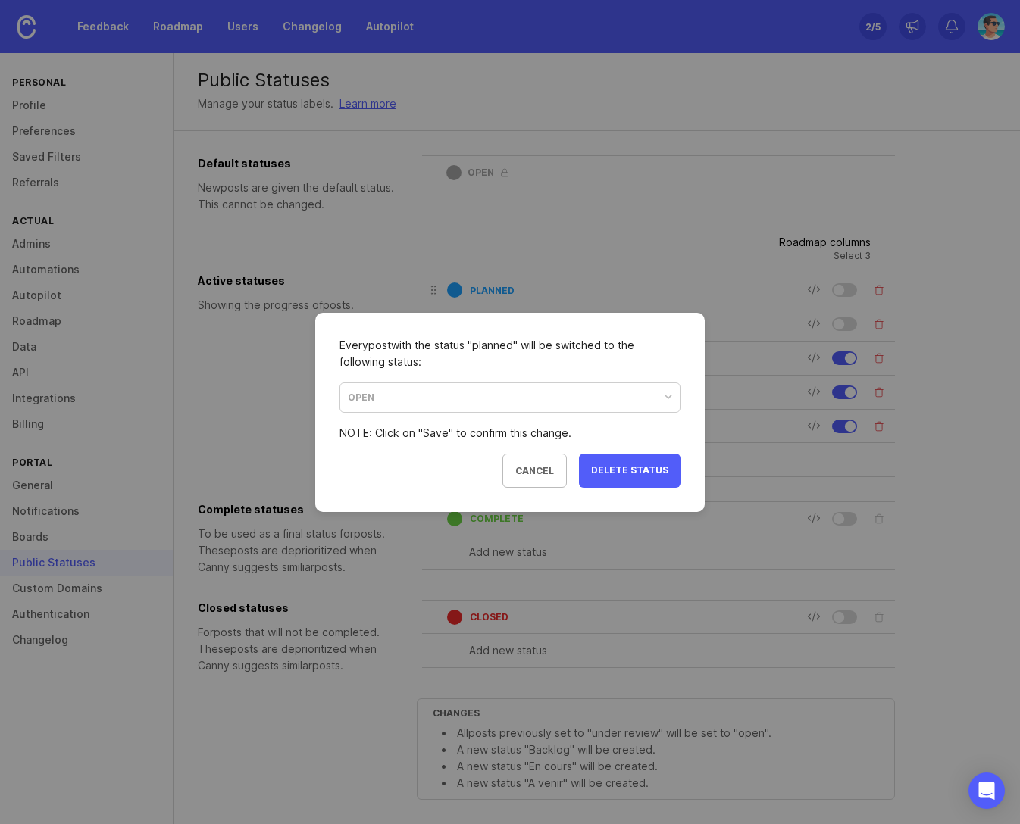
click at [607, 473] on span "delete status" at bounding box center [629, 470] width 77 height 13
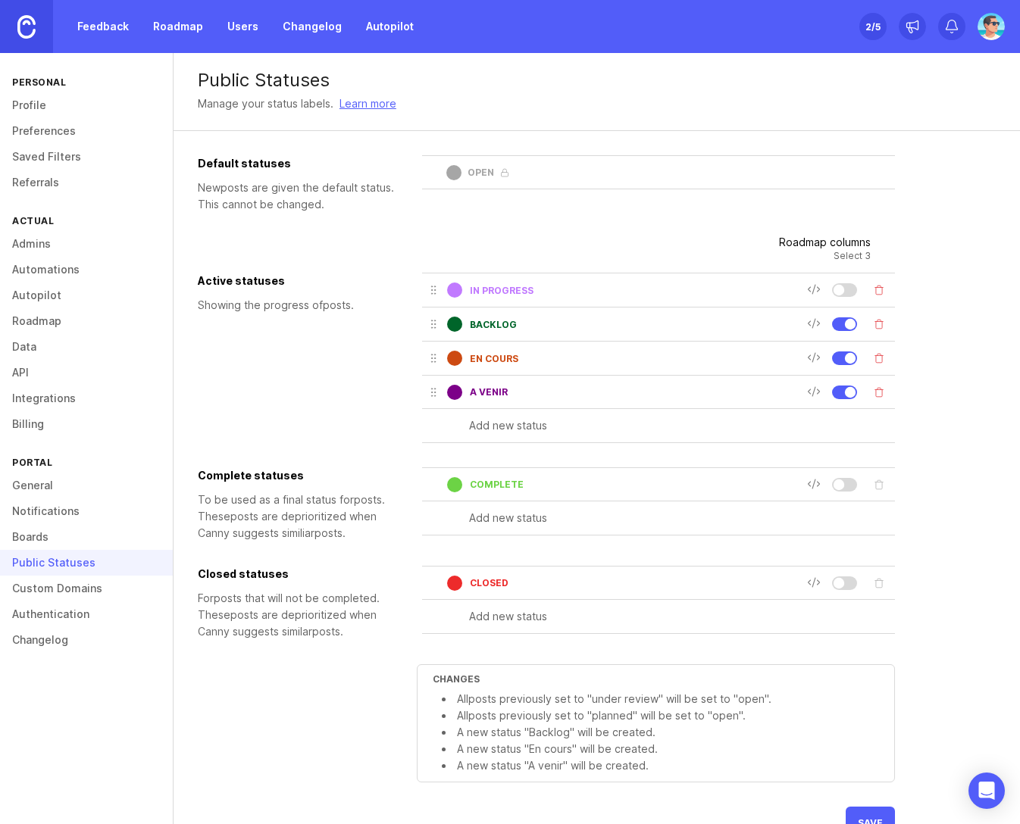
click at [877, 288] on button "Delete status" at bounding box center [878, 290] width 21 height 21
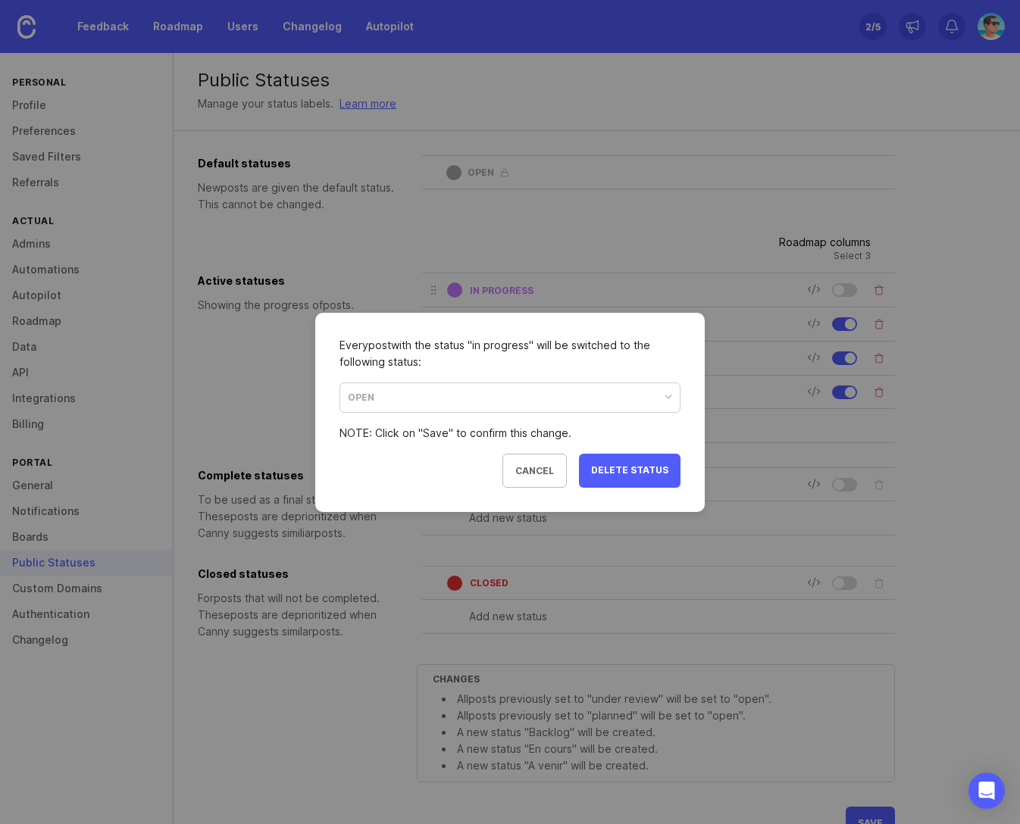
click at [661, 466] on span "delete status" at bounding box center [629, 470] width 77 height 13
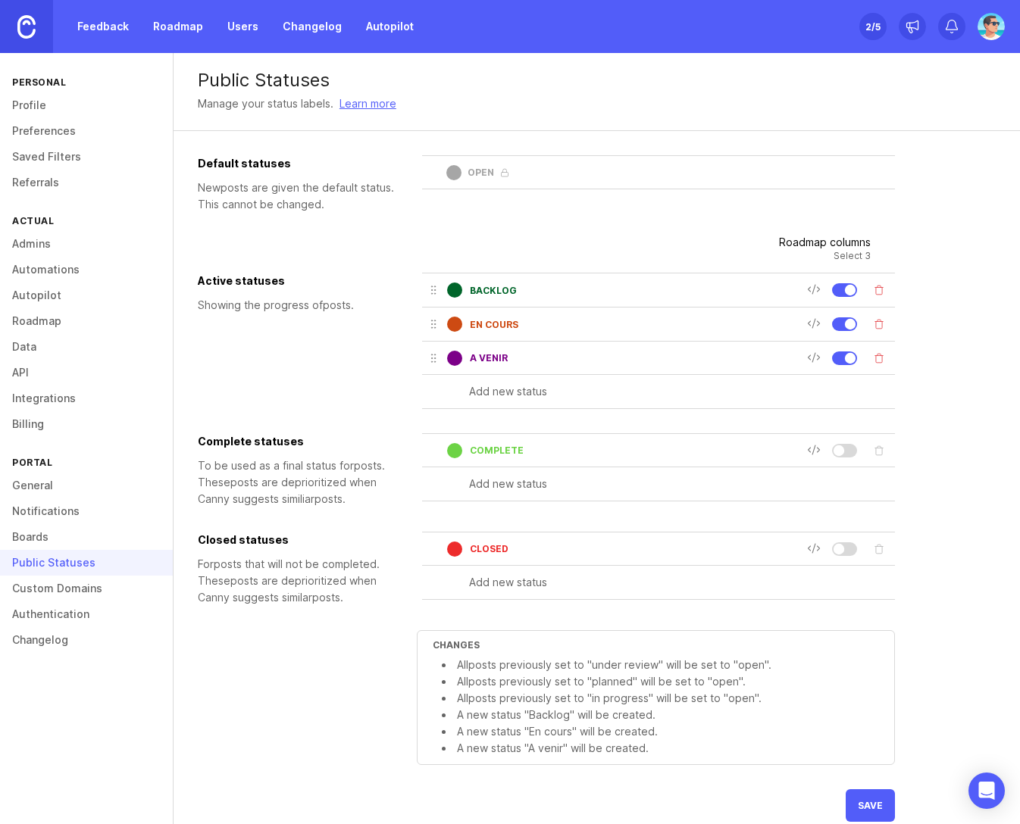
click at [521, 292] on input "Backlog" at bounding box center [638, 290] width 337 height 11
click at [526, 358] on input "A venir" at bounding box center [638, 357] width 337 height 11
click at [839, 448] on div at bounding box center [838, 450] width 11 height 11
click at [875, 810] on span "save" at bounding box center [869, 805] width 25 height 11
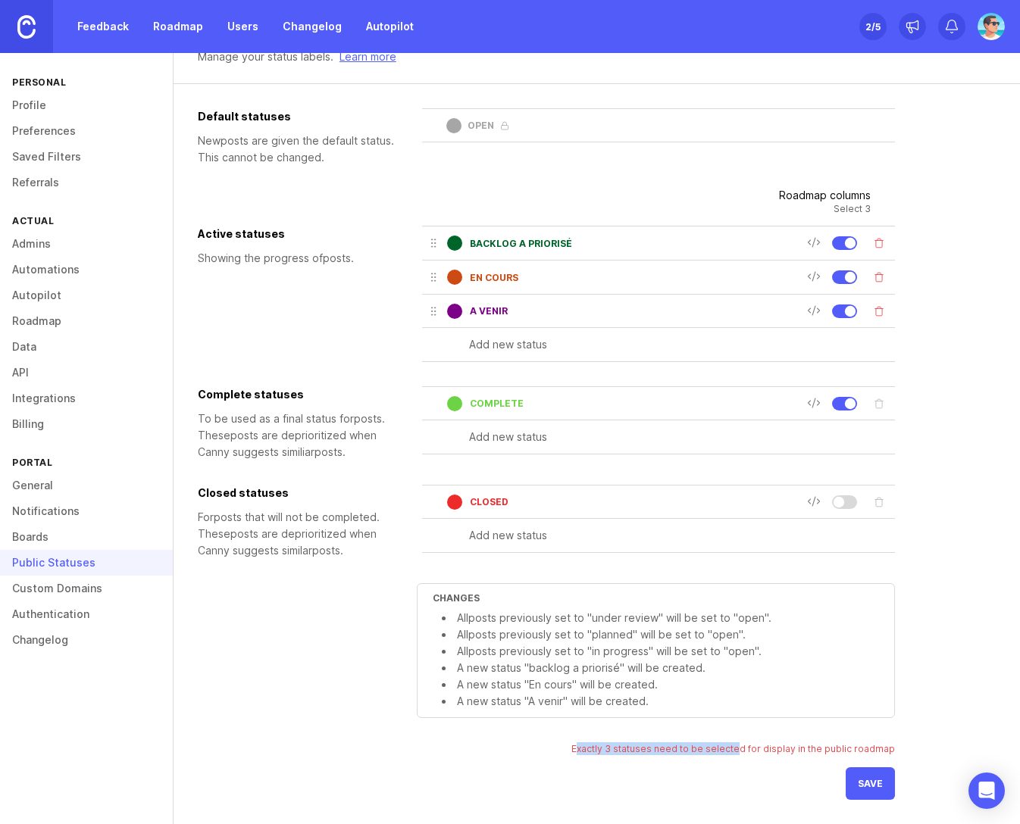
drag, startPoint x: 591, startPoint y: 751, endPoint x: 890, endPoint y: 739, distance: 299.4
click at [875, 745] on div "Exactly 3 statuses need to be selected for display in the public roadmap" at bounding box center [732, 748] width 323 height 13
click at [470, 779] on div "Default statuses New post s are given the default status. This cannot be change…" at bounding box center [546, 454] width 697 height 692
click at [595, 242] on input "Backlog a priorisé" at bounding box center [638, 243] width 337 height 11
type input "Backlog a prioriser"
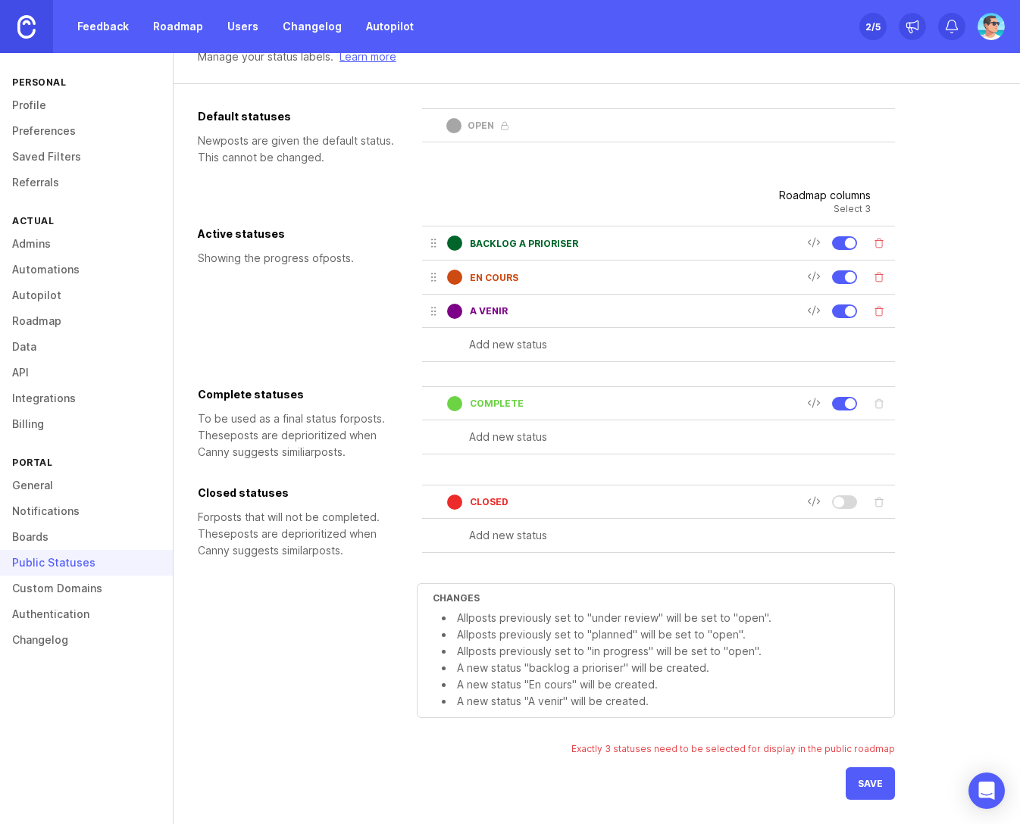
click at [567, 272] on input "En cours" at bounding box center [638, 277] width 337 height 11
click at [522, 276] on input "En cour779405fe-ce7d-4d5c-5bd6-338e5e1f8e36s" at bounding box center [638, 277] width 337 height 11
click at [476, 274] on input "En cour779405fe-ce7d-4d5c-5bd6-338e5e1f8e36s" at bounding box center [638, 277] width 337 height 11
click at [479, 274] on input "En cour779405fe-ce7d-4d5c-5bd6-338e5e1f8e36s" at bounding box center [638, 277] width 337 height 11
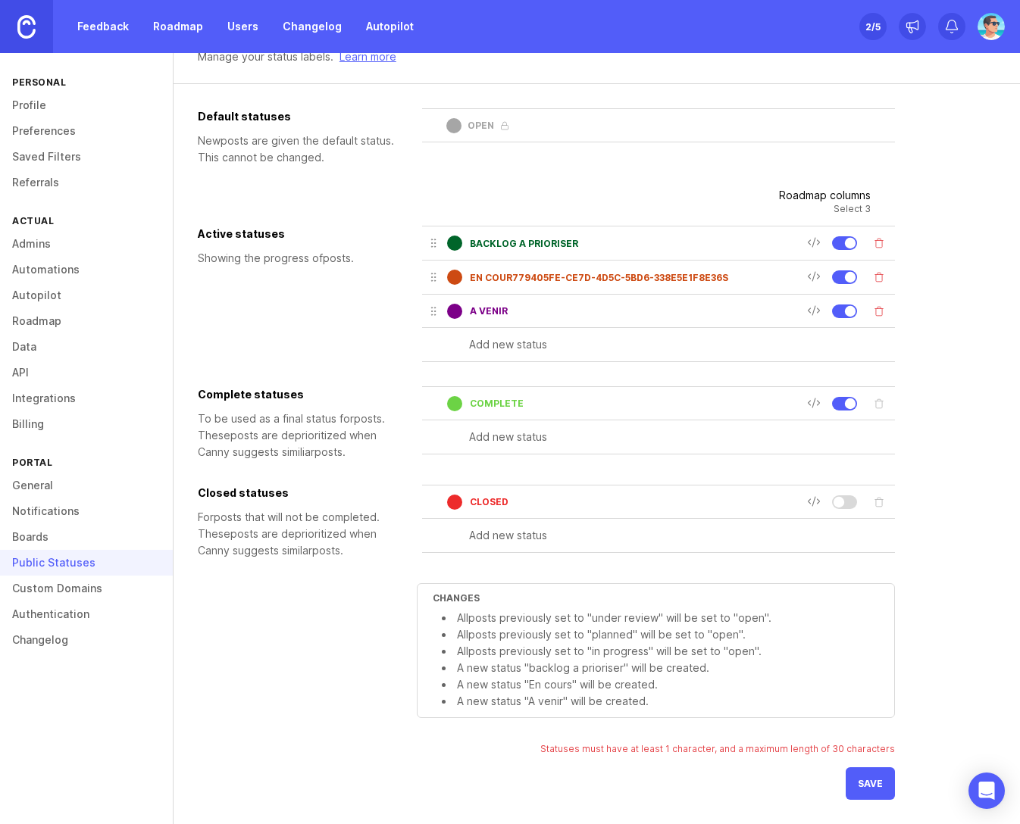
click at [479, 274] on input "En cour779405fe-ce7d-4d5c-5bd6-338e5e1f8e36s" at bounding box center [638, 277] width 337 height 11
click at [492, 317] on div "A venir" at bounding box center [616, 311] width 379 height 22
click at [847, 313] on div at bounding box center [850, 310] width 11 height 11
click at [879, 313] on button "Delete status" at bounding box center [878, 311] width 21 height 21
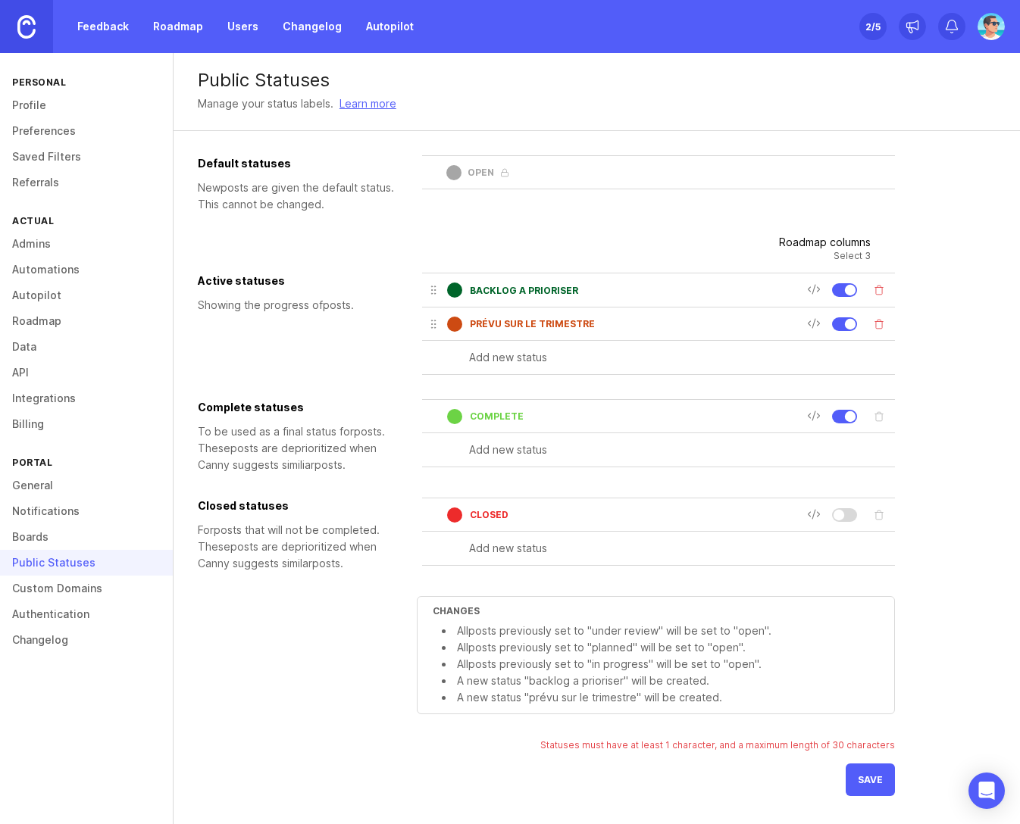
click at [618, 318] on input "Prévu sur le trimestre" at bounding box center [638, 323] width 337 height 11
click at [563, 323] on input "Prévu sur le trimes779405fe-ce7d-4d5c-5bd6-338e5e1f8e36tre" at bounding box center [638, 323] width 337 height 11
type input "EN COURS"
click at [885, 325] on button "Delete status" at bounding box center [878, 324] width 21 height 21
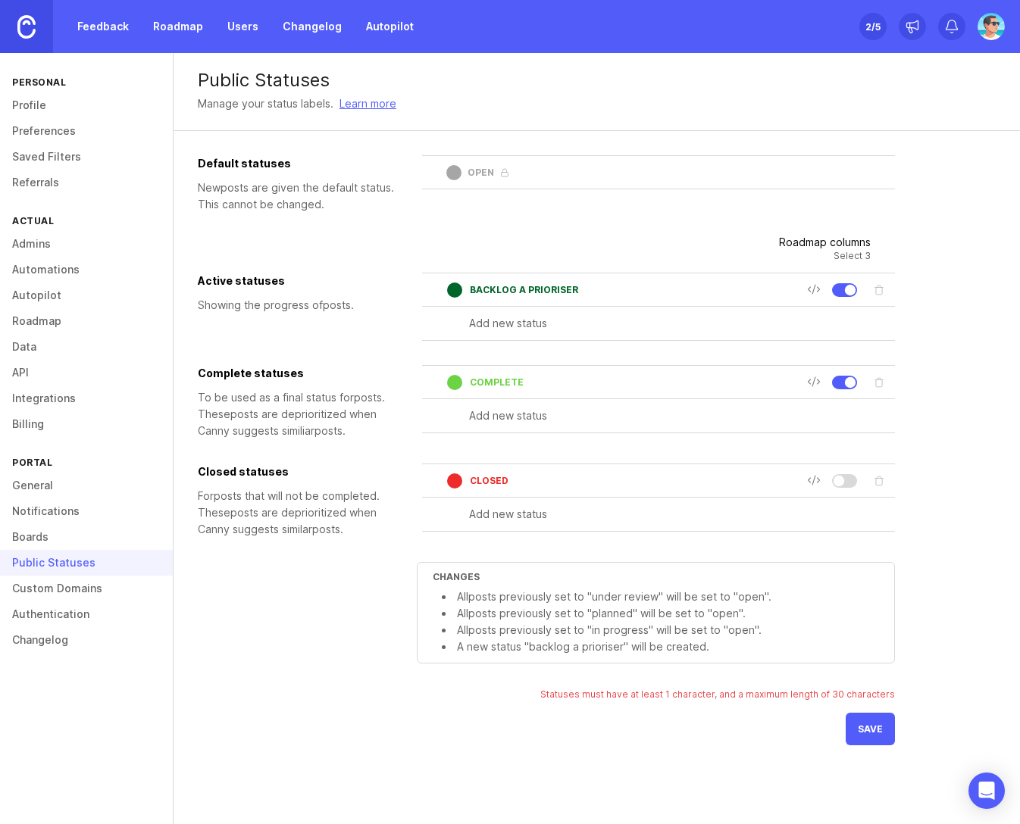
click at [529, 324] on input "text" at bounding box center [682, 323] width 426 height 17
type input "EN COURS"
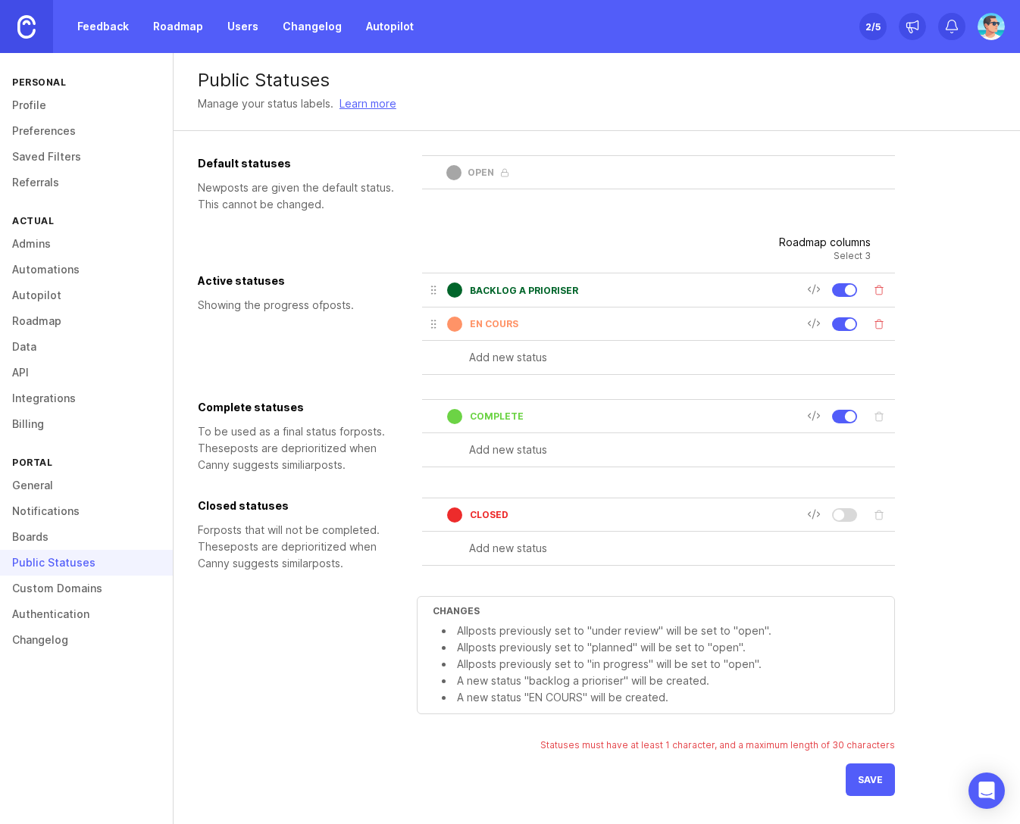
click at [878, 323] on button "Delete status" at bounding box center [878, 324] width 21 height 21
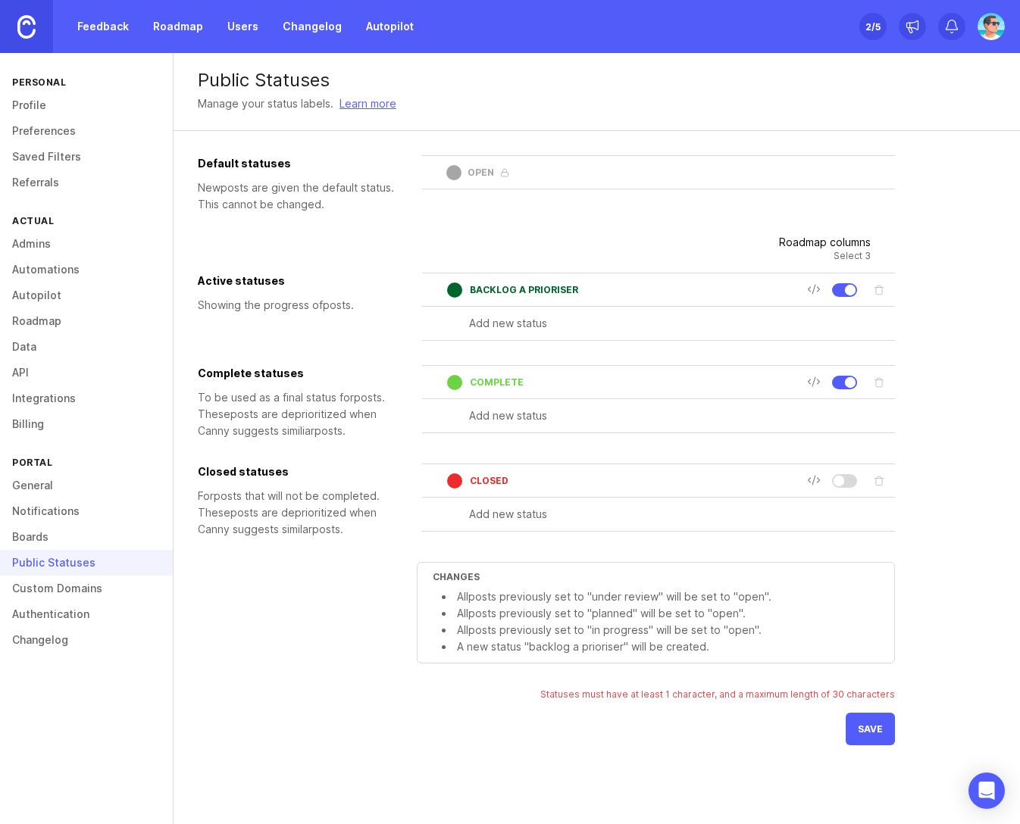
click at [548, 324] on input "text" at bounding box center [682, 323] width 426 height 17
type input "EN COURS"
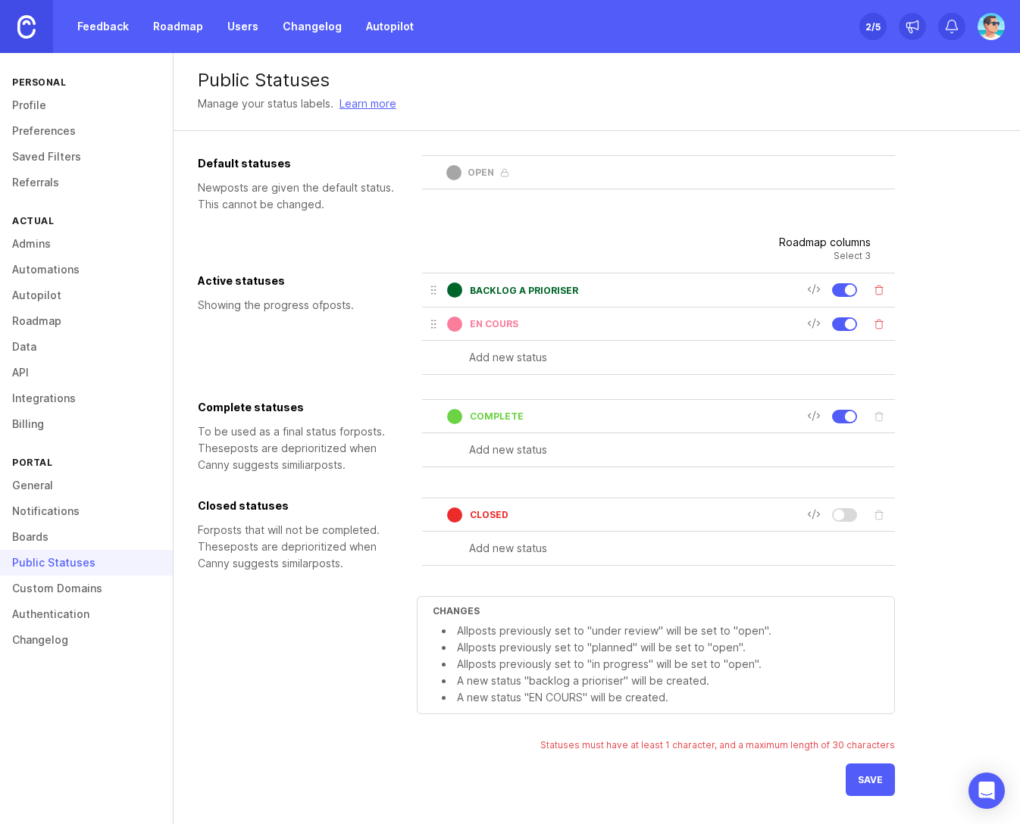
click at [455, 326] on div at bounding box center [454, 324] width 15 height 15
click at [456, 326] on div at bounding box center [454, 324] width 15 height 15
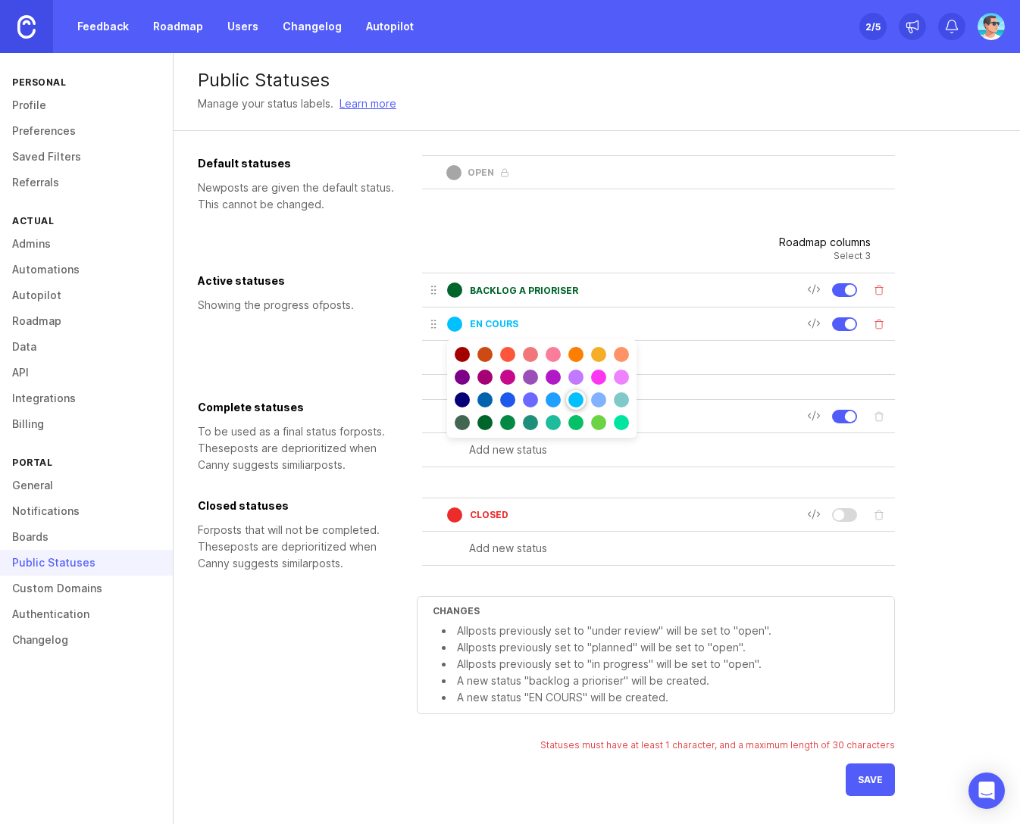
click at [355, 380] on div "Default statuses New post s are given the default status. This cannot be change…" at bounding box center [546, 375] width 697 height 441
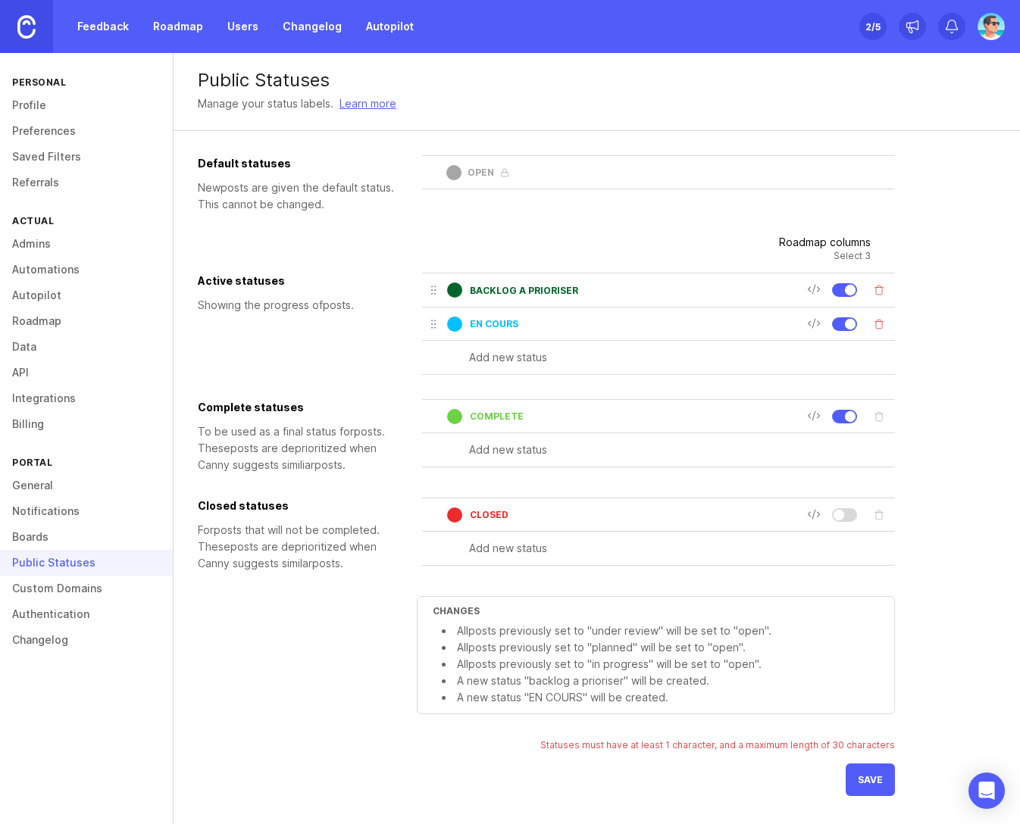
click at [445, 290] on div at bounding box center [450, 290] width 23 height 15
click at [451, 286] on div at bounding box center [454, 290] width 15 height 15
click at [372, 349] on div "Active statuses Showing the progress of post s." at bounding box center [304, 324] width 212 height 102
click at [517, 361] on input "text" at bounding box center [682, 357] width 426 height 17
type input "UNDER REVIEW"
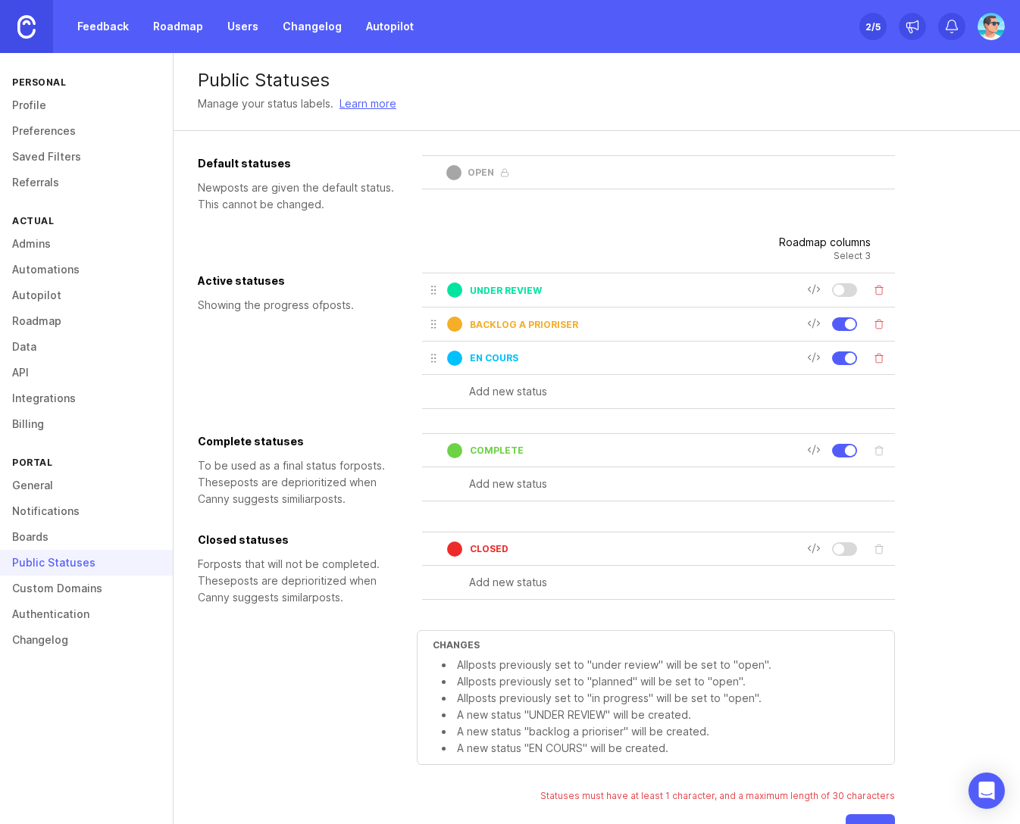
click at [483, 398] on input "text" at bounding box center [682, 391] width 426 height 17
type input "PILOTE"
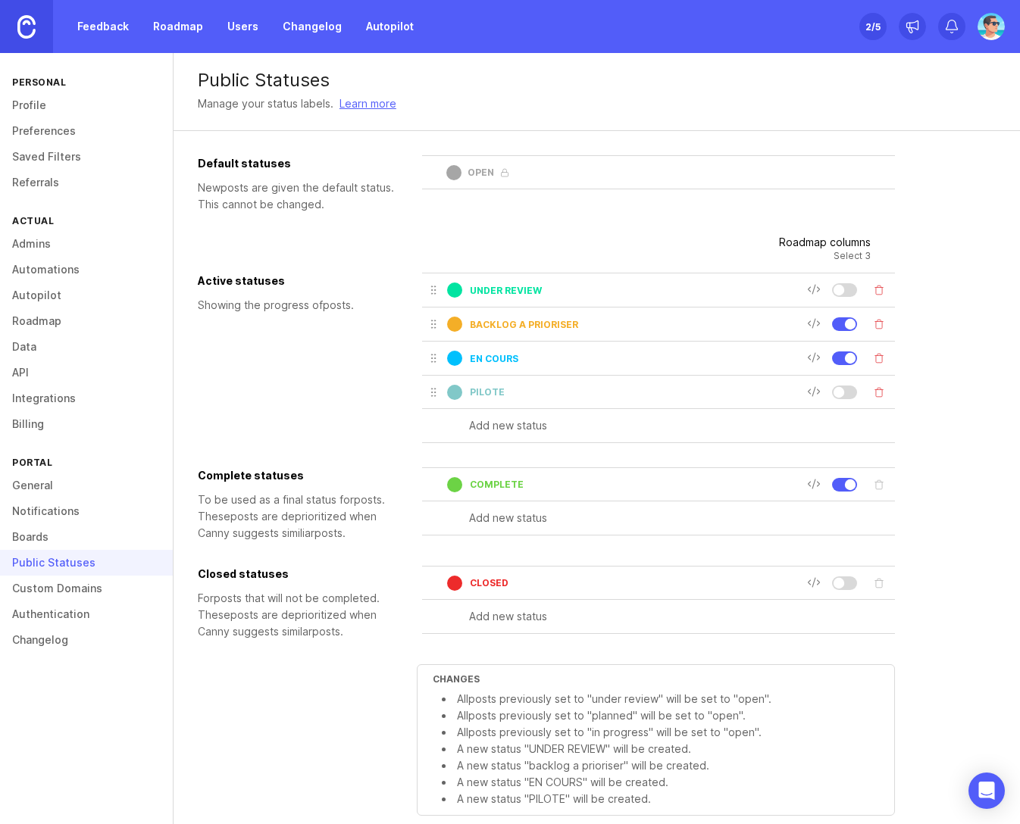
click at [456, 293] on div at bounding box center [454, 290] width 15 height 15
click at [454, 392] on div at bounding box center [454, 392] width 15 height 15
click at [452, 285] on div at bounding box center [454, 290] width 15 height 15
click at [450, 320] on div at bounding box center [454, 324] width 15 height 15
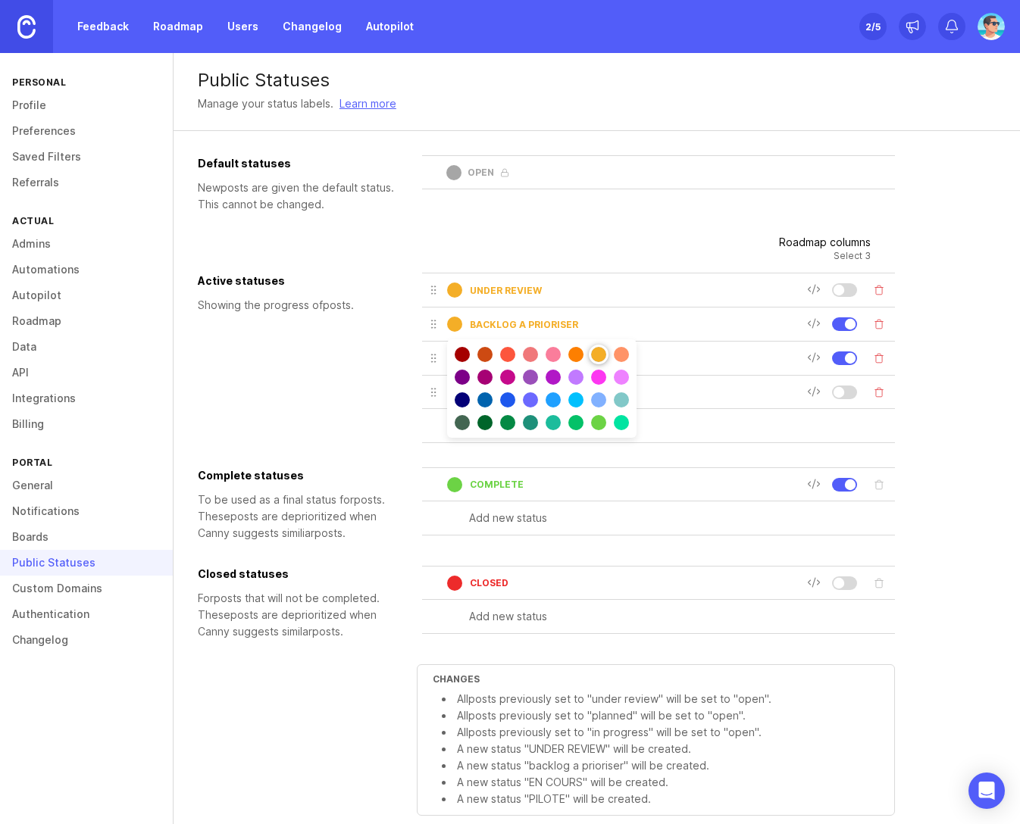
click at [629, 361] on div at bounding box center [542, 354] width 182 height 23
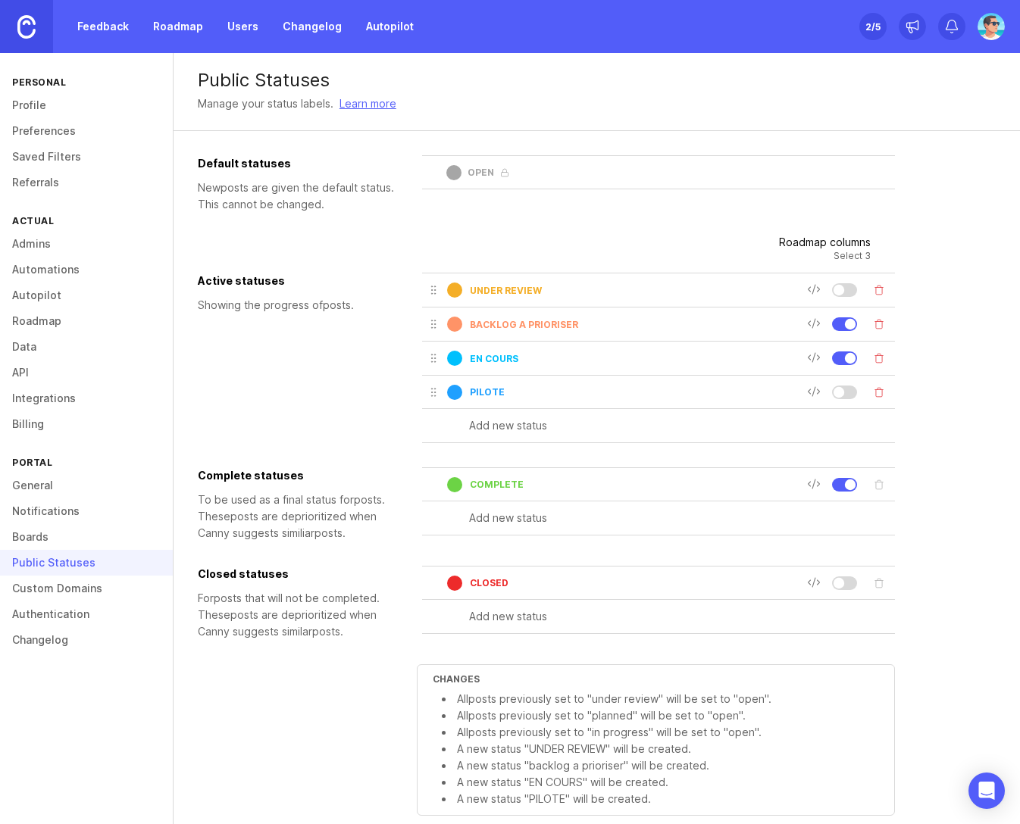
click at [949, 424] on div "Default statuses New post s are given the default status. This cannot be change…" at bounding box center [597, 526] width 798 height 742
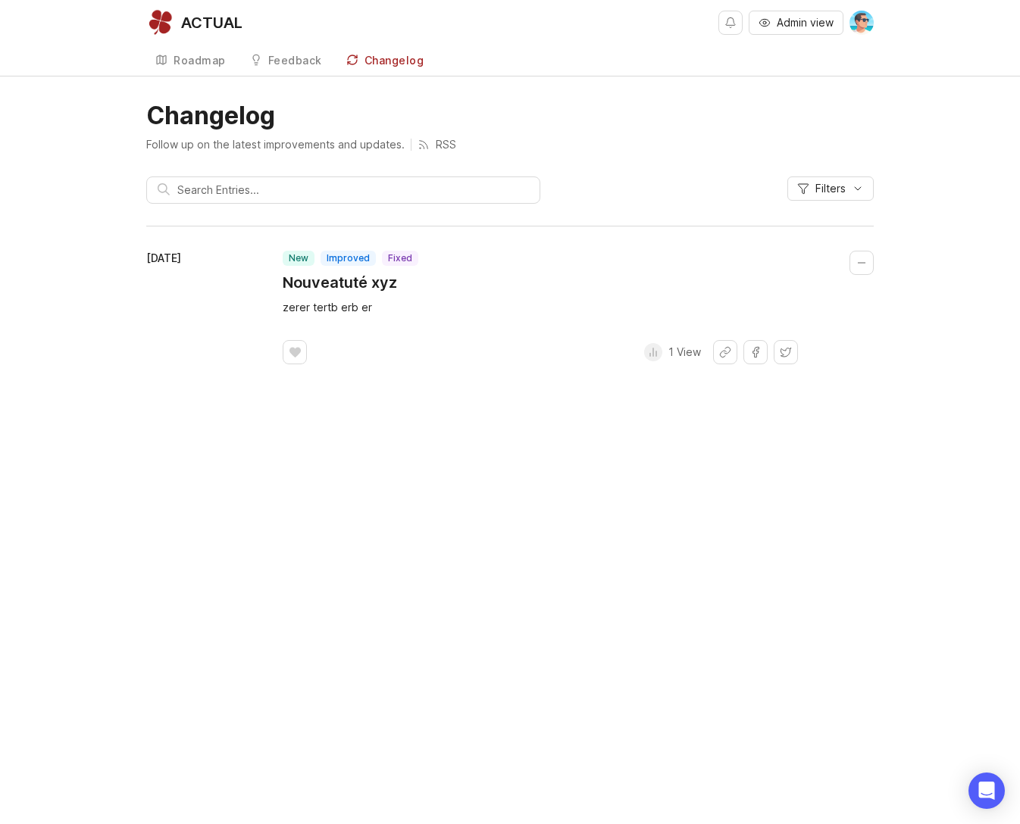
click at [319, 295] on div "new improved fixed Nouveatuté xyz zerer tertb erb er ﻿ 1 View" at bounding box center [578, 308] width 591 height 114
click at [324, 283] on h1 "Nouveatuté xyz" at bounding box center [351, 282] width 136 height 21
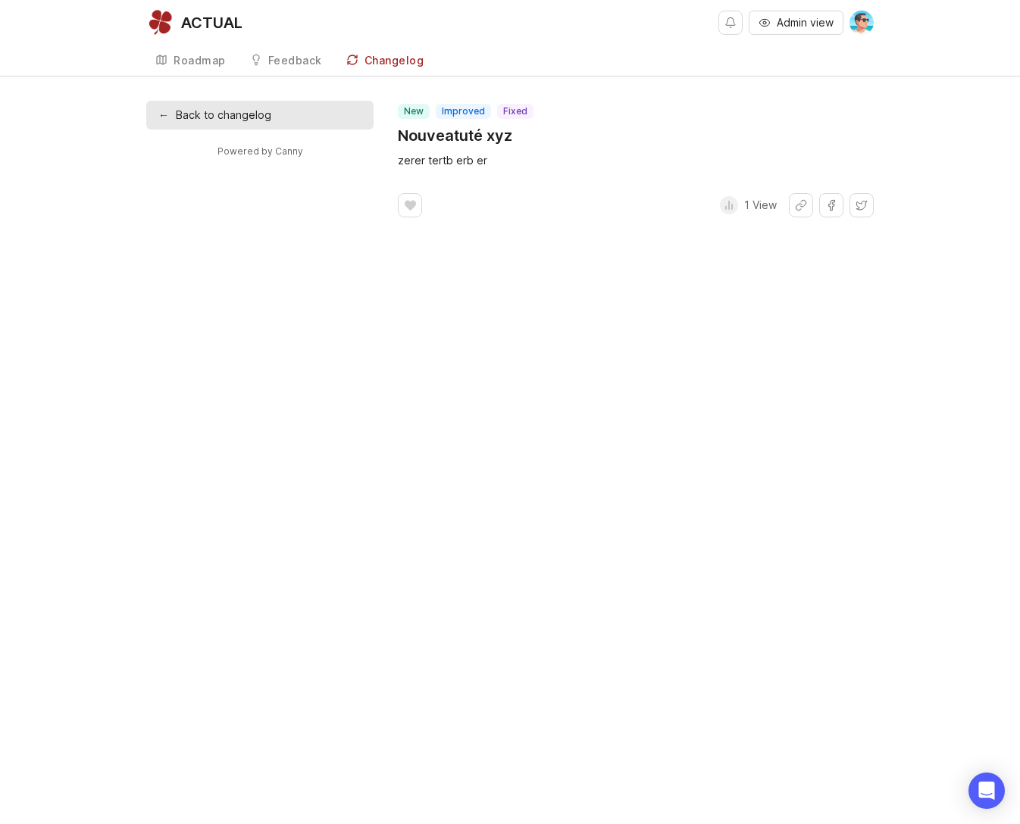
click at [286, 58] on div "Feedback" at bounding box center [295, 60] width 54 height 11
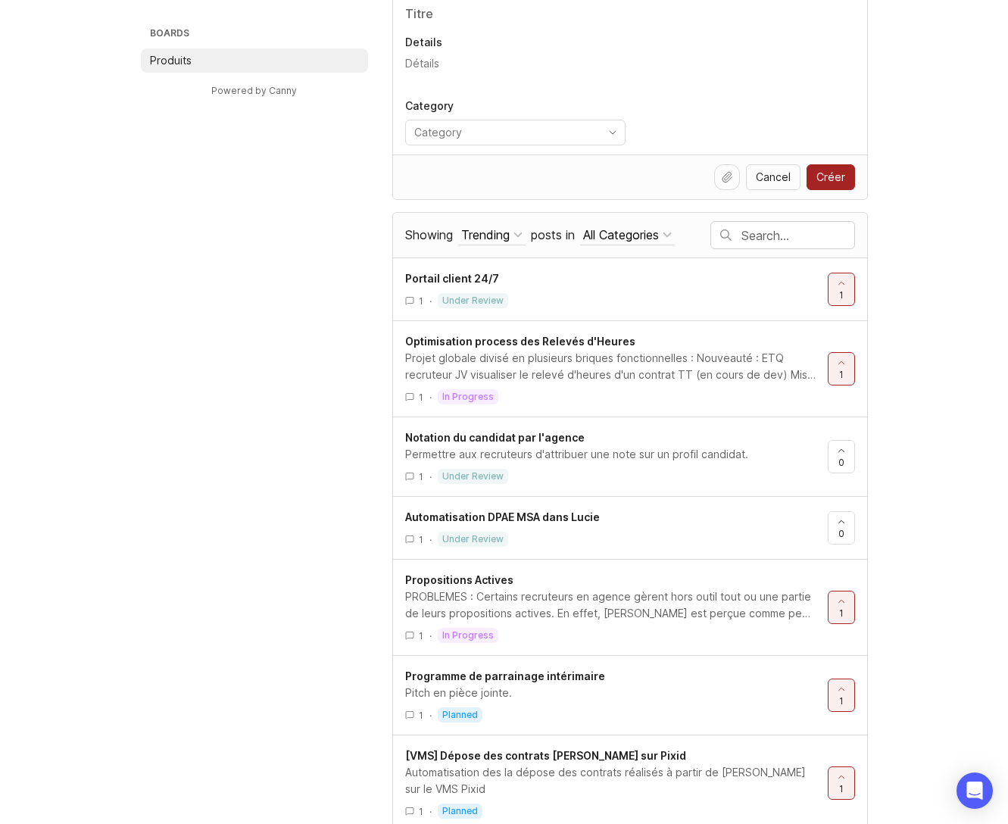
scroll to position [174, 0]
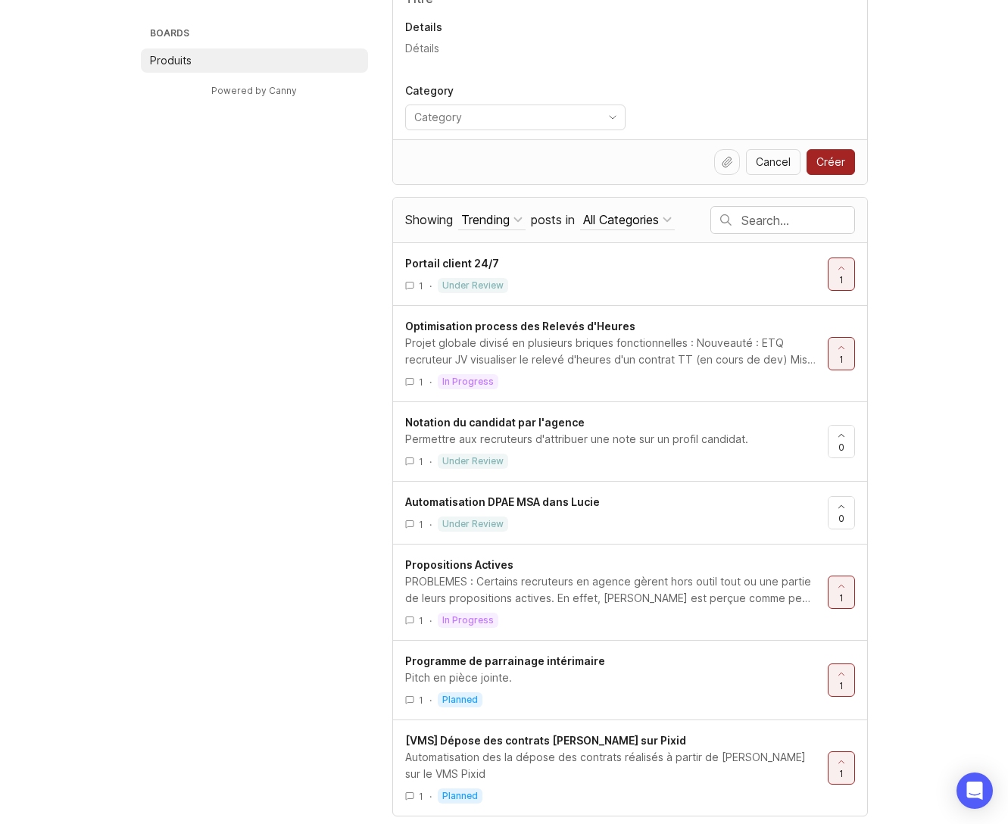
click at [618, 752] on div "Automatisation des la dépose des contrats réalisés à partir de [PERSON_NAME] su…" at bounding box center [610, 765] width 411 height 33
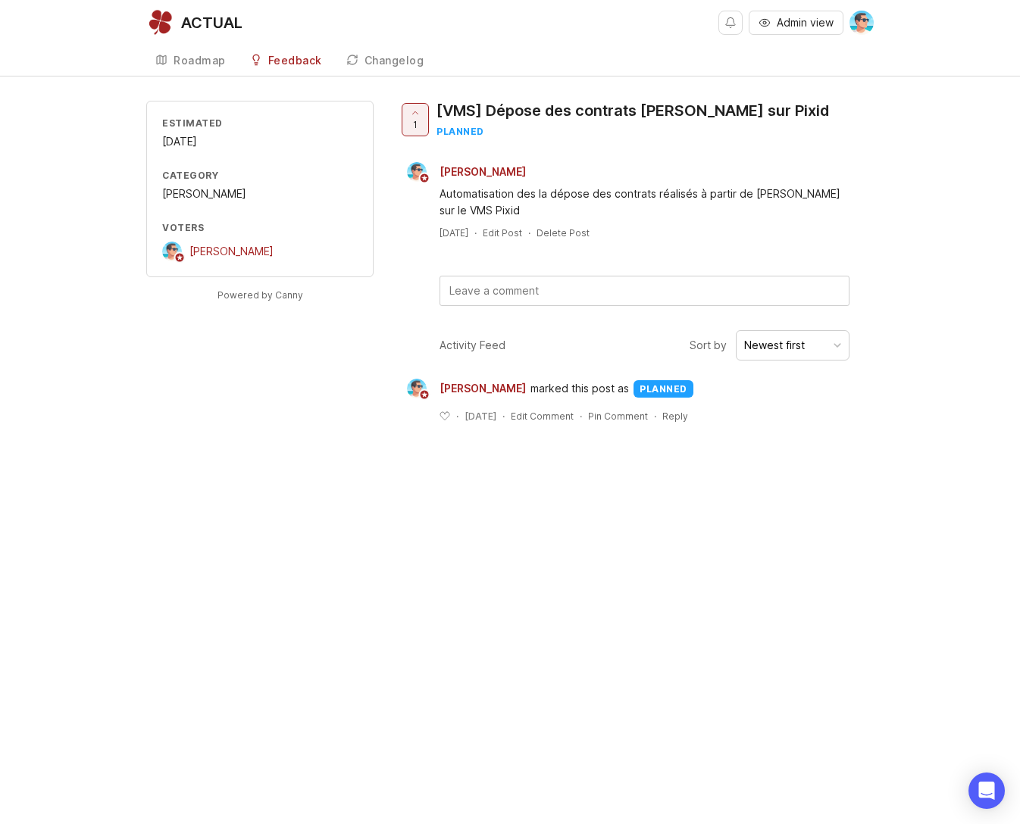
click at [212, 56] on div "Roadmap" at bounding box center [199, 60] width 52 height 11
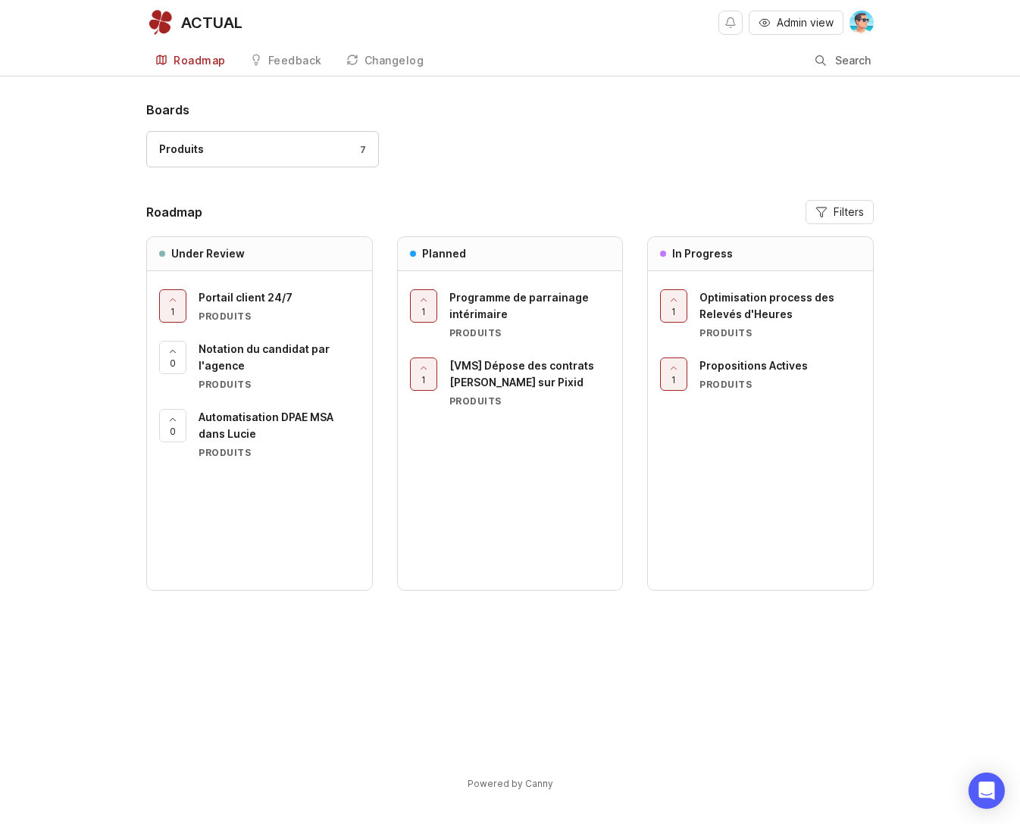
click at [108, 304] on div "Boards Produits 7 Roadmap Filters Under Review 1 Portail client 24/7 Produits 0…" at bounding box center [510, 459] width 1020 height 716
click at [395, 64] on div "Changelog" at bounding box center [394, 60] width 60 height 11
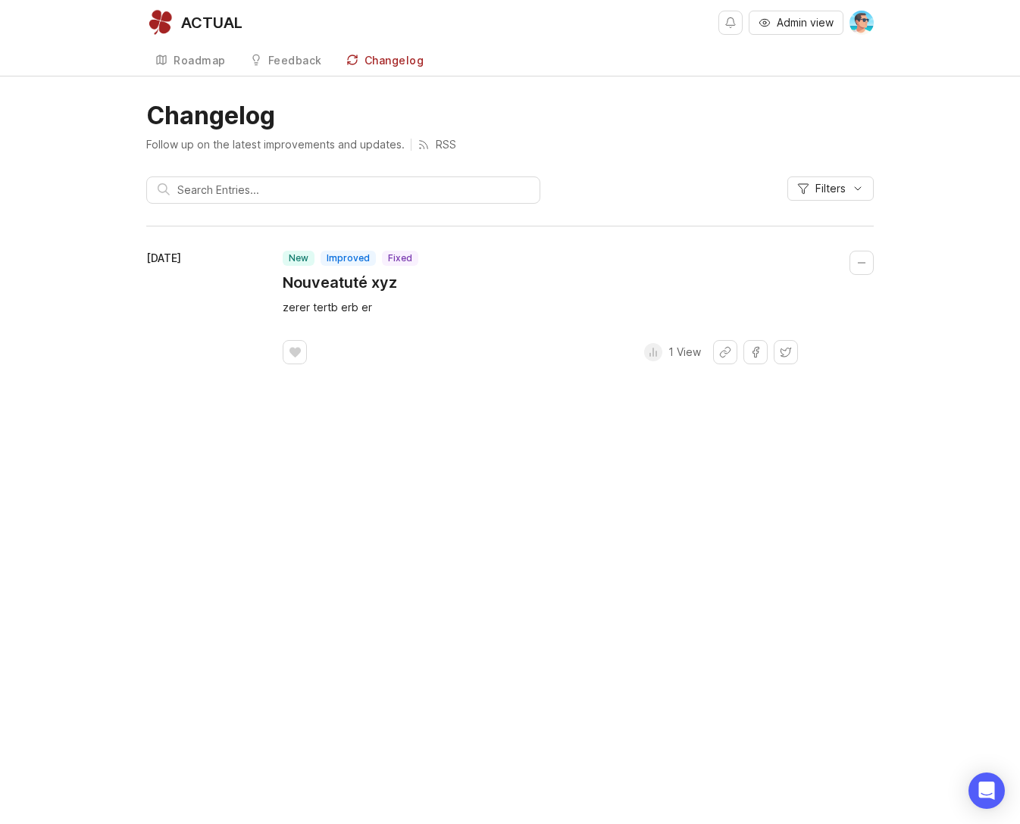
click at [842, 196] on button "Filters" at bounding box center [830, 188] width 86 height 24
click at [739, 289] on span "New" at bounding box center [744, 288] width 23 height 15
click at [799, 289] on span "Improved" at bounding box center [800, 288] width 48 height 15
click at [845, 264] on button "Type" at bounding box center [758, 264] width 203 height 15
click at [670, 271] on p "Type" at bounding box center [670, 264] width 27 height 15
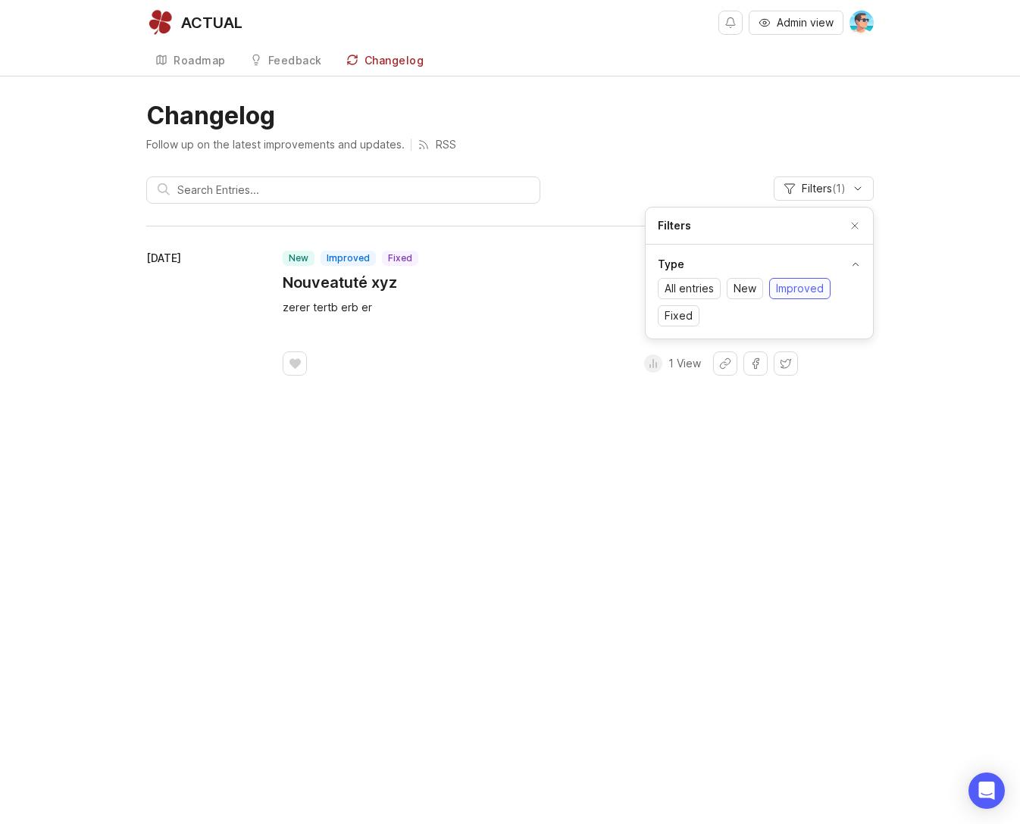
click at [863, 226] on button "Close popover" at bounding box center [854, 226] width 24 height 24
click at [181, 258] on time "September 9, 2025" at bounding box center [163, 257] width 35 height 13
click at [303, 366] on div at bounding box center [295, 363] width 24 height 24
click at [625, 359] on footer "1 like 1 View" at bounding box center [540, 363] width 515 height 24
click at [661, 365] on div at bounding box center [653, 364] width 18 height 18
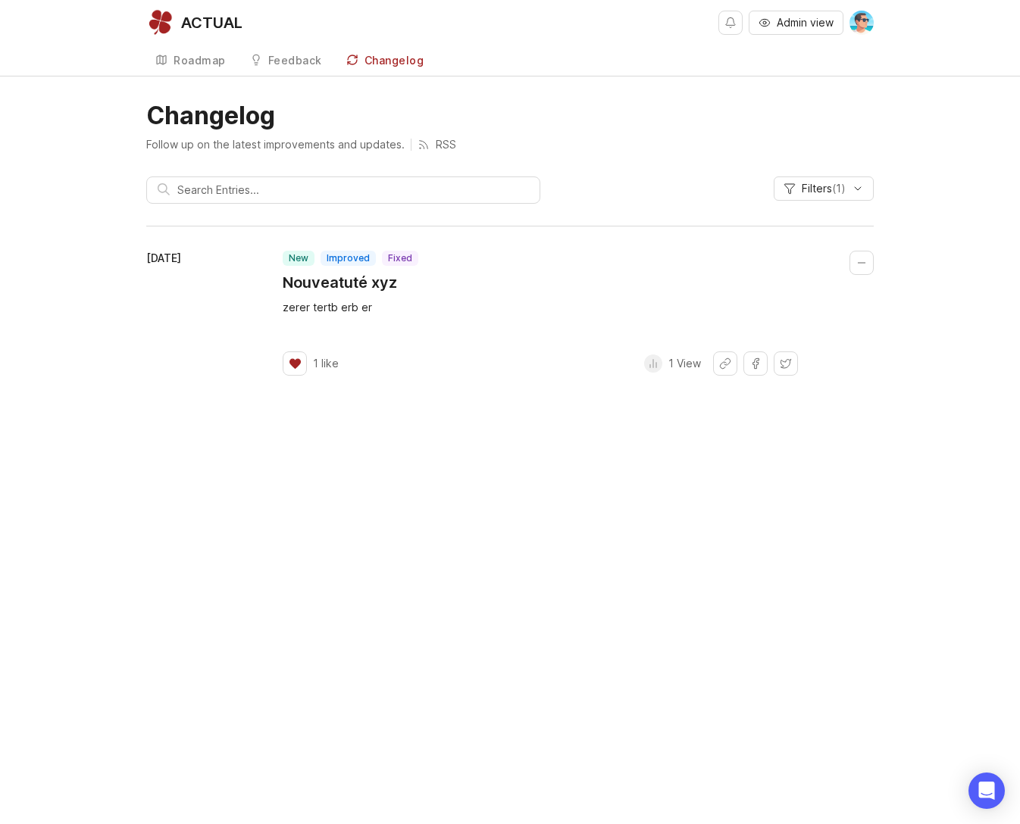
click at [682, 364] on p "1 View" at bounding box center [684, 363] width 33 height 15
